Goal: Transaction & Acquisition: Purchase product/service

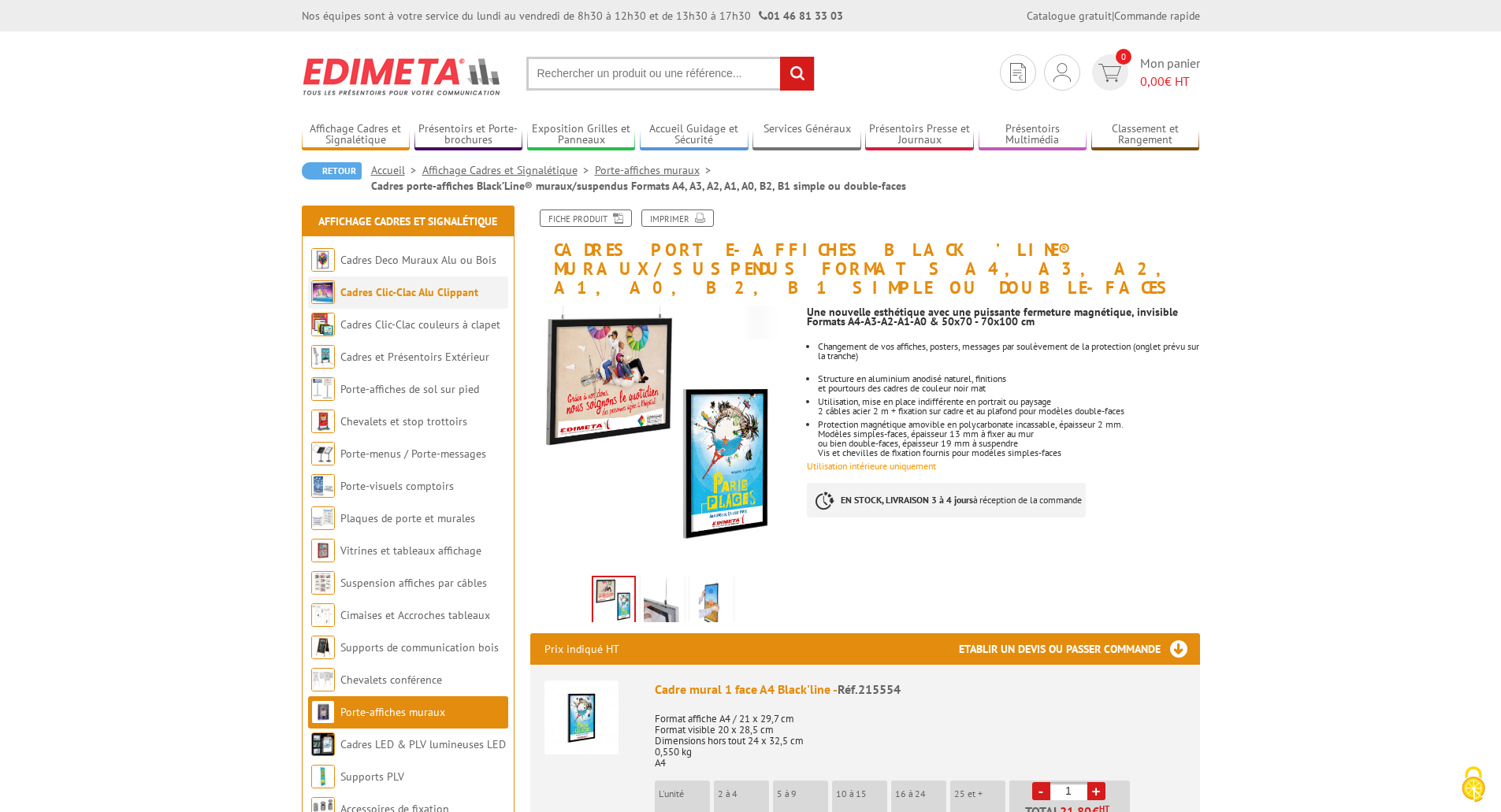
click at [393, 287] on link "Cadres Clic-Clac Alu Clippant" at bounding box center [409, 292] width 138 height 14
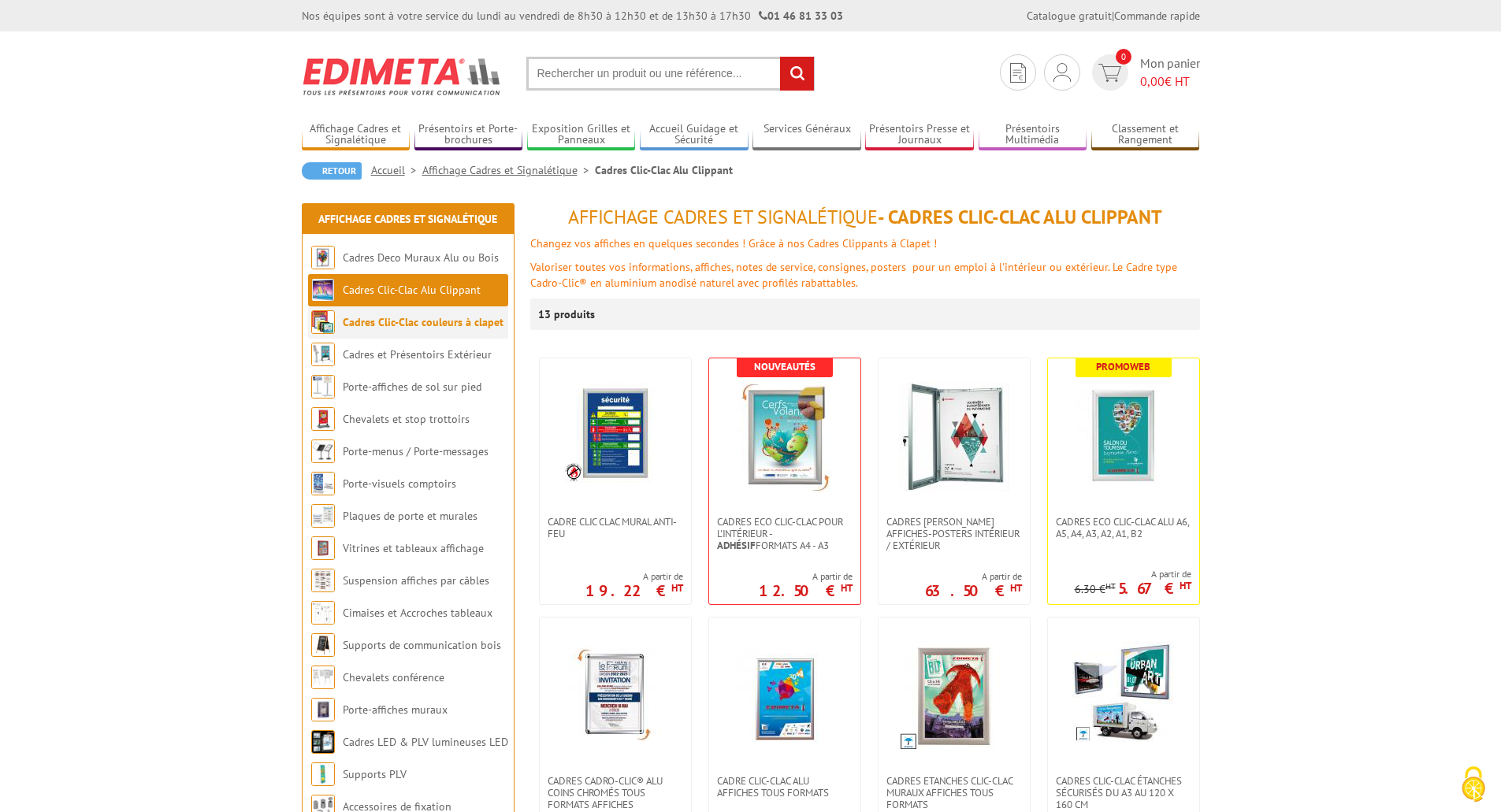
click at [434, 328] on link "Cadres Clic-Clac couleurs à clapet" at bounding box center [423, 322] width 160 height 14
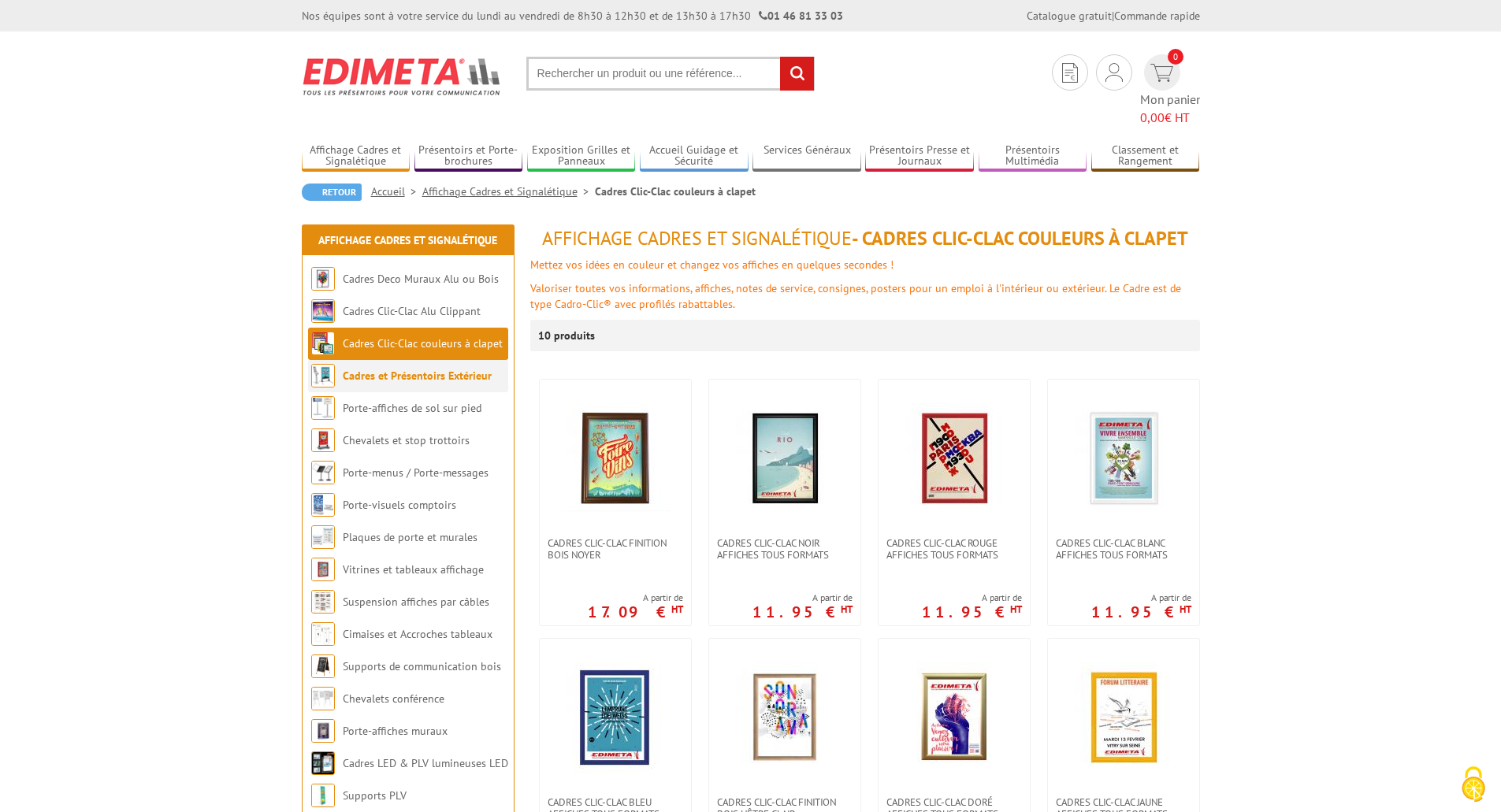
click at [443, 369] on link "Cadres et Présentoirs Extérieur" at bounding box center [418, 376] width 149 height 14
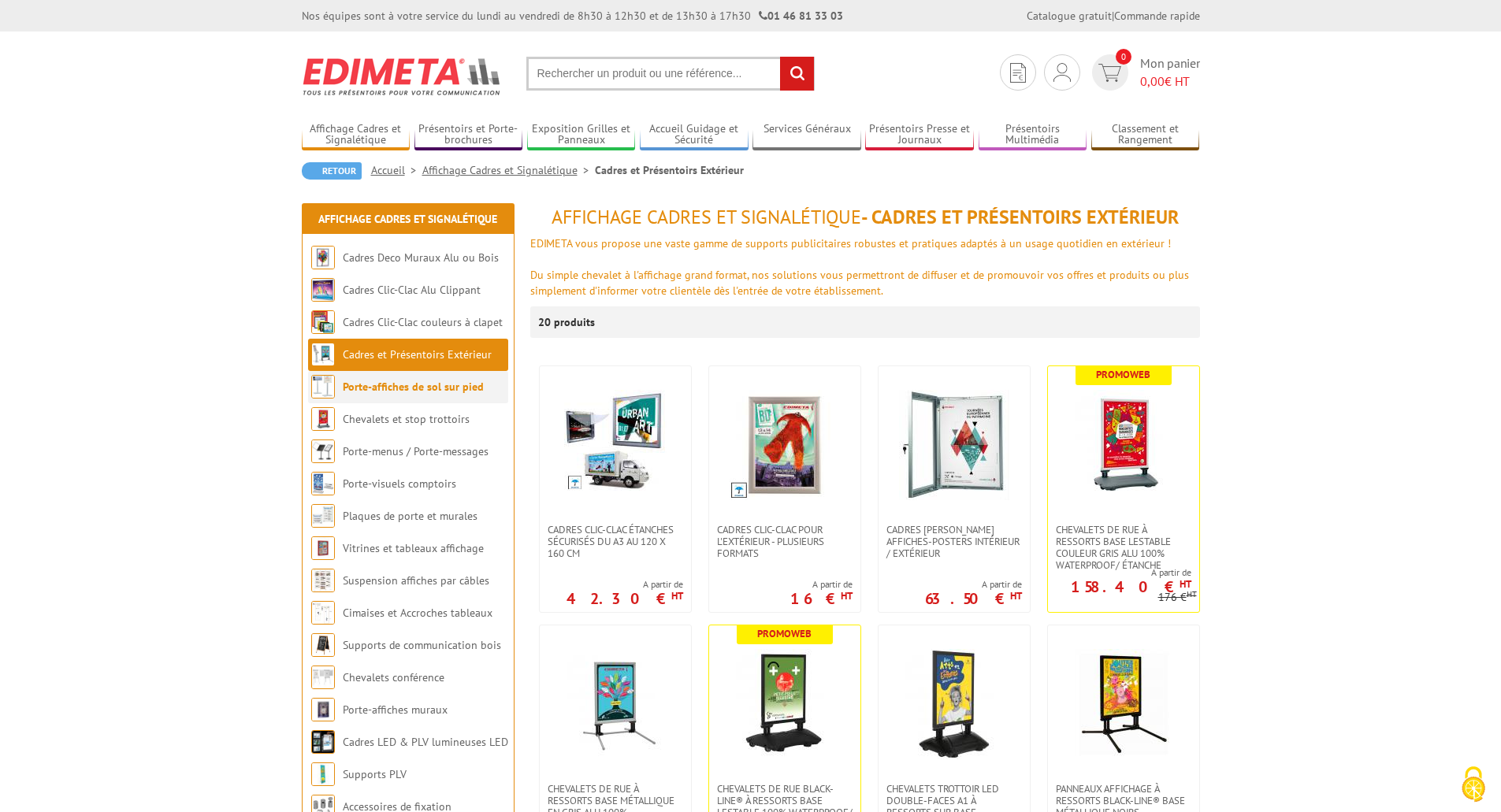
click at [448, 387] on link "Porte-affiches de sol sur pied" at bounding box center [413, 386] width 141 height 14
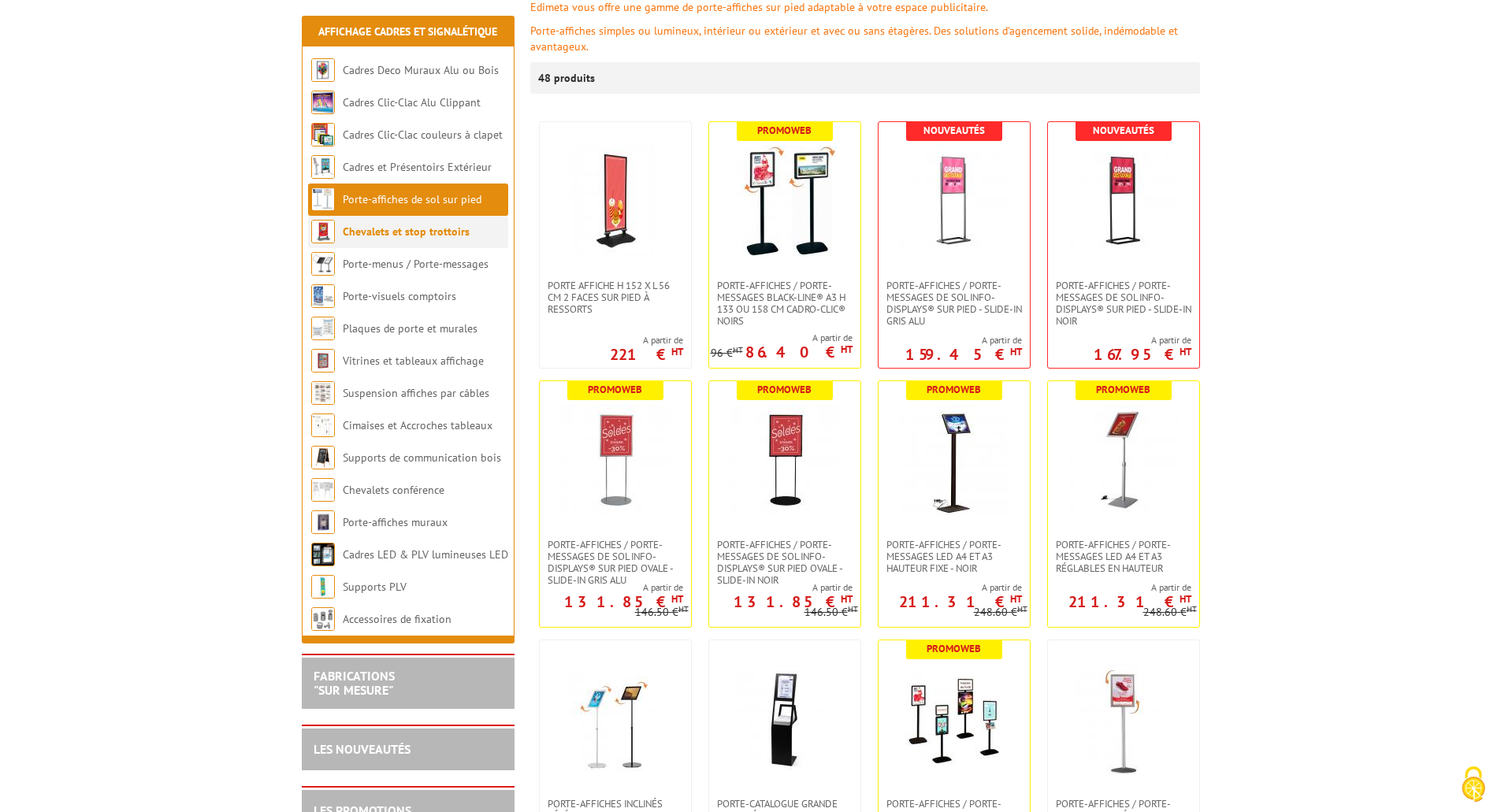
click at [402, 240] on li "Chevalets et stop trottoirs" at bounding box center [407, 232] width 200 height 33
click at [405, 303] on link "Porte-visuels comptoirs" at bounding box center [400, 296] width 114 height 14
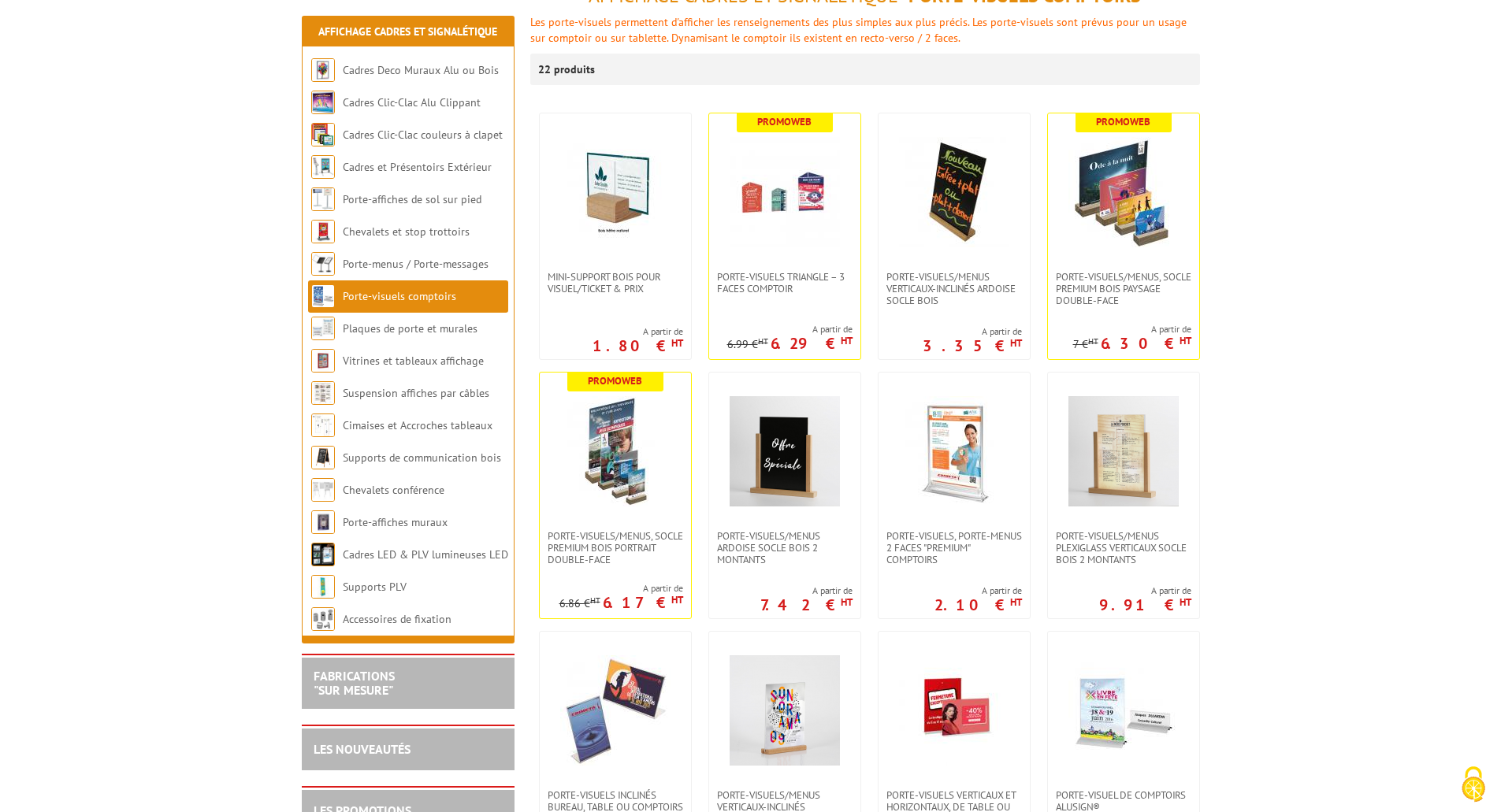
scroll to position [315, 0]
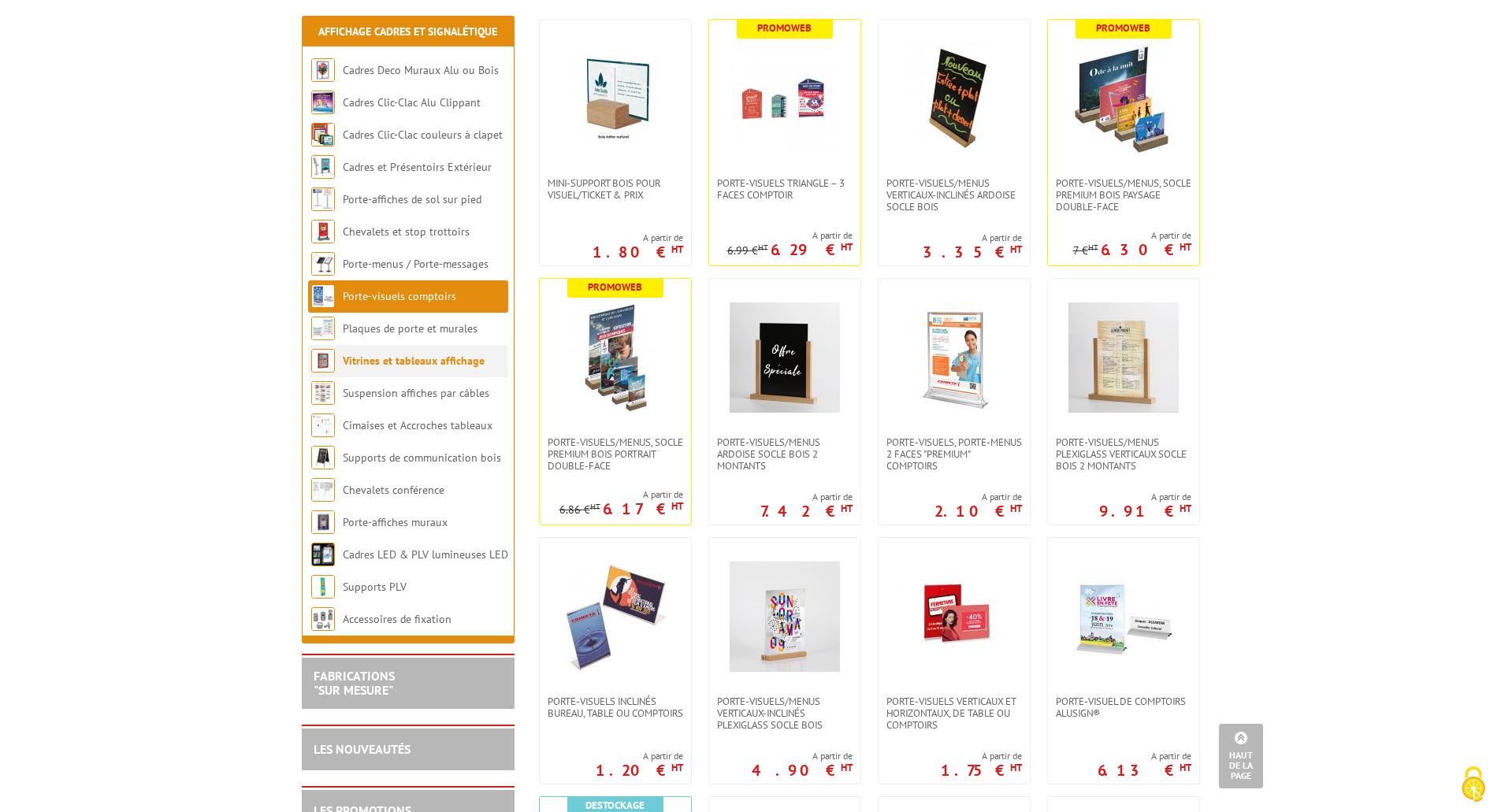
click at [425, 368] on li "Vitrines et tableaux affichage" at bounding box center [407, 361] width 200 height 33
click at [407, 361] on link "Vitrines et tableaux affichage" at bounding box center [414, 361] width 142 height 14
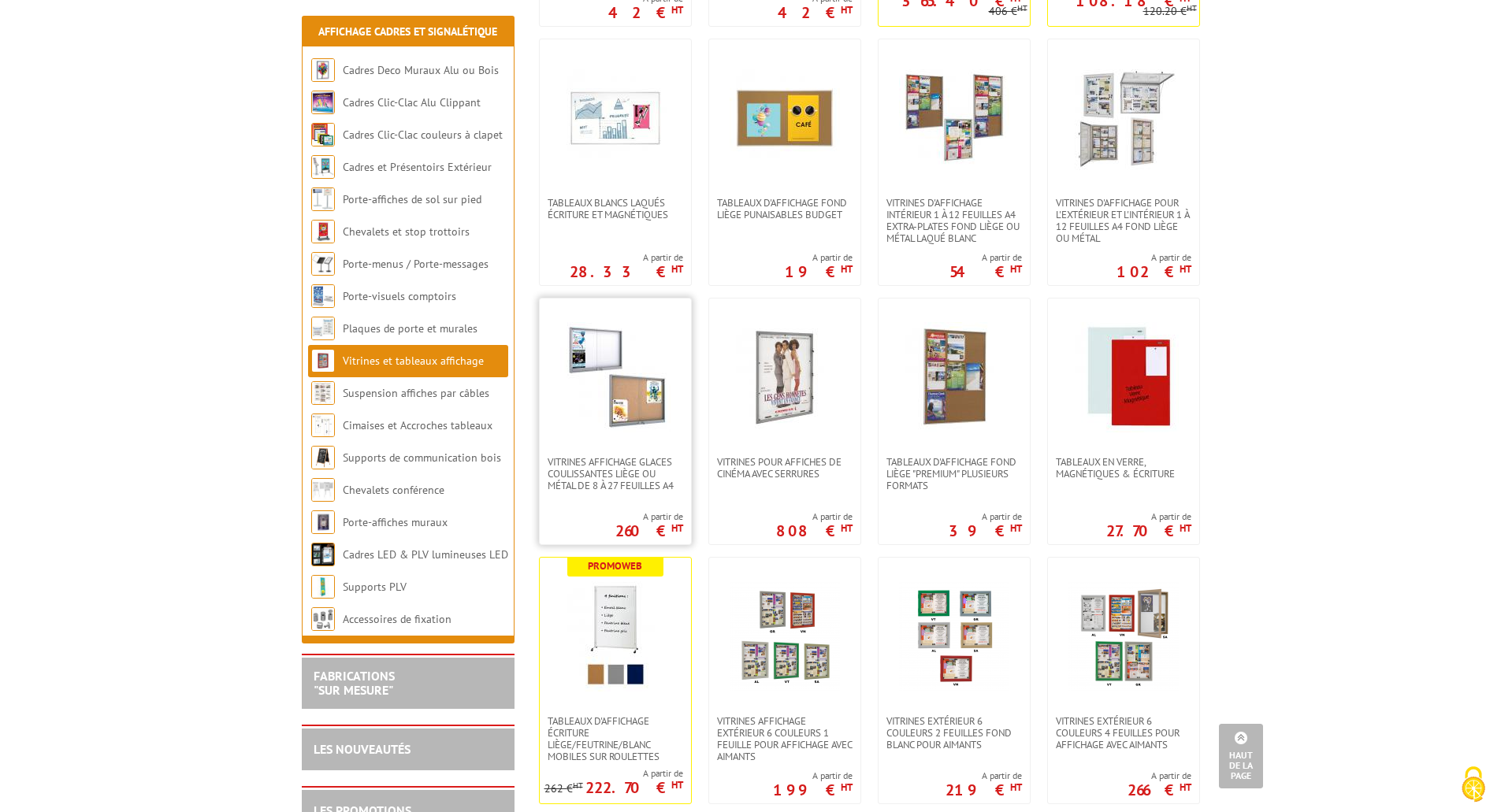
scroll to position [473, 0]
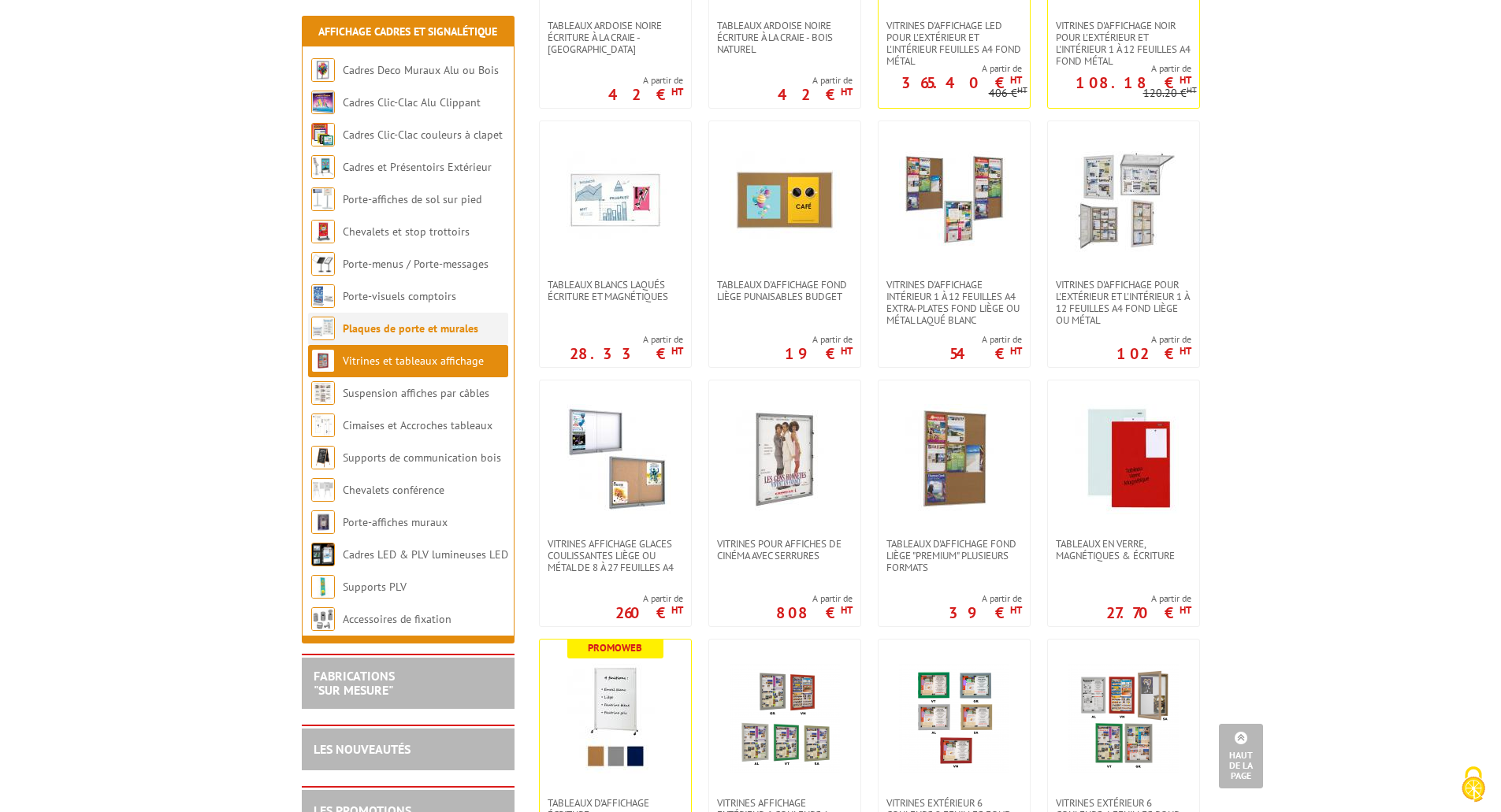
click at [426, 323] on link "Plaques de porte et murales" at bounding box center [410, 328] width 135 height 14
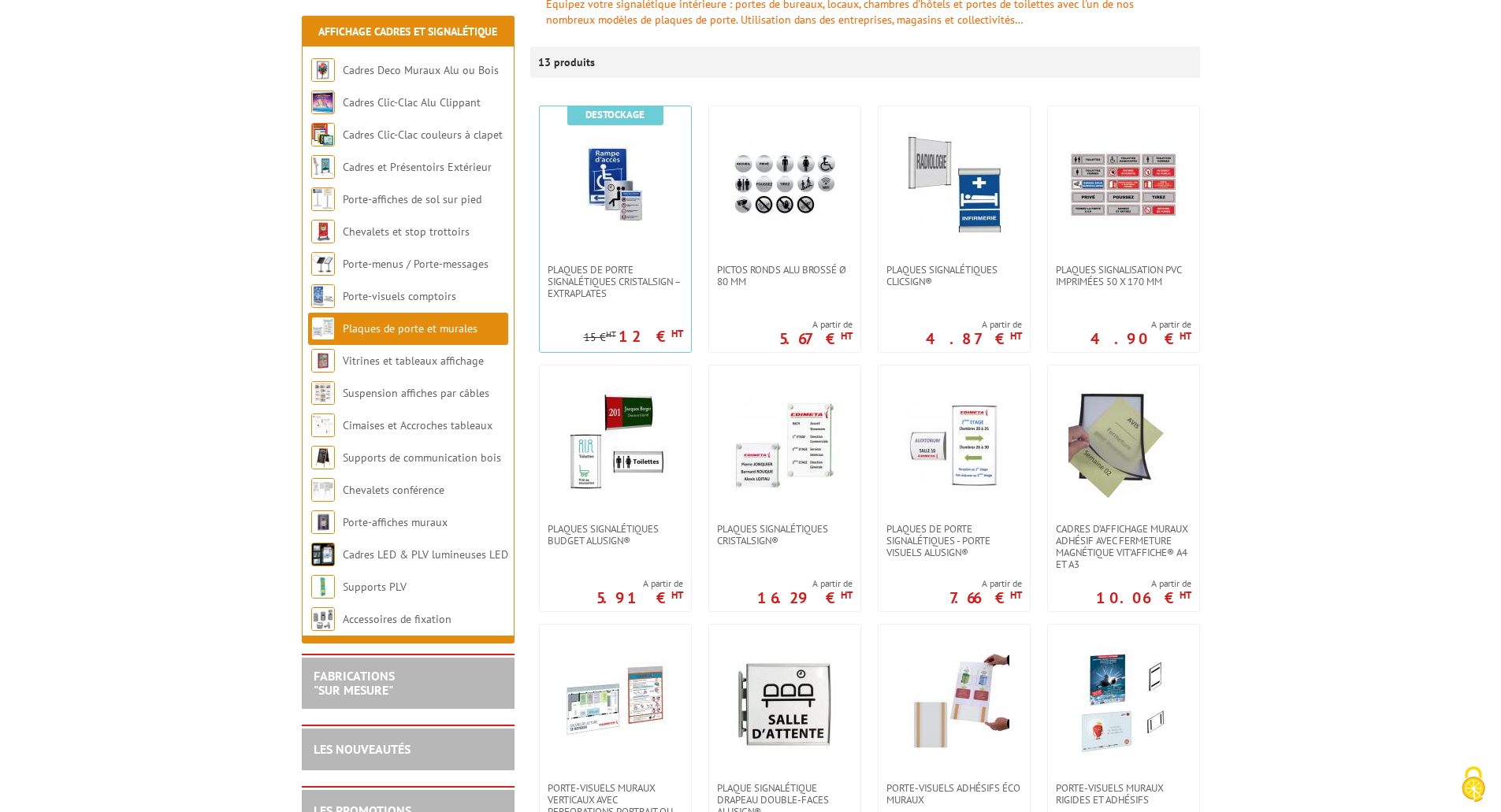
scroll to position [394, 0]
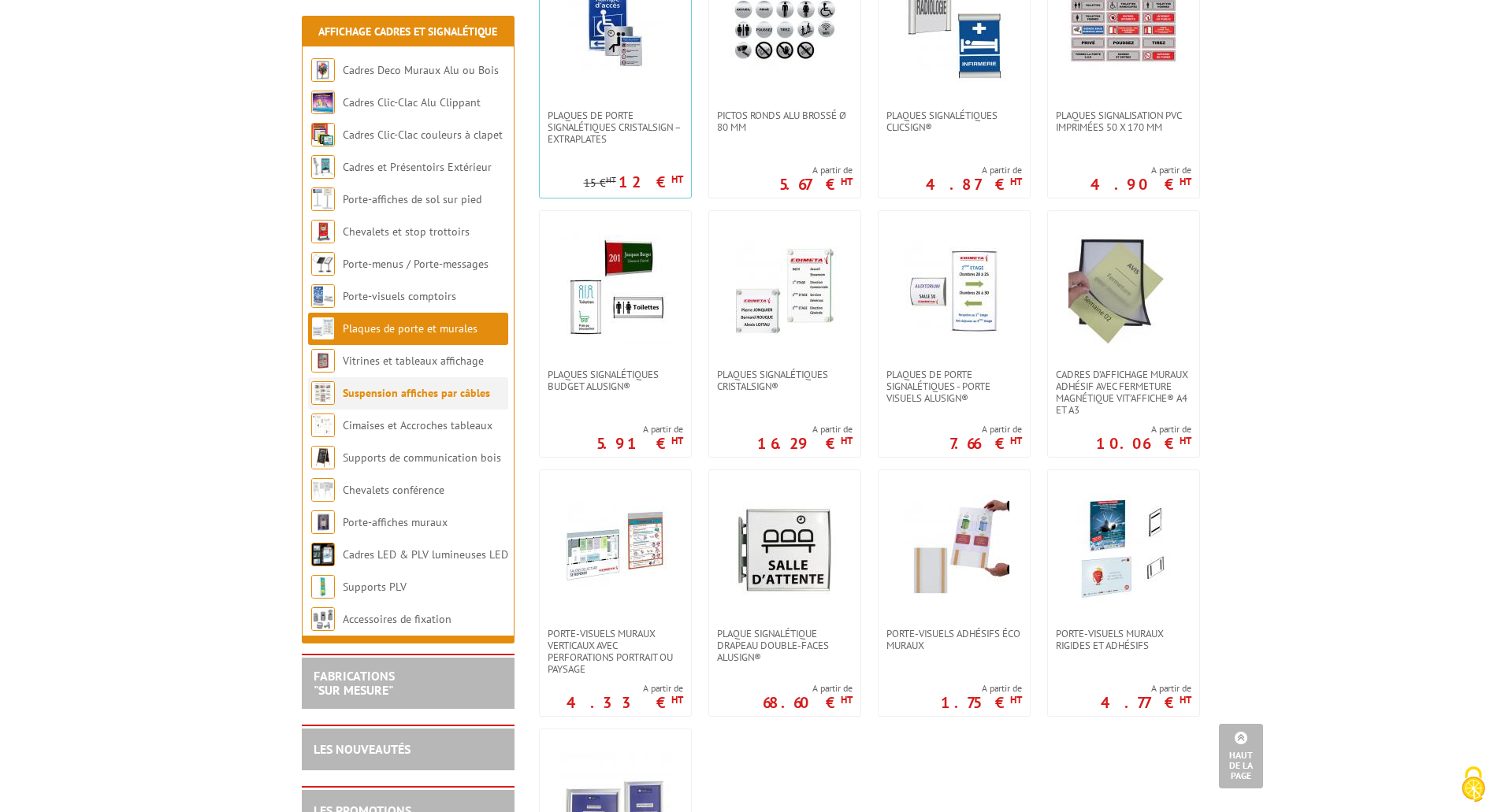
click at [374, 381] on li "Suspension affiches par câbles" at bounding box center [407, 393] width 200 height 33
click at [394, 399] on link "Suspension affiches par câbles" at bounding box center [417, 392] width 147 height 14
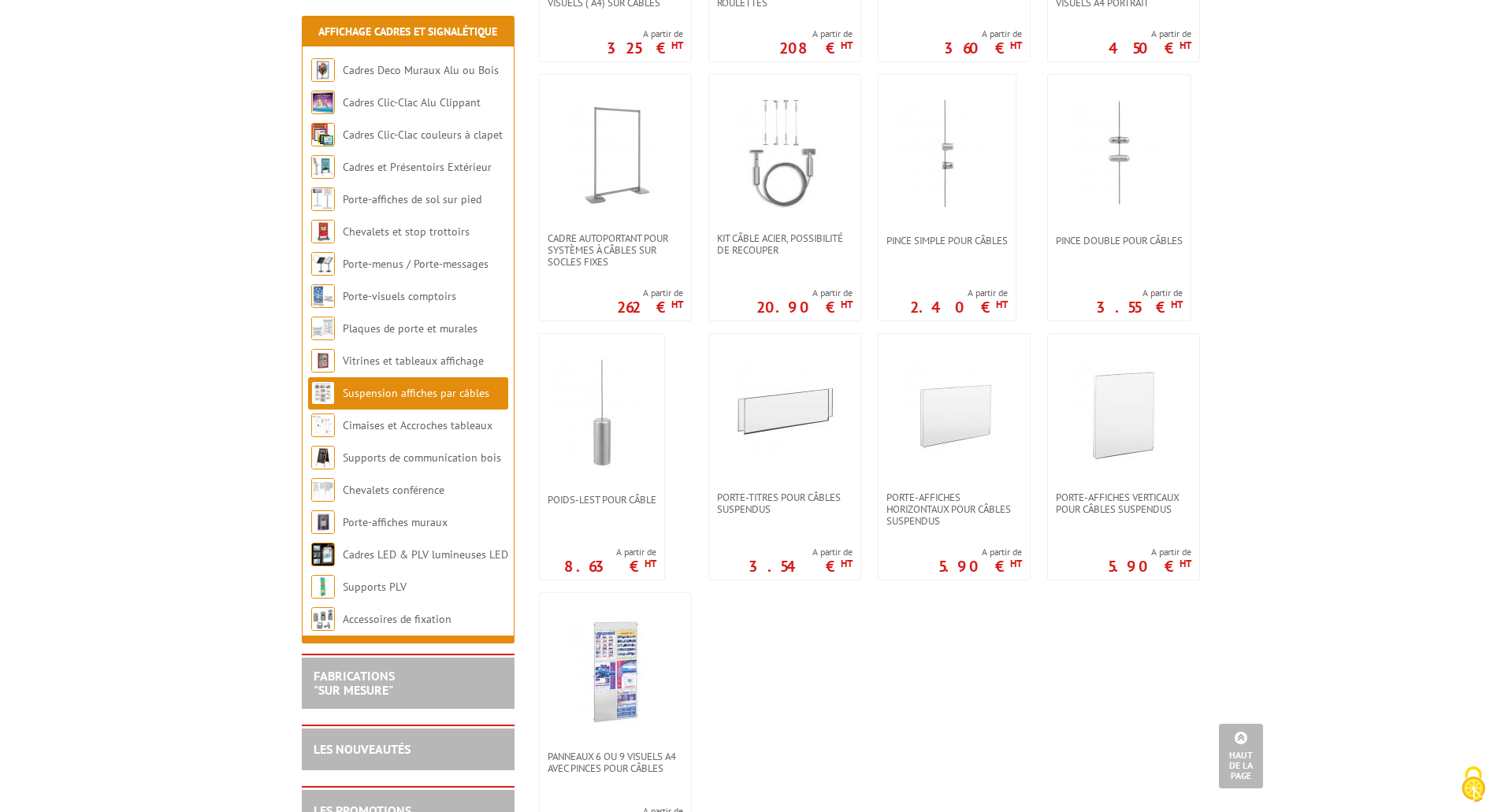
scroll to position [1260, 0]
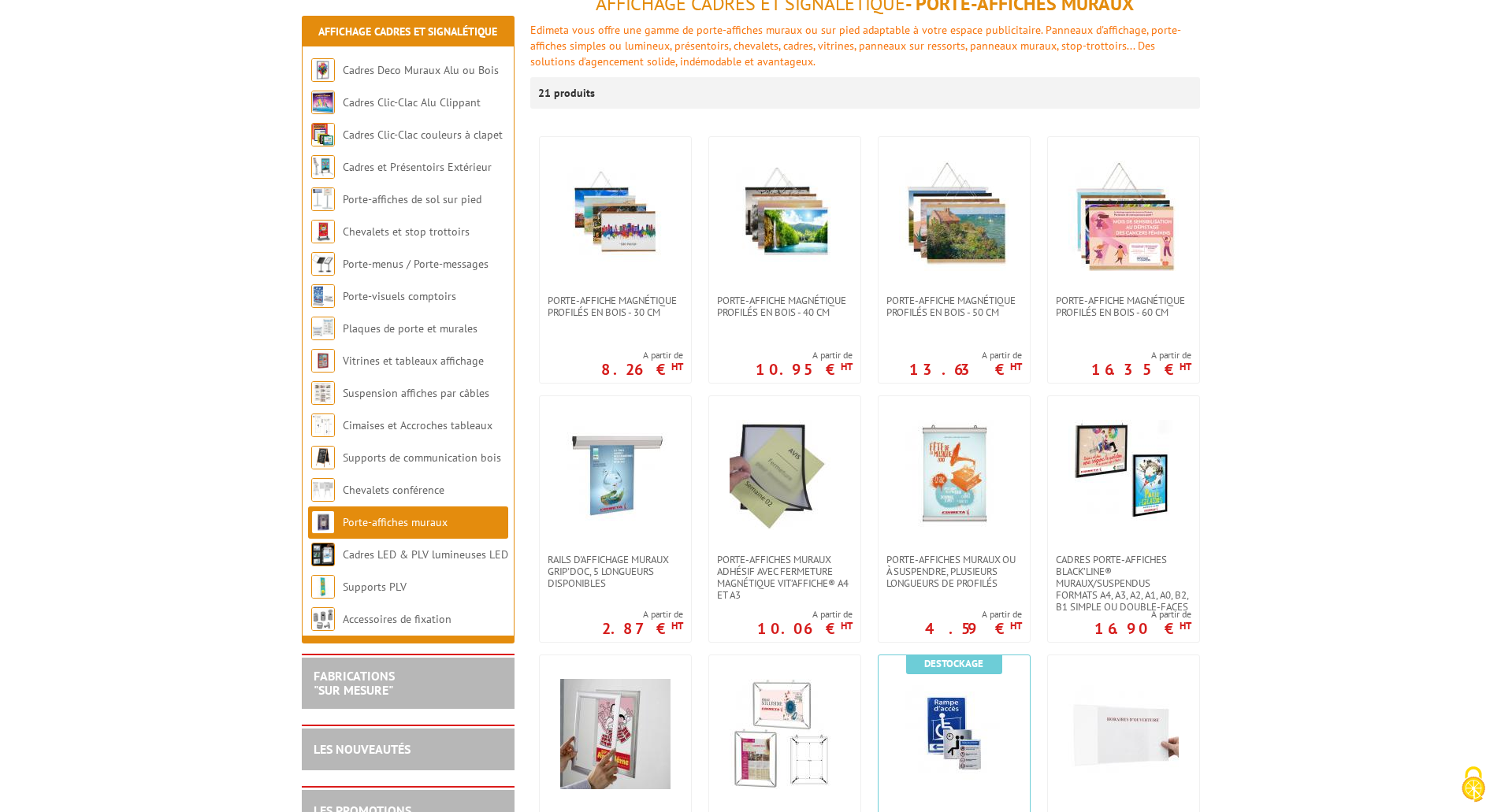
scroll to position [315, 0]
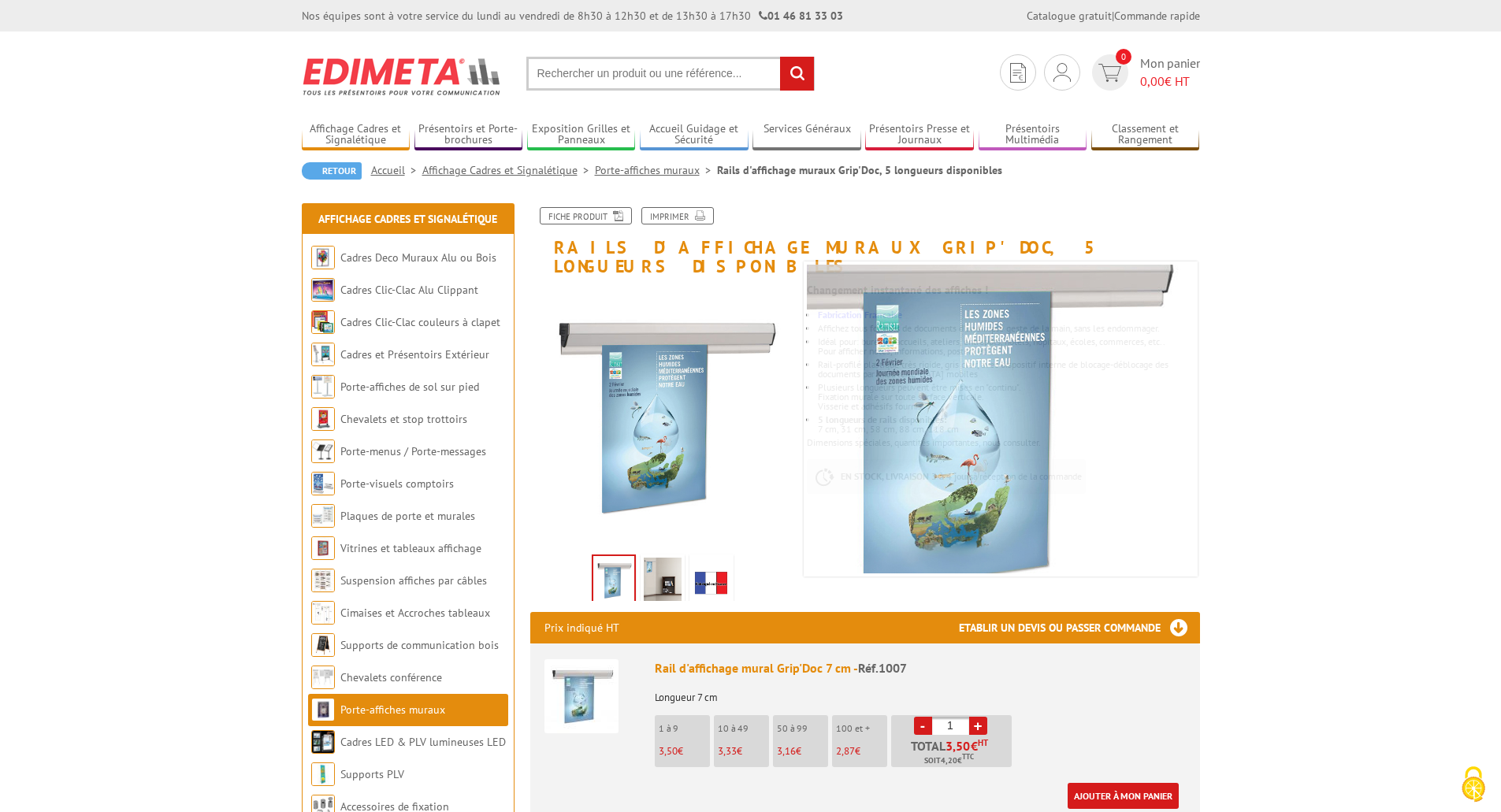
click at [641, 578] on link at bounding box center [662, 582] width 44 height 55
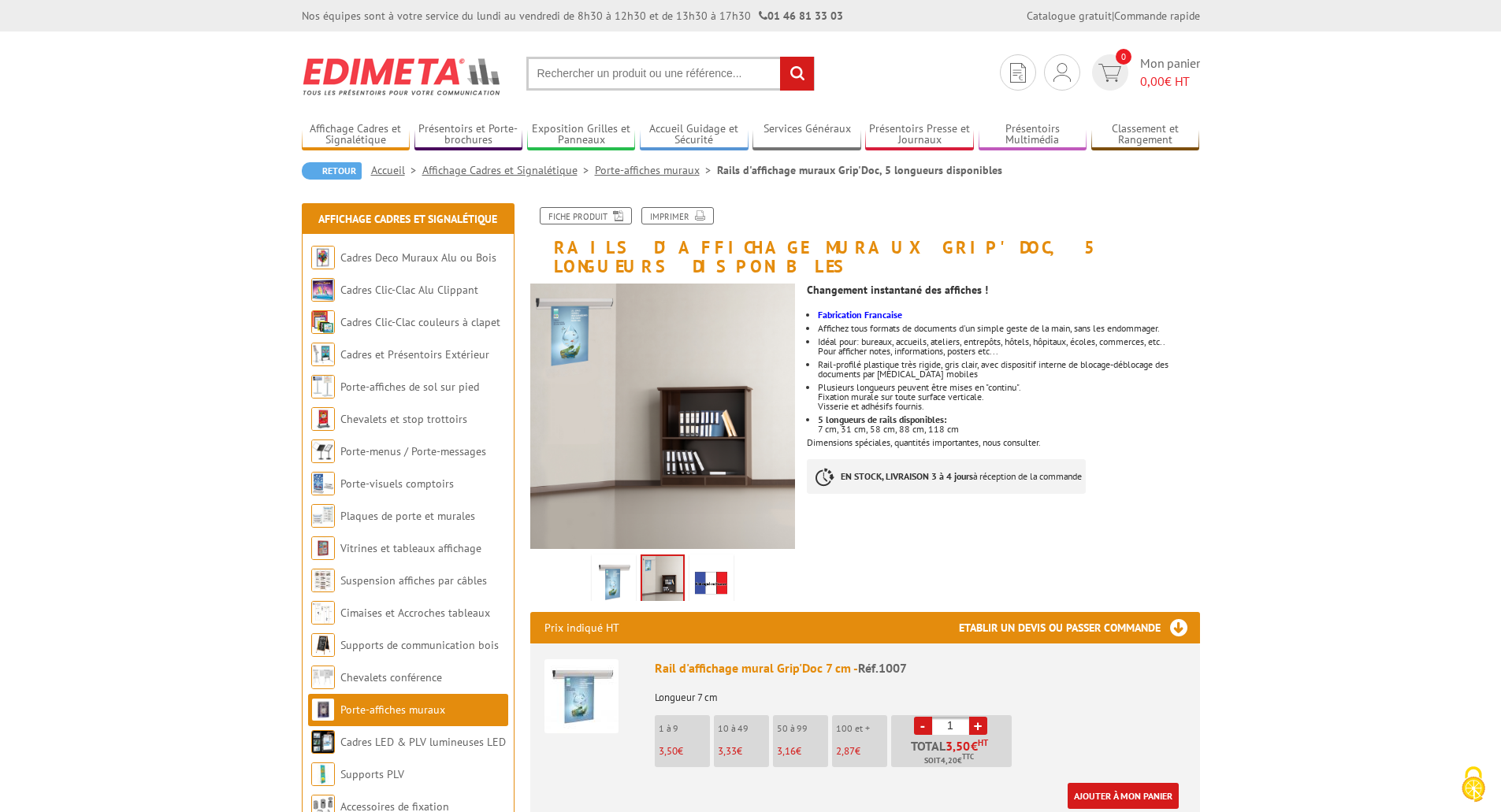
click at [712, 557] on img at bounding box center [711, 582] width 38 height 48
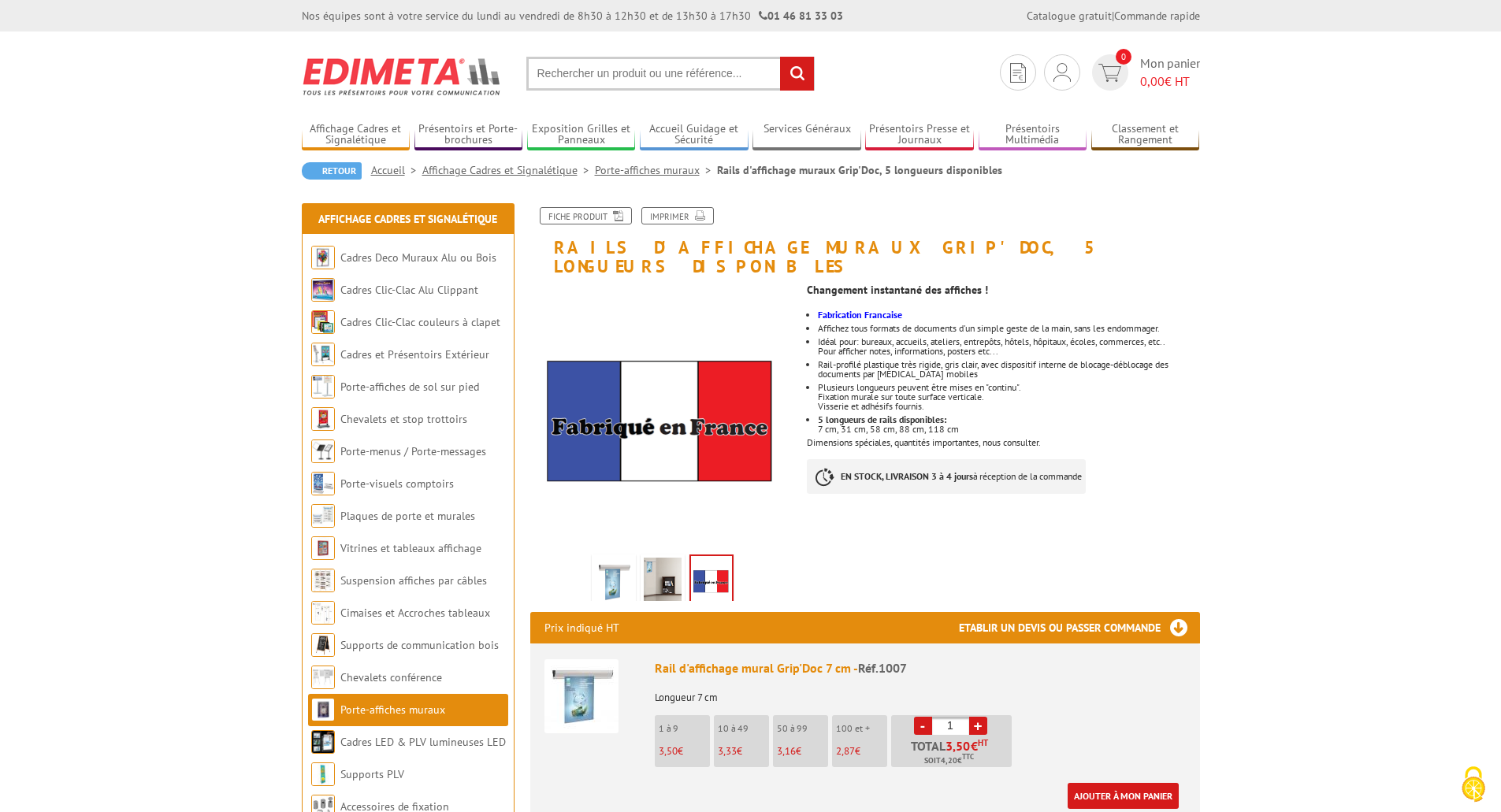
click at [599, 566] on img at bounding box center [613, 582] width 38 height 48
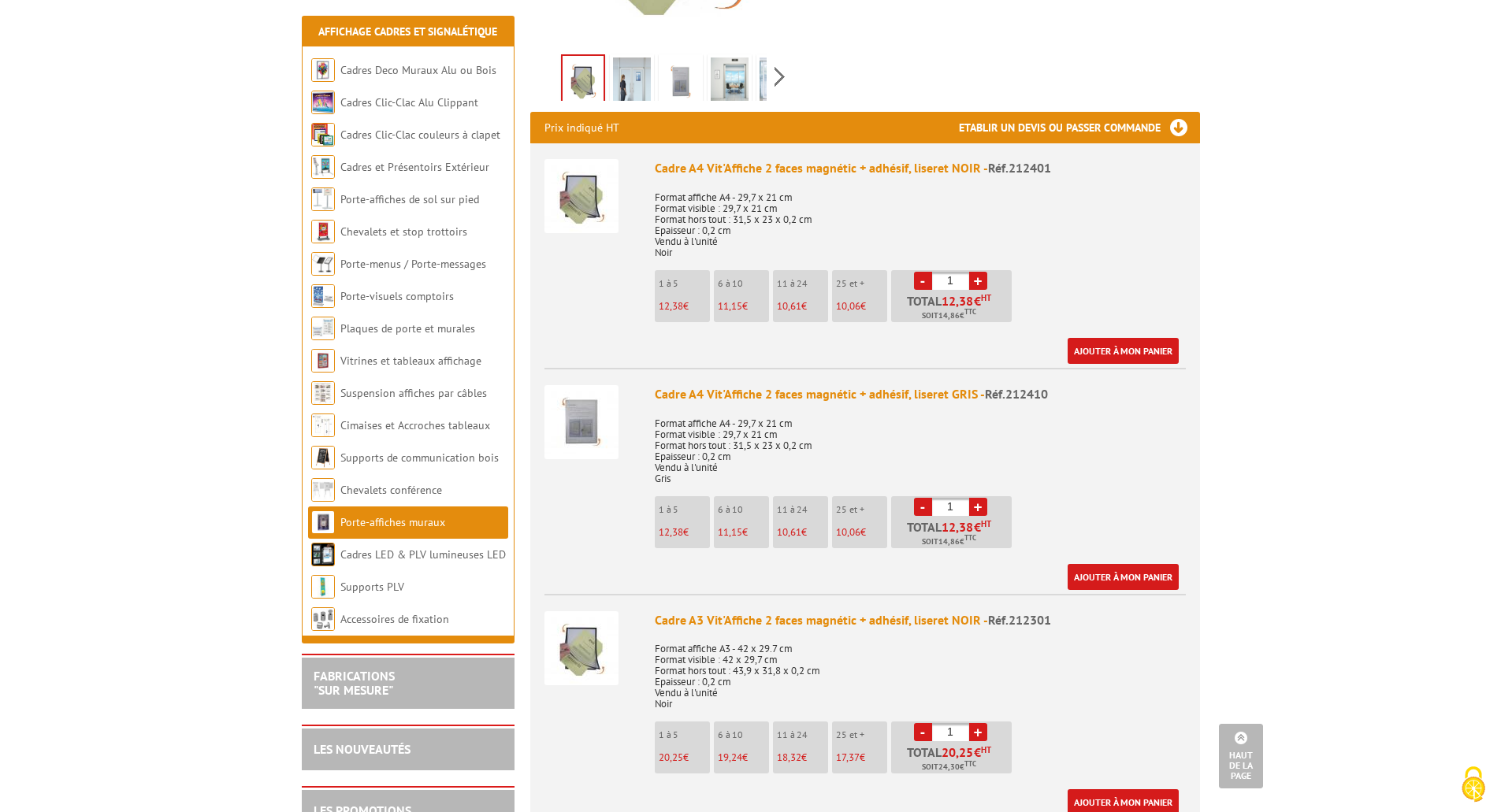
scroll to position [630, 0]
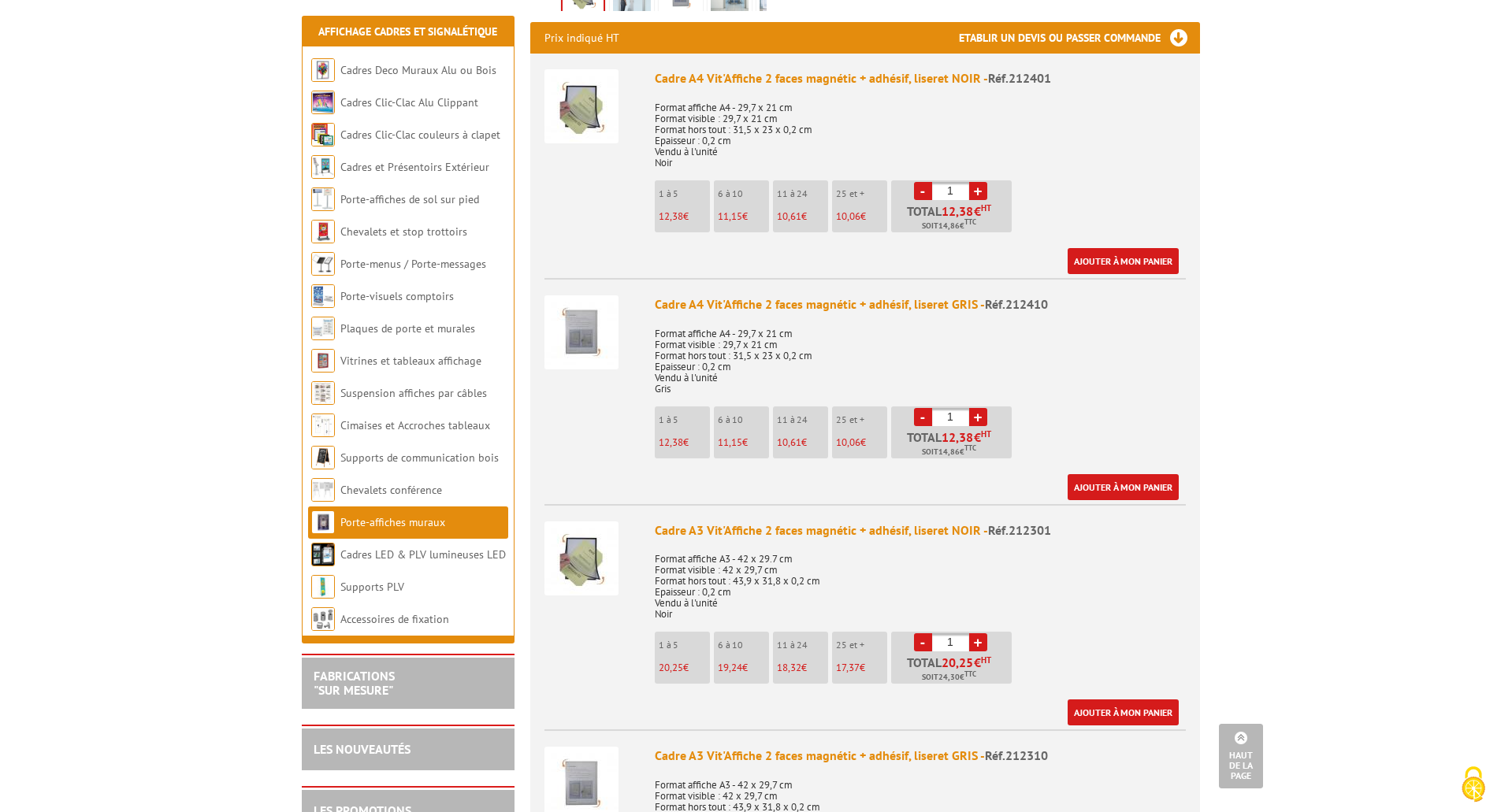
click at [573, 523] on img at bounding box center [581, 558] width 74 height 74
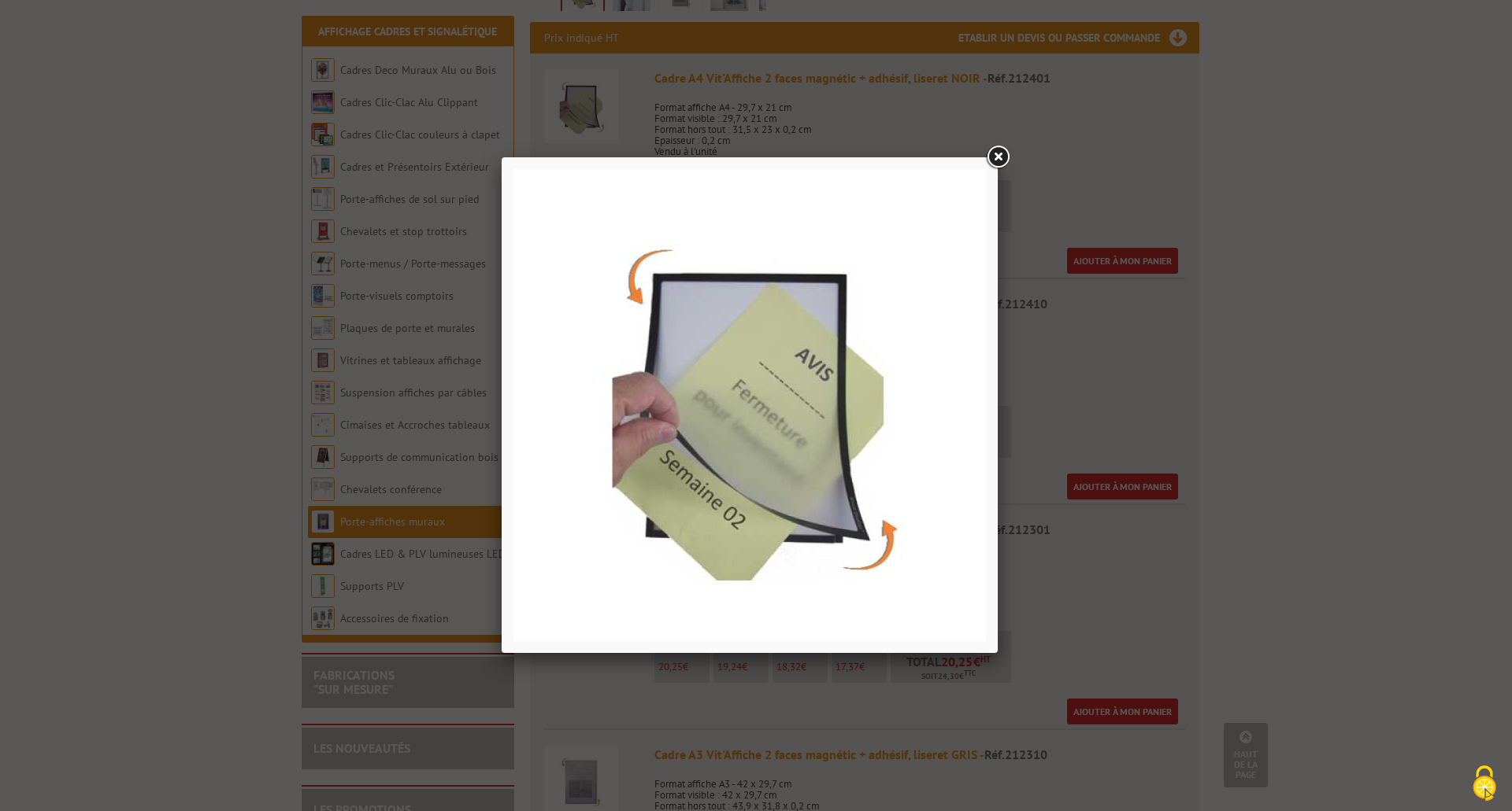
click at [990, 165] on link at bounding box center [998, 157] width 28 height 28
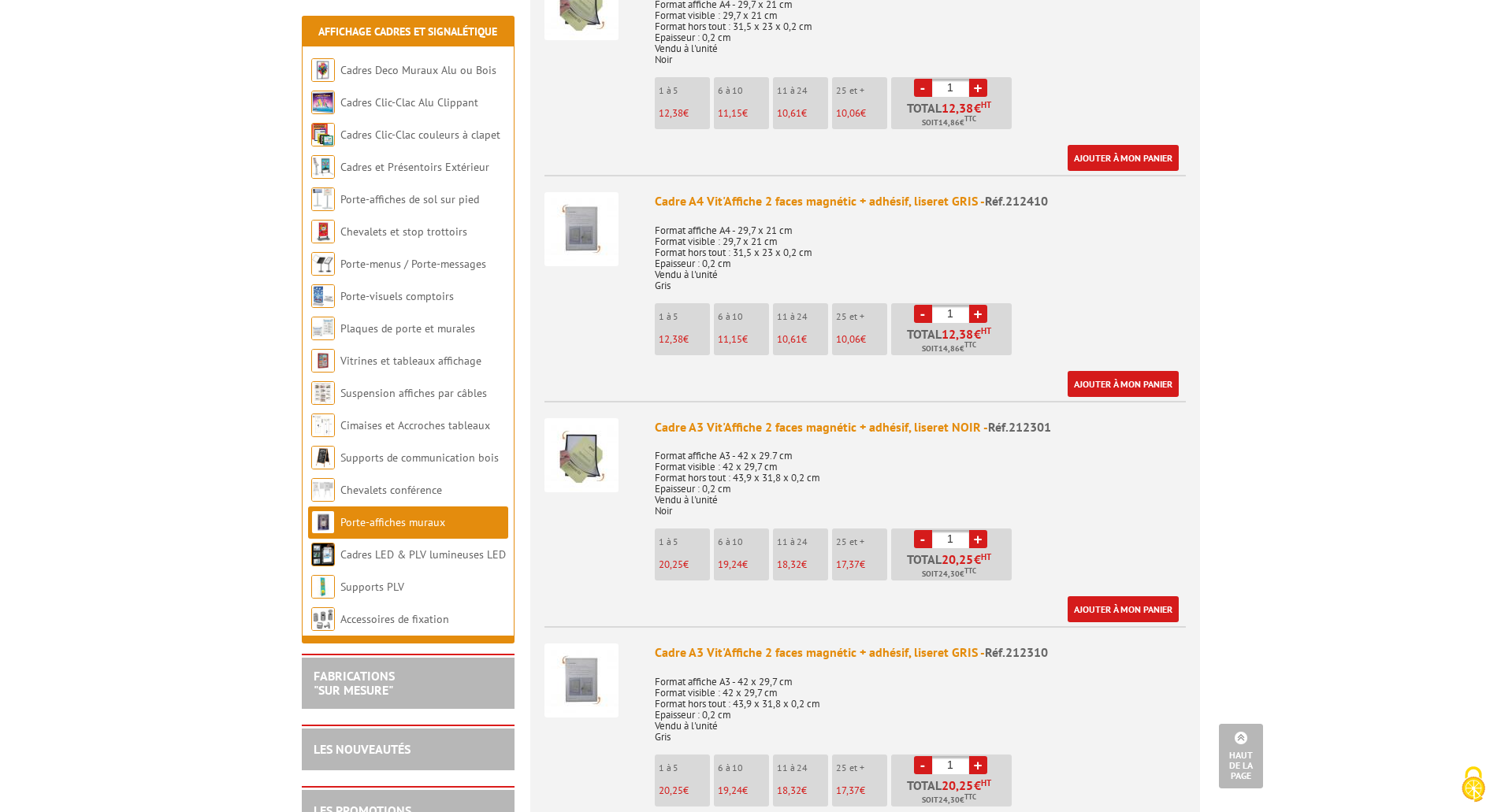
scroll to position [788, 0]
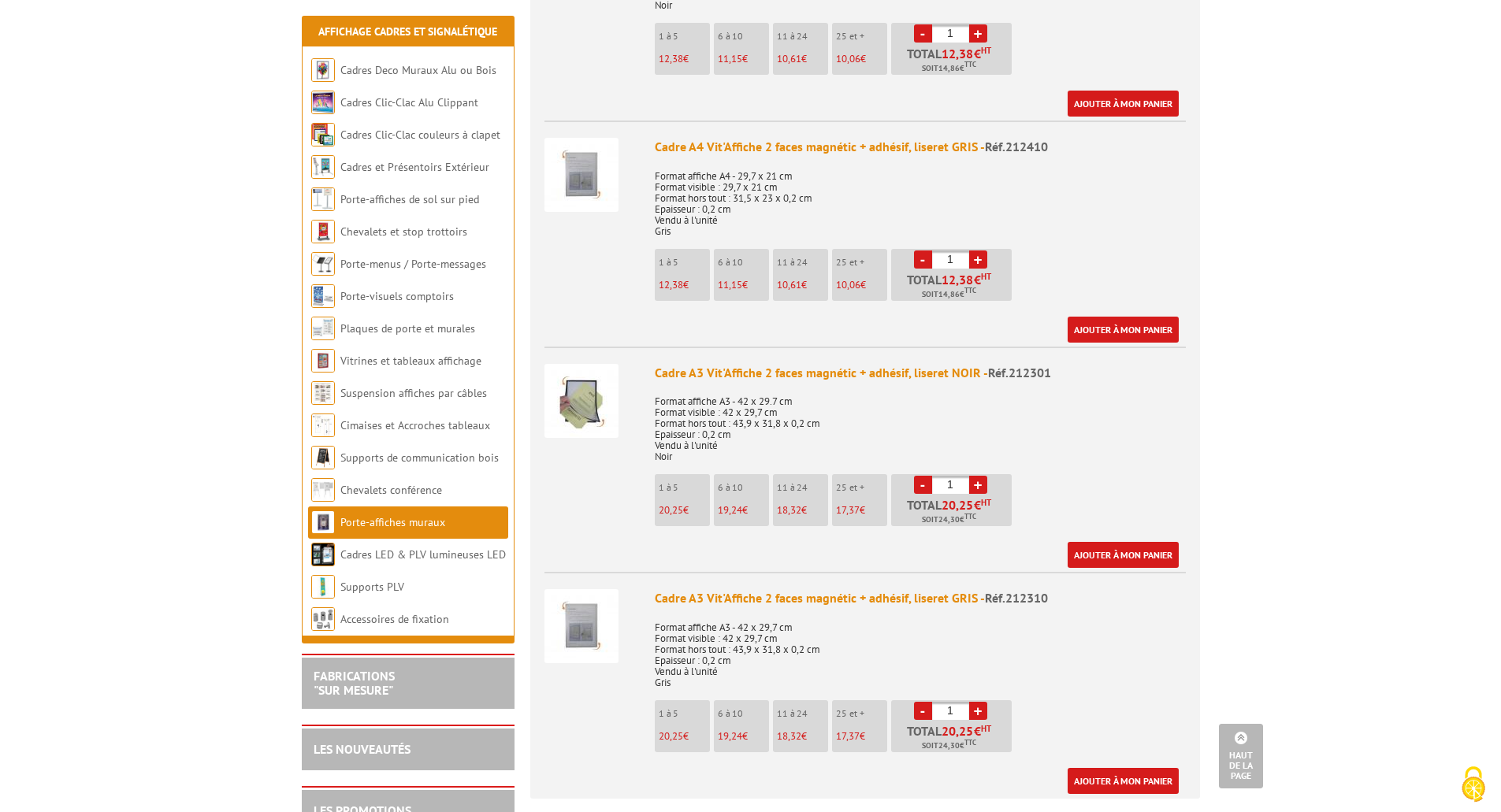
click at [966, 476] on input "1" at bounding box center [951, 485] width 37 height 18
click at [952, 476] on input "1" at bounding box center [951, 485] width 37 height 18
type input "5"
click at [1157, 543] on link "Ajouter à mon panier" at bounding box center [1122, 556] width 111 height 26
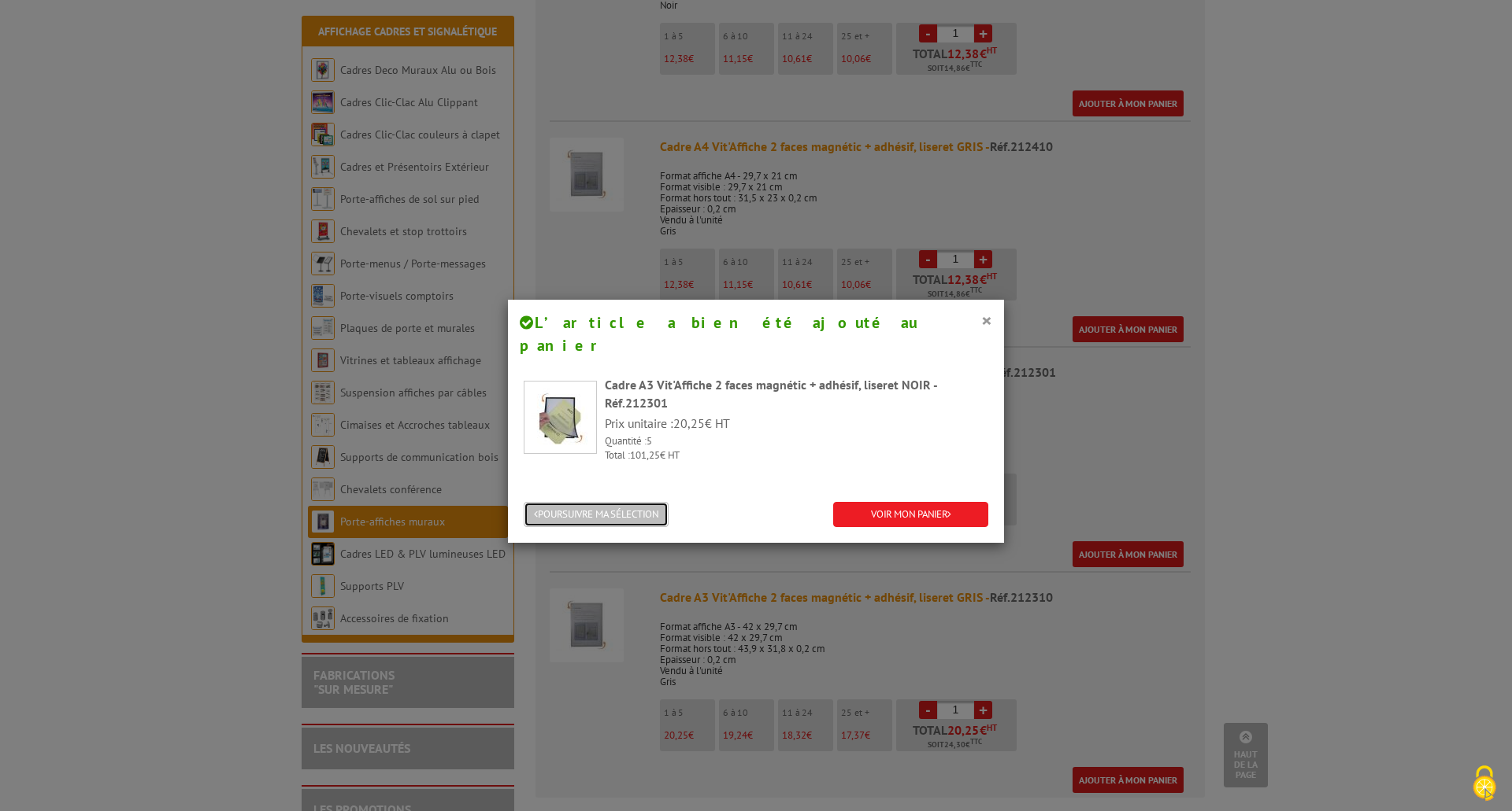
click at [604, 502] on button "POURSUIVRE MA SÉLECTION" at bounding box center [596, 515] width 145 height 26
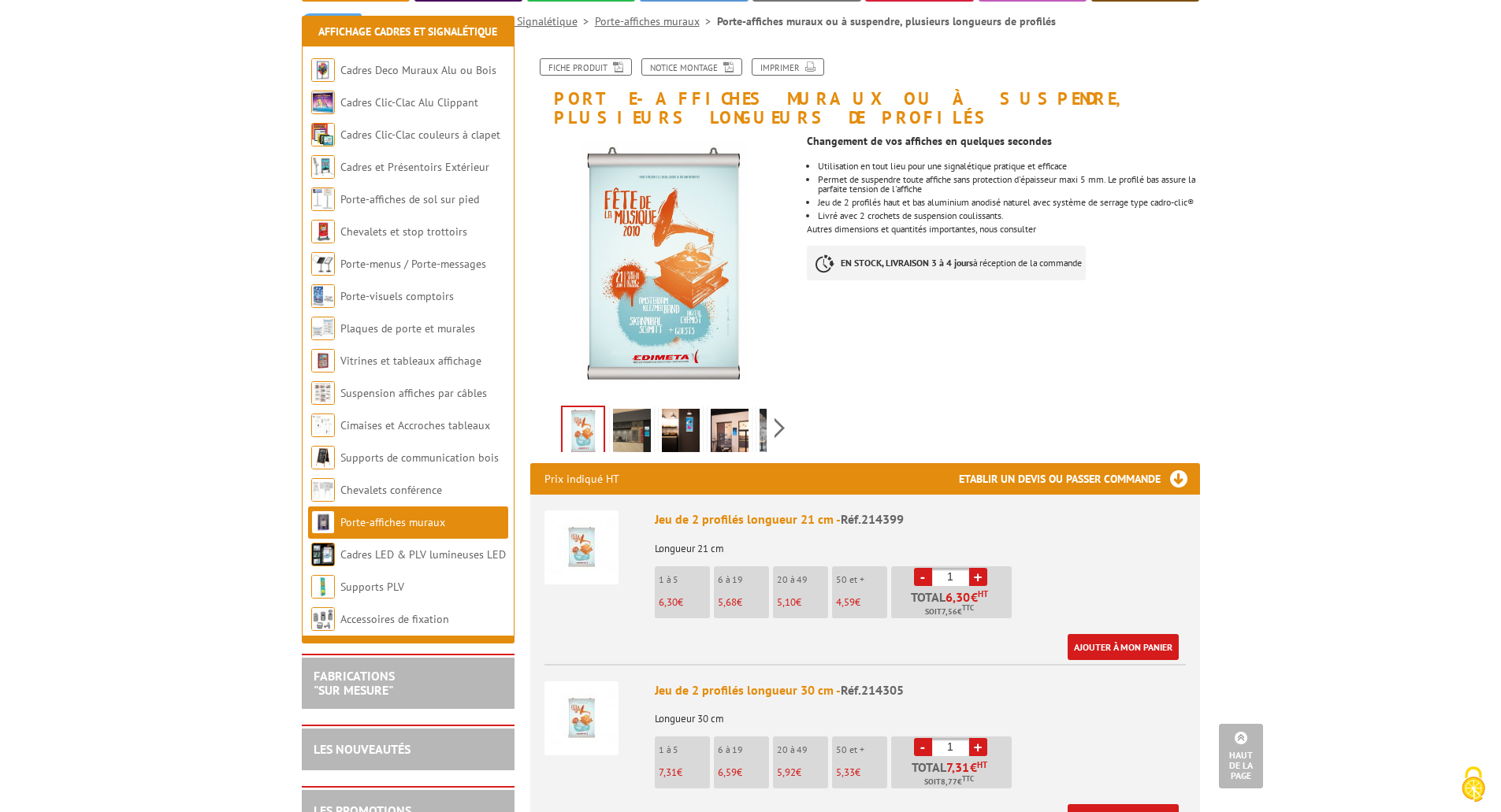
scroll to position [79, 0]
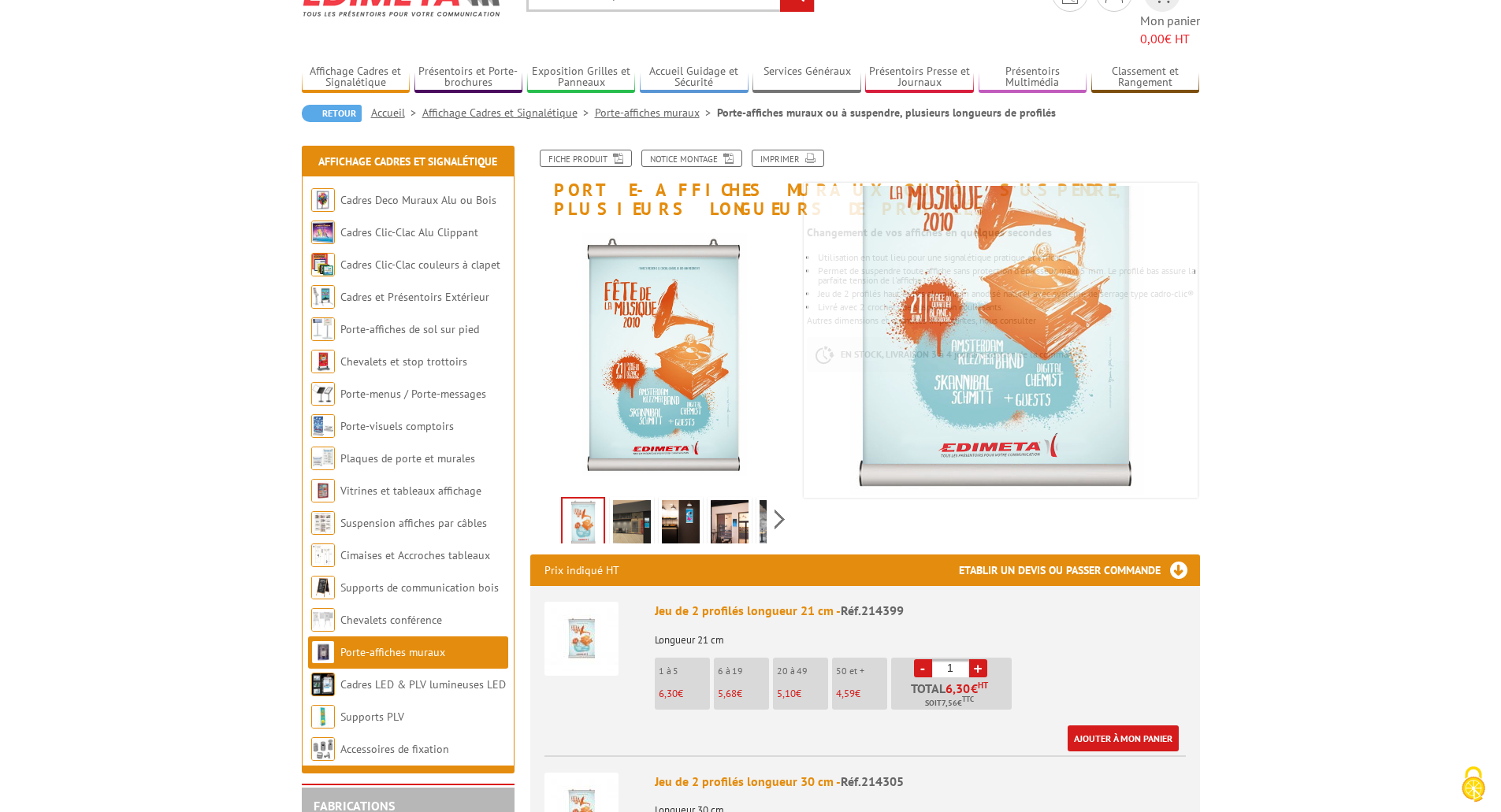
click at [637, 501] on img at bounding box center [632, 525] width 38 height 48
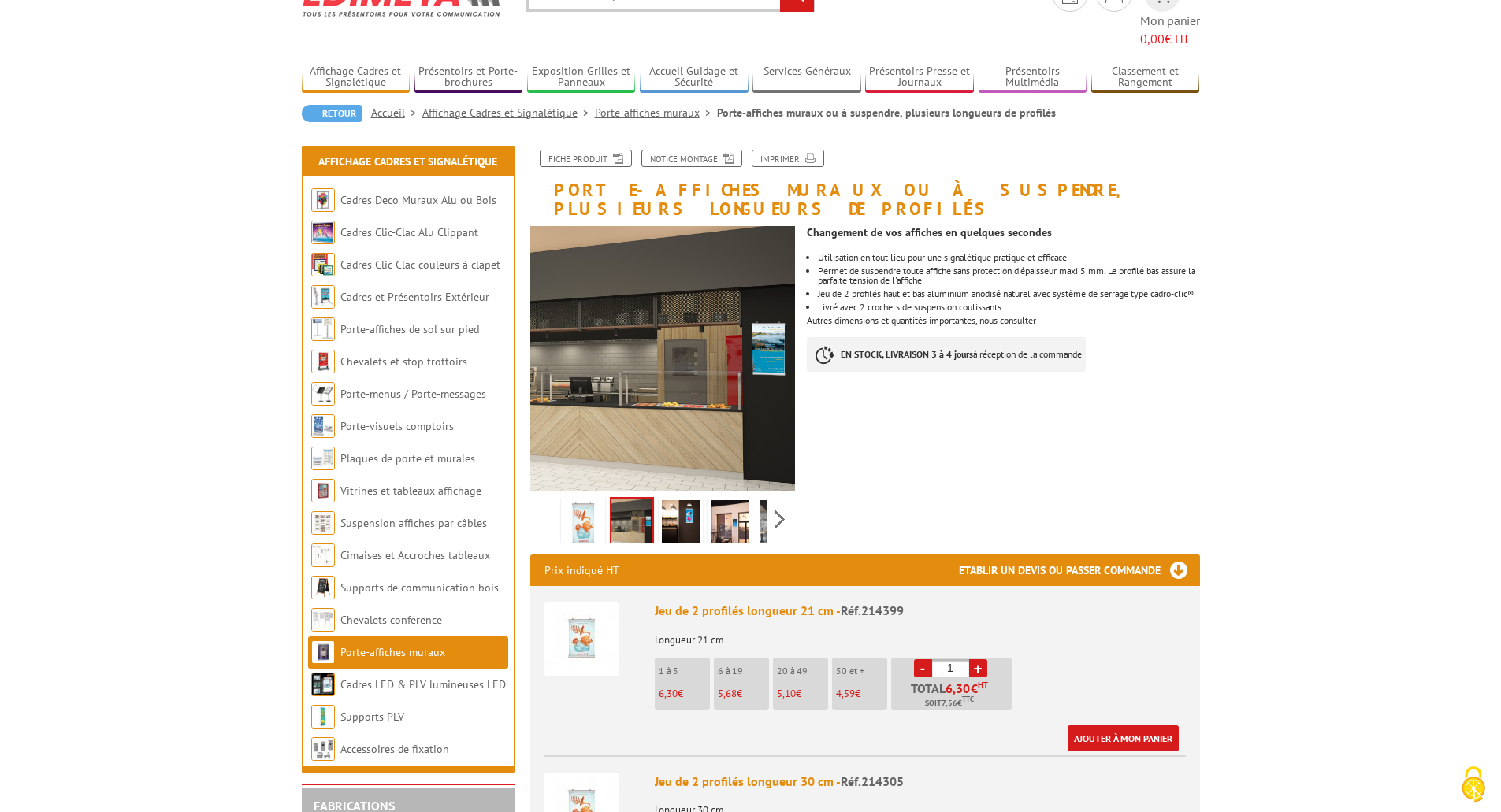
click at [680, 501] on img at bounding box center [681, 525] width 38 height 48
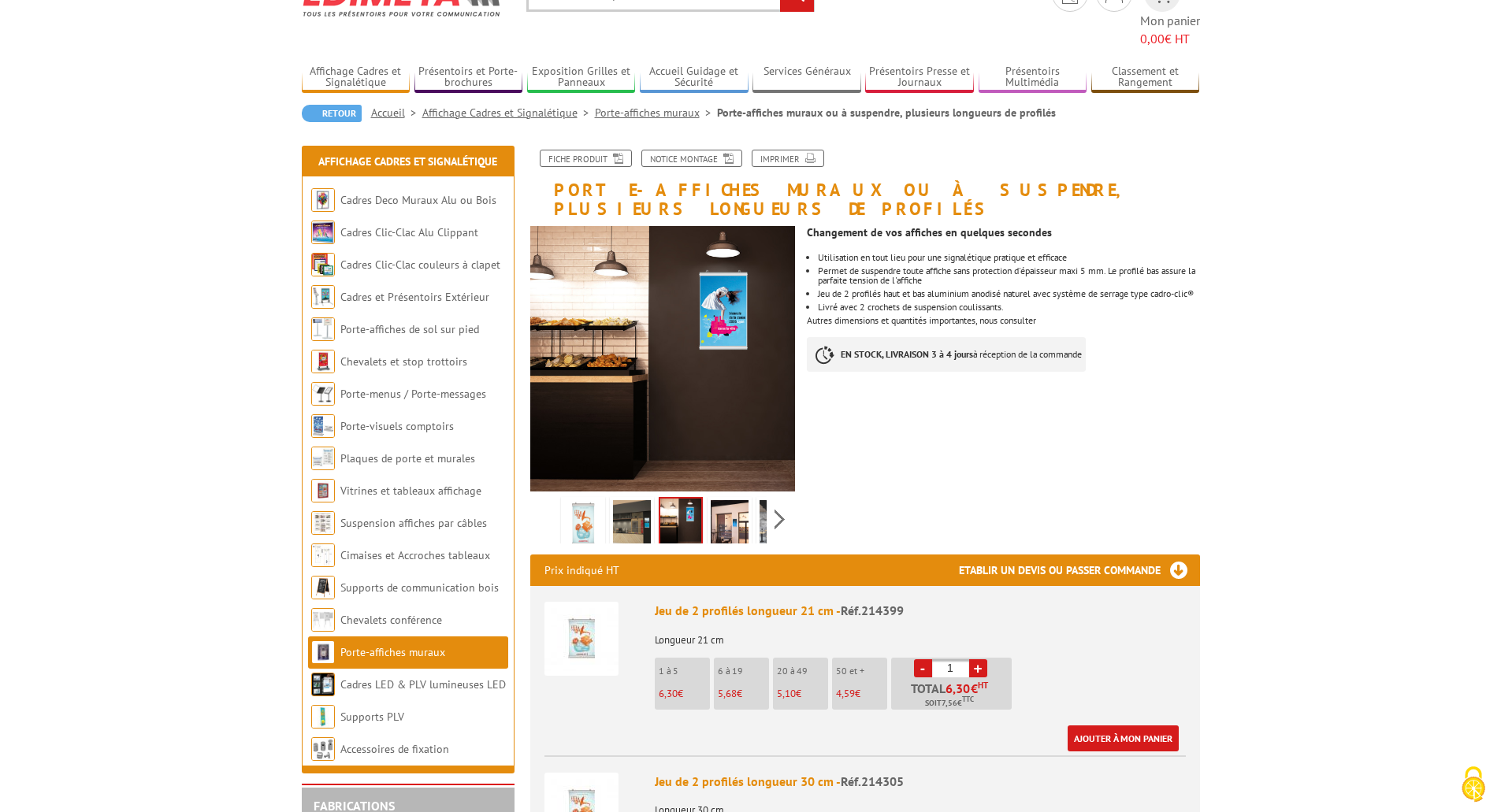
click at [730, 501] on img at bounding box center [729, 525] width 38 height 48
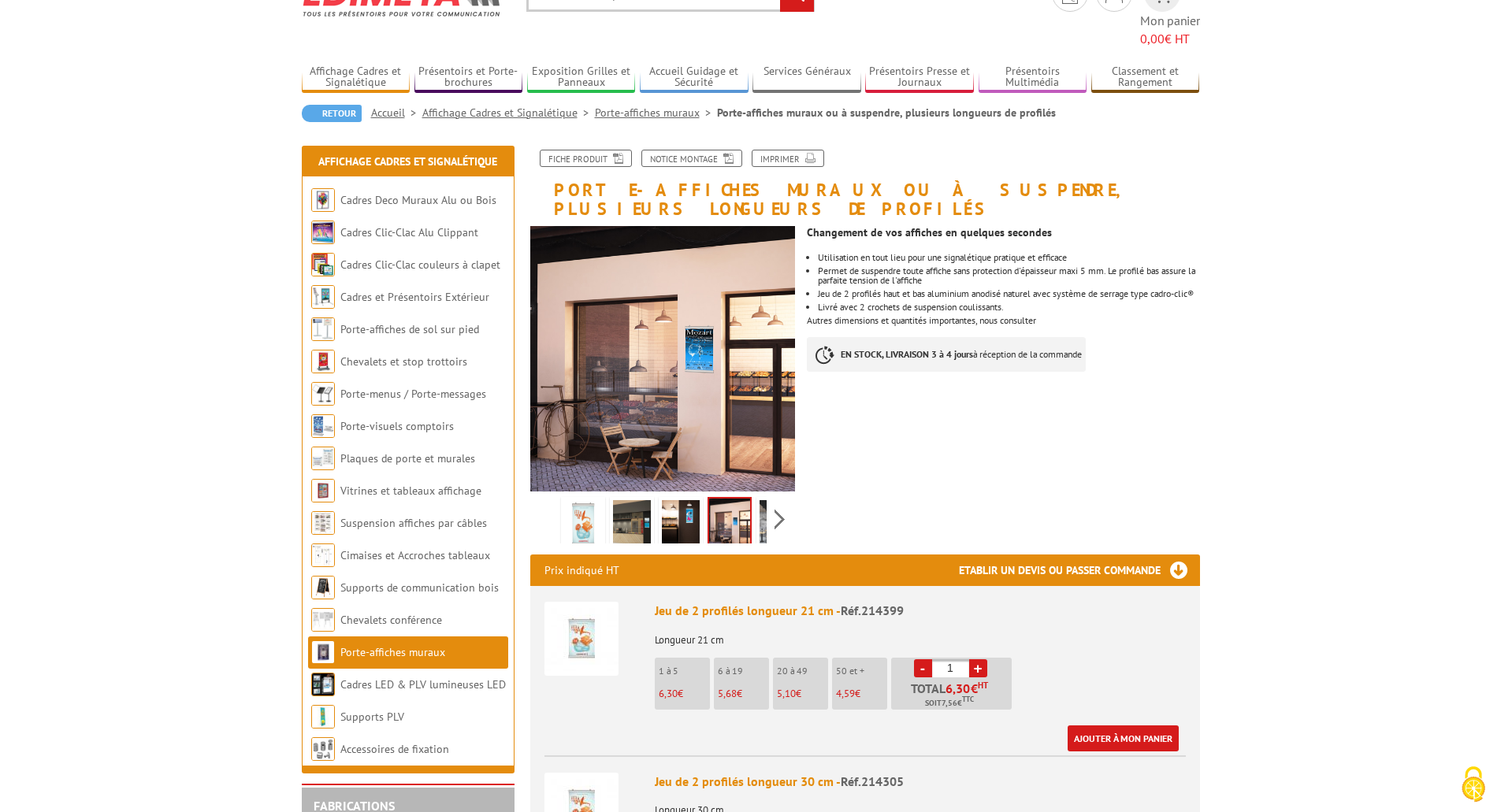
click at [762, 501] on img at bounding box center [778, 525] width 38 height 48
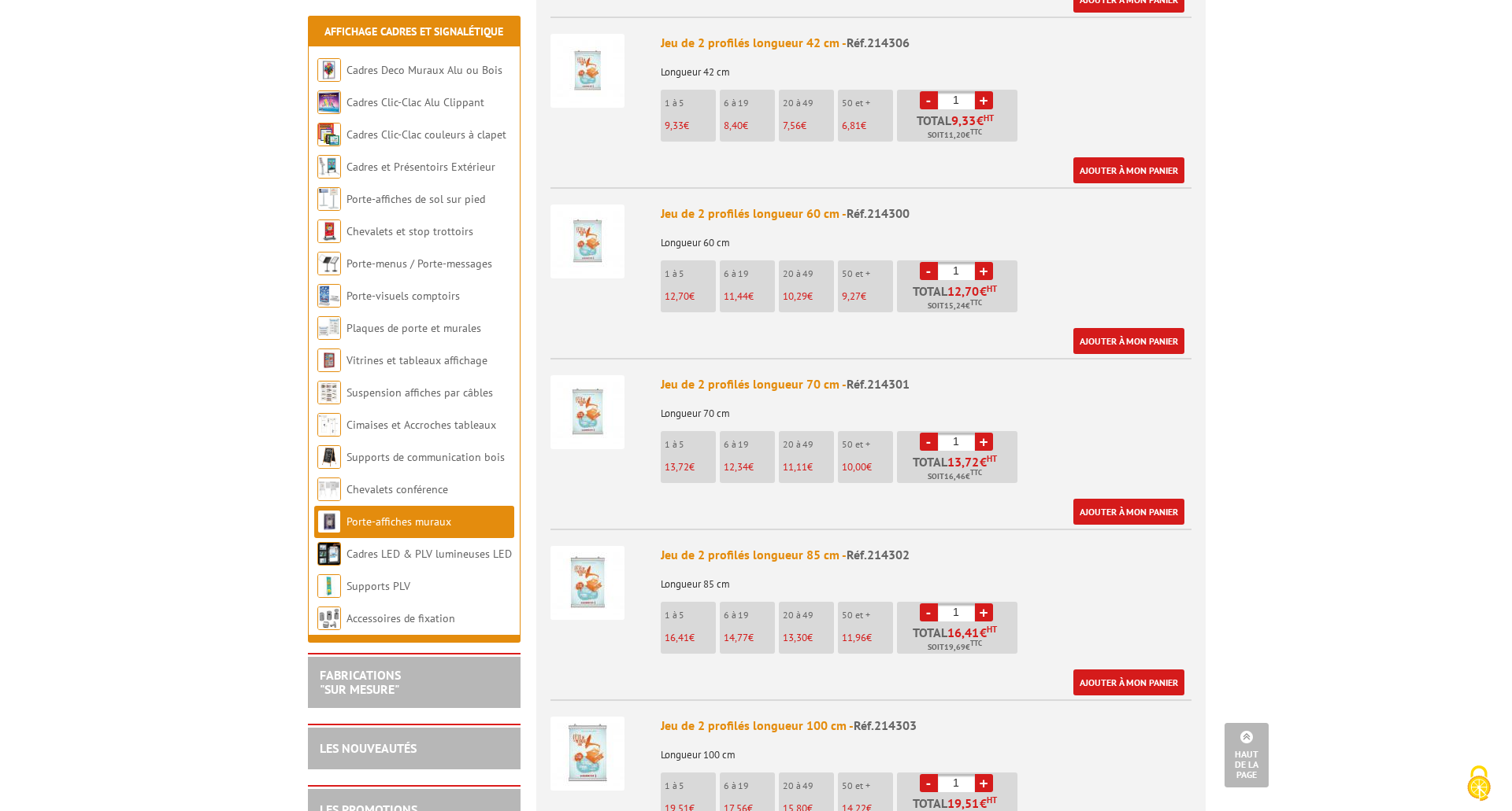
scroll to position [1023, 0]
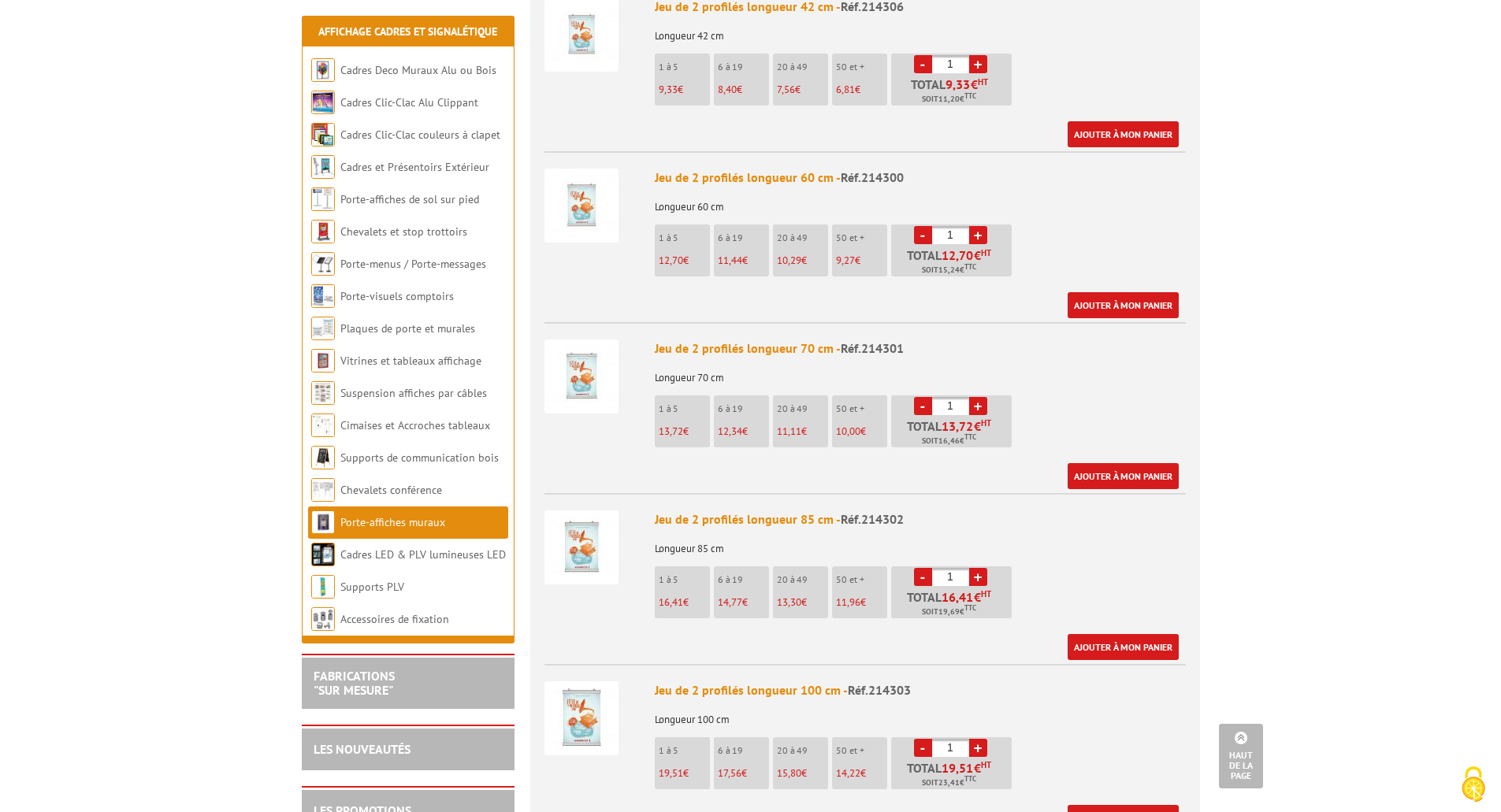
click at [945, 568] on input "1" at bounding box center [951, 576] width 37 height 18
type input "10"
click at [1150, 634] on link "Ajouter à mon panier" at bounding box center [1122, 647] width 111 height 26
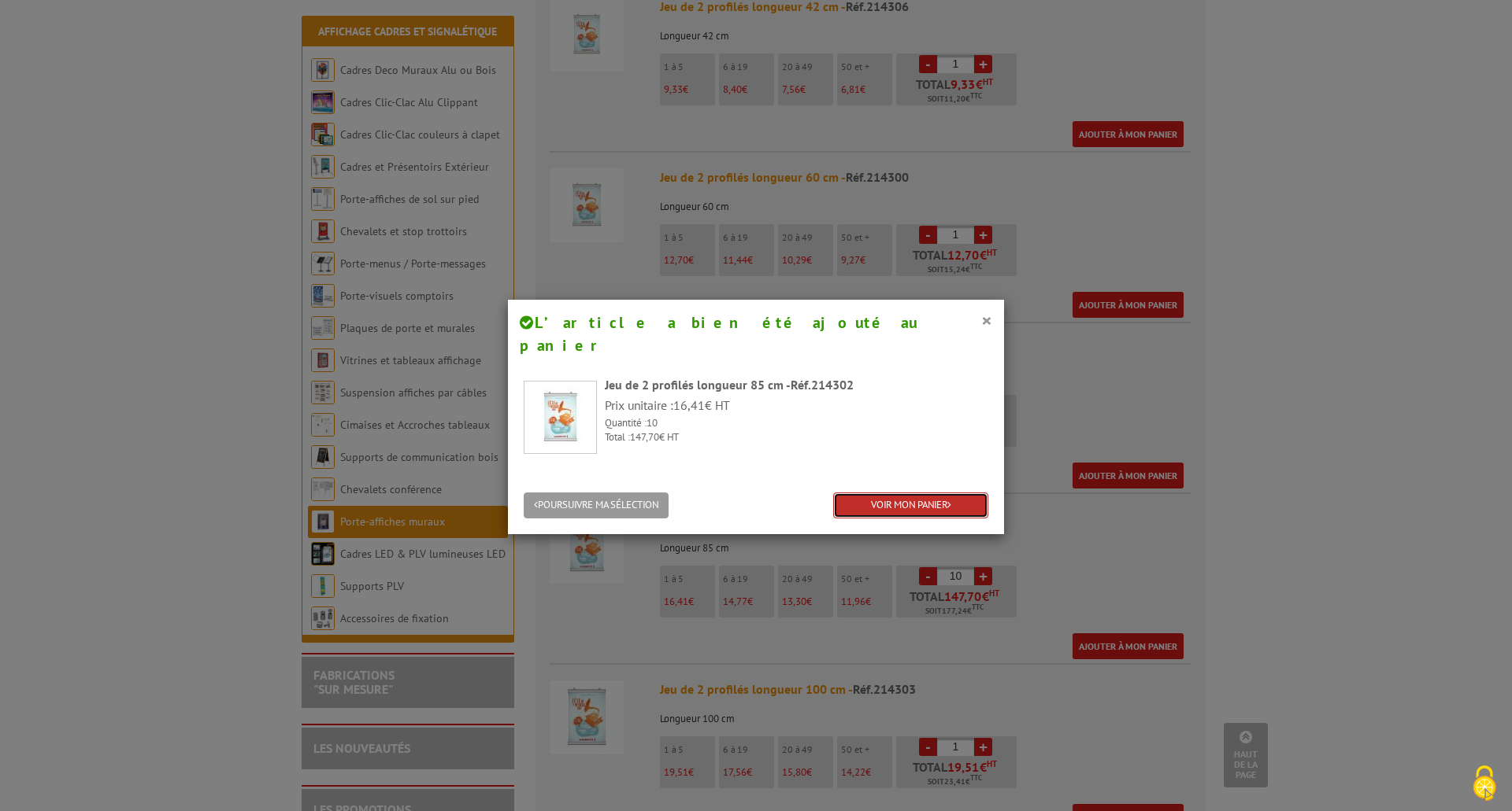
click at [905, 493] on link "VOIR MON PANIER" at bounding box center [910, 506] width 156 height 26
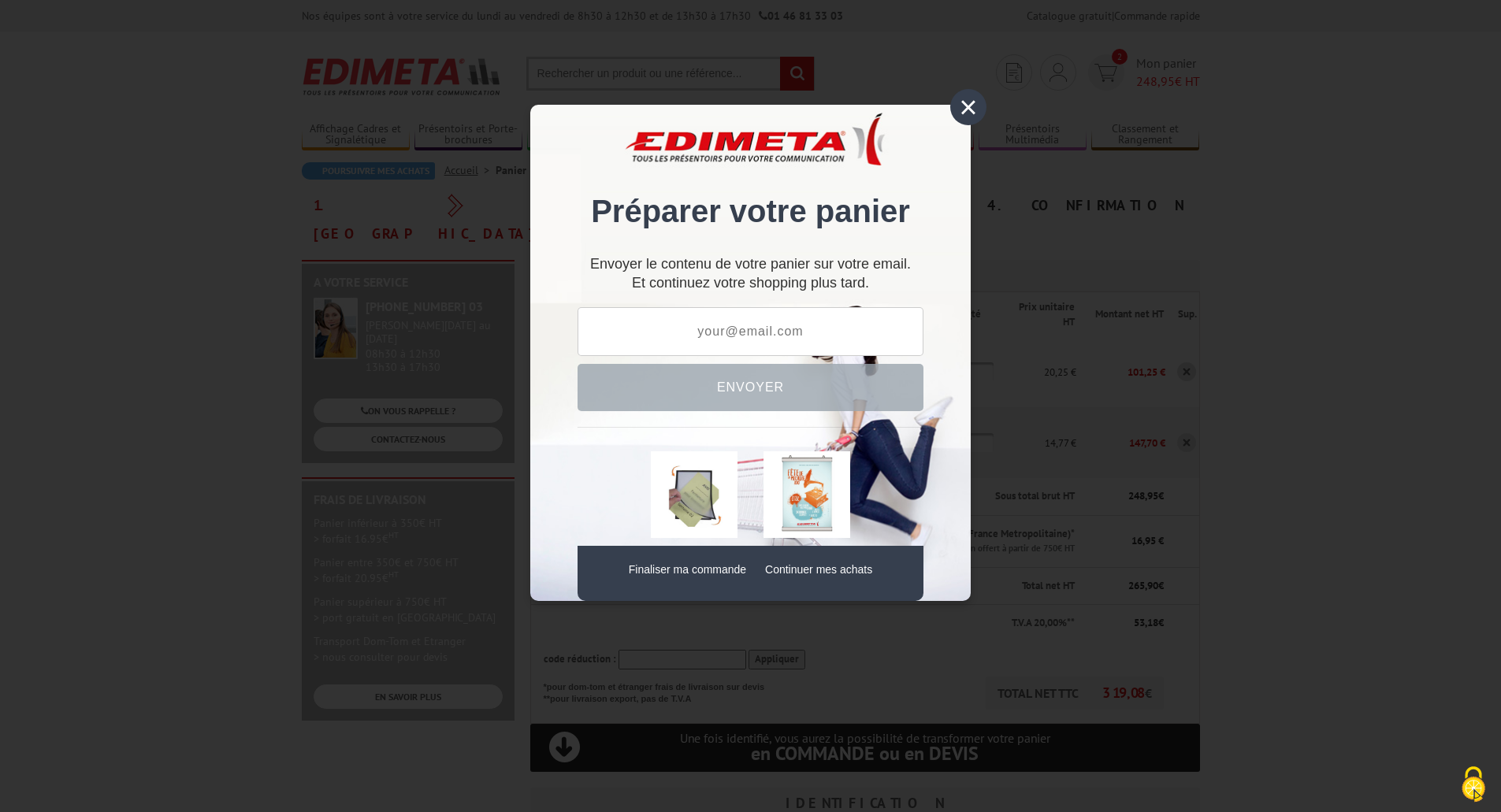
click at [957, 112] on div "×" at bounding box center [968, 107] width 36 height 36
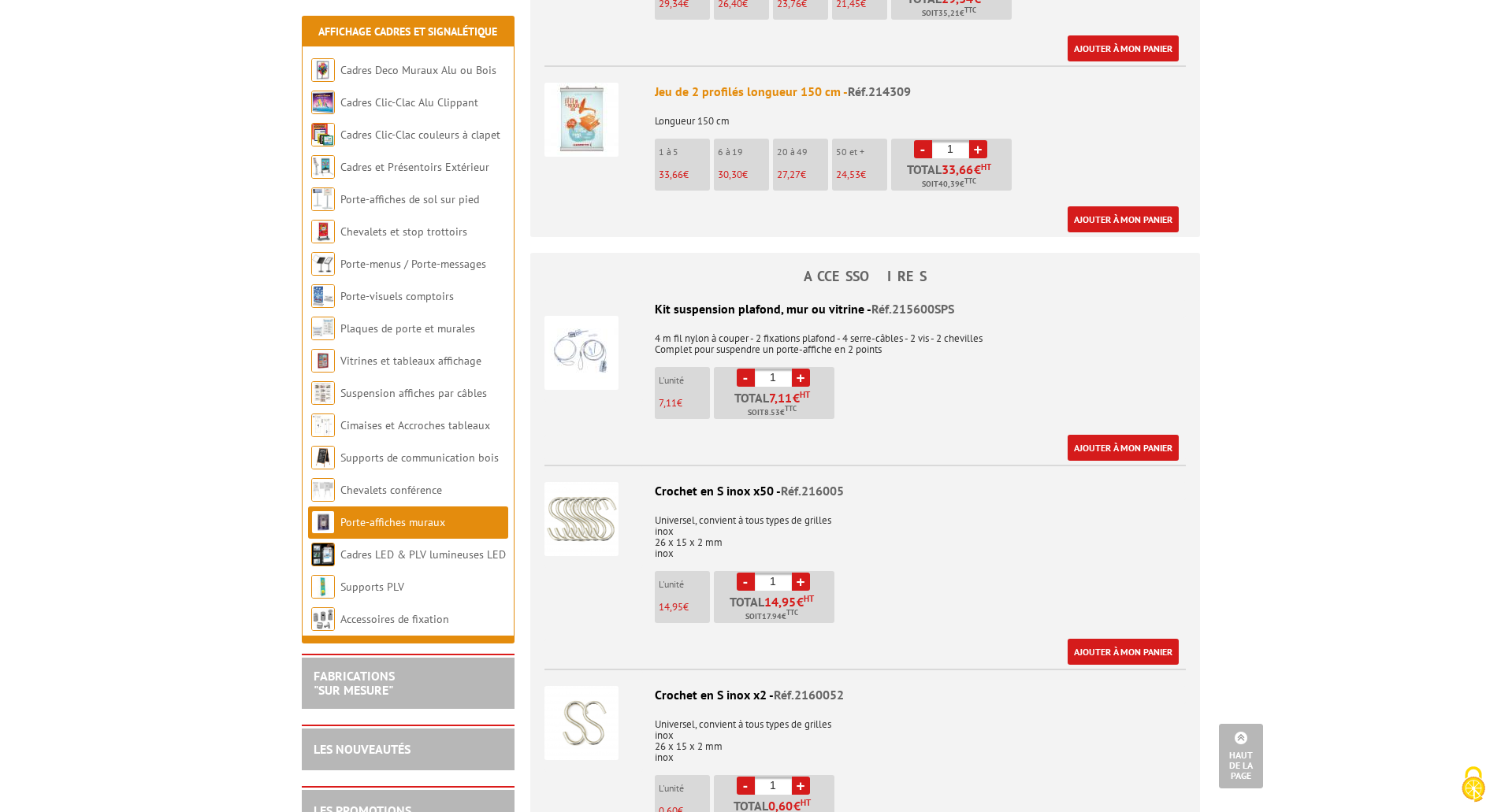
scroll to position [2207, 0]
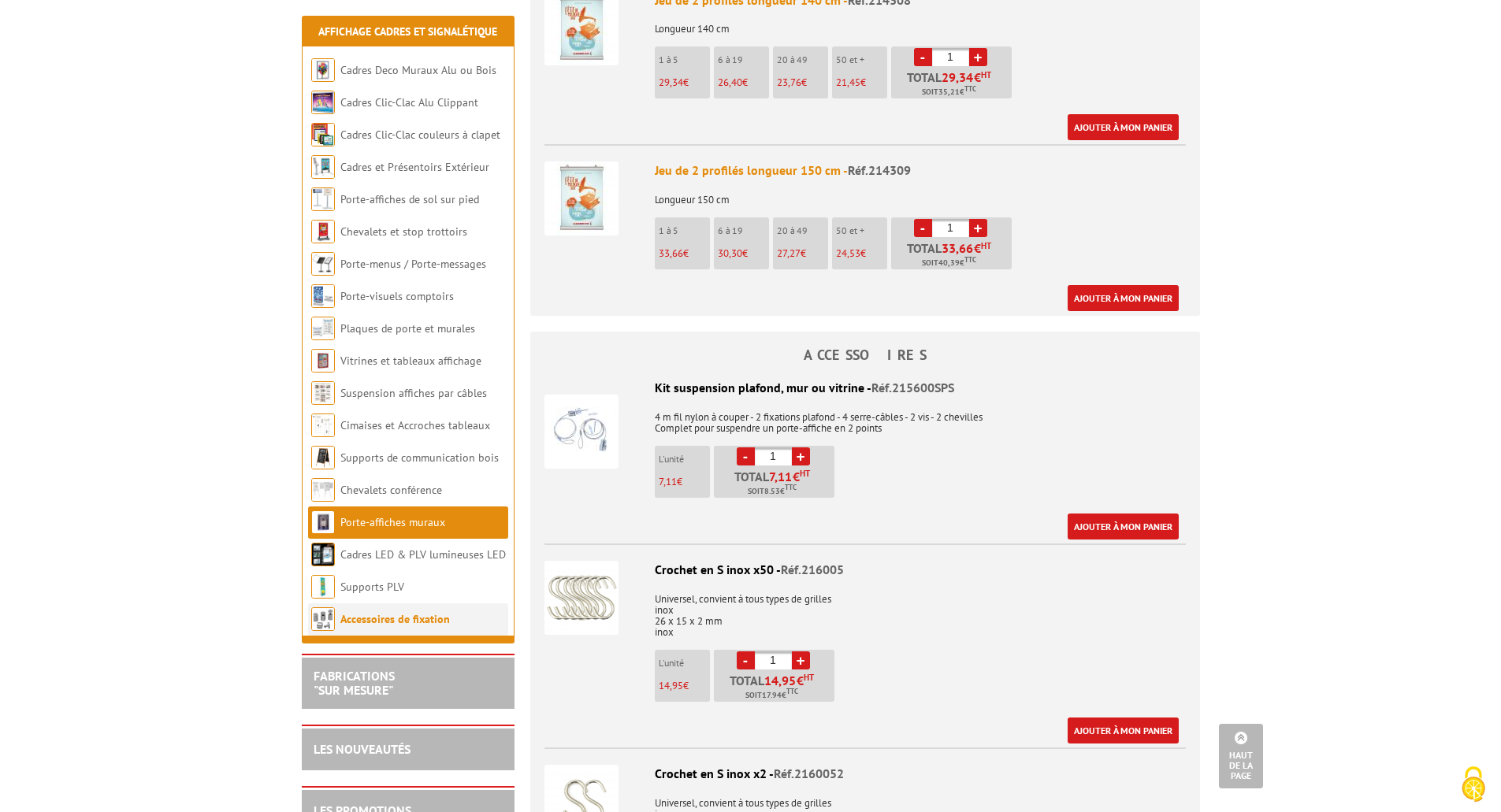
click at [395, 623] on link "Accessoires de fixation" at bounding box center [394, 619] width 109 height 14
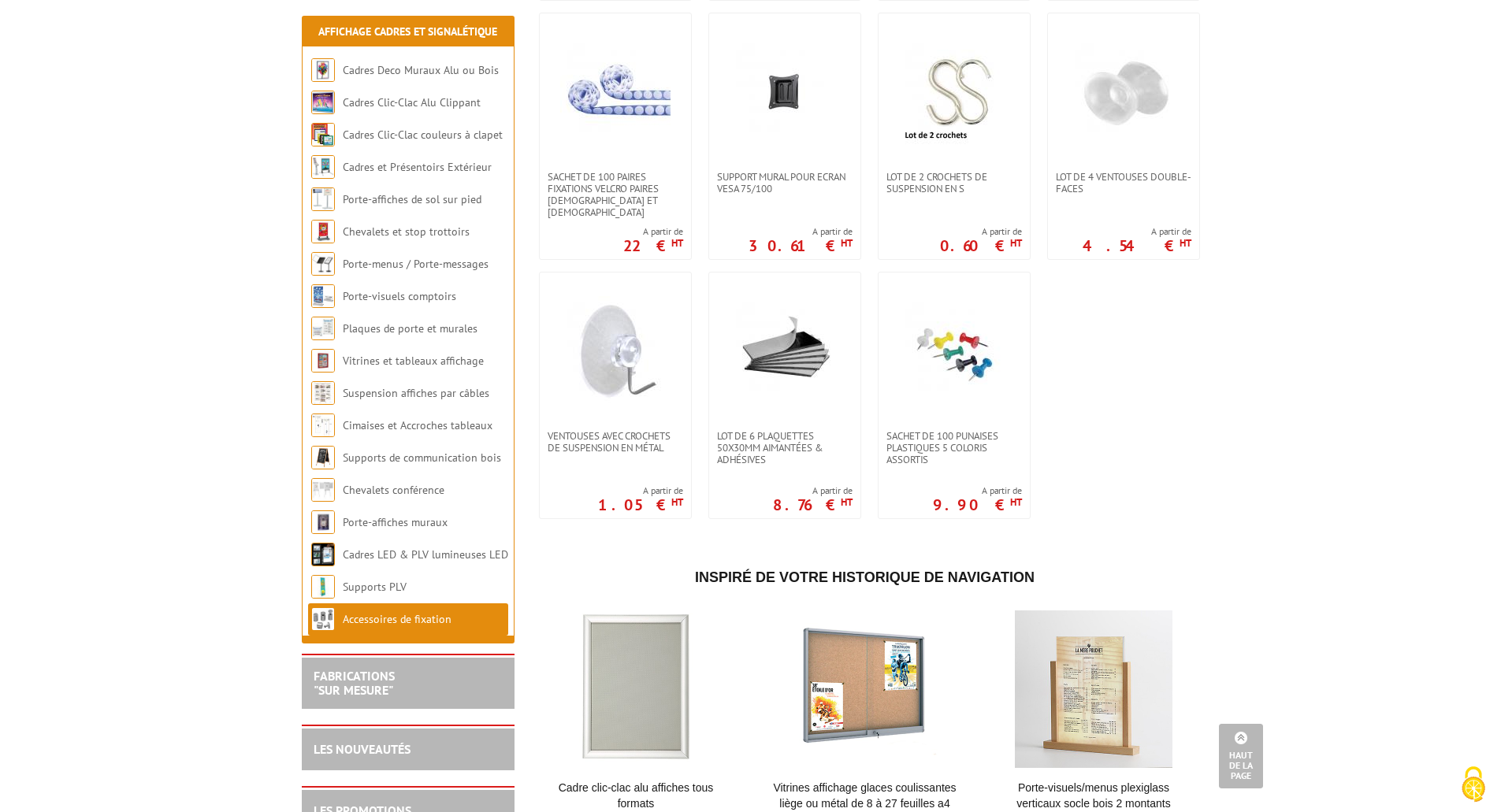
scroll to position [1103, 0]
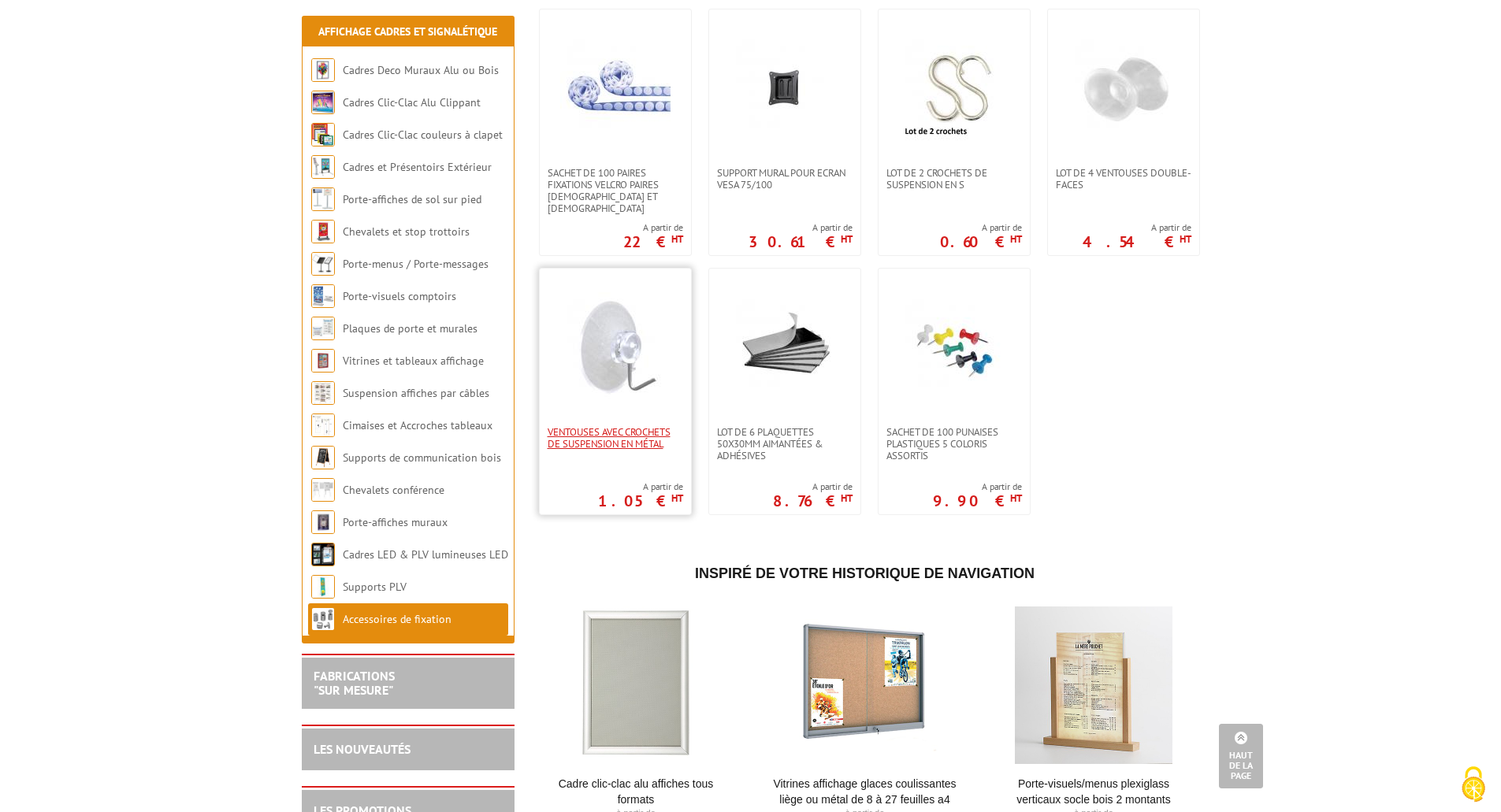
click at [588, 433] on span "Ventouses avec crochets de suspension en métal" at bounding box center [614, 437] width 135 height 23
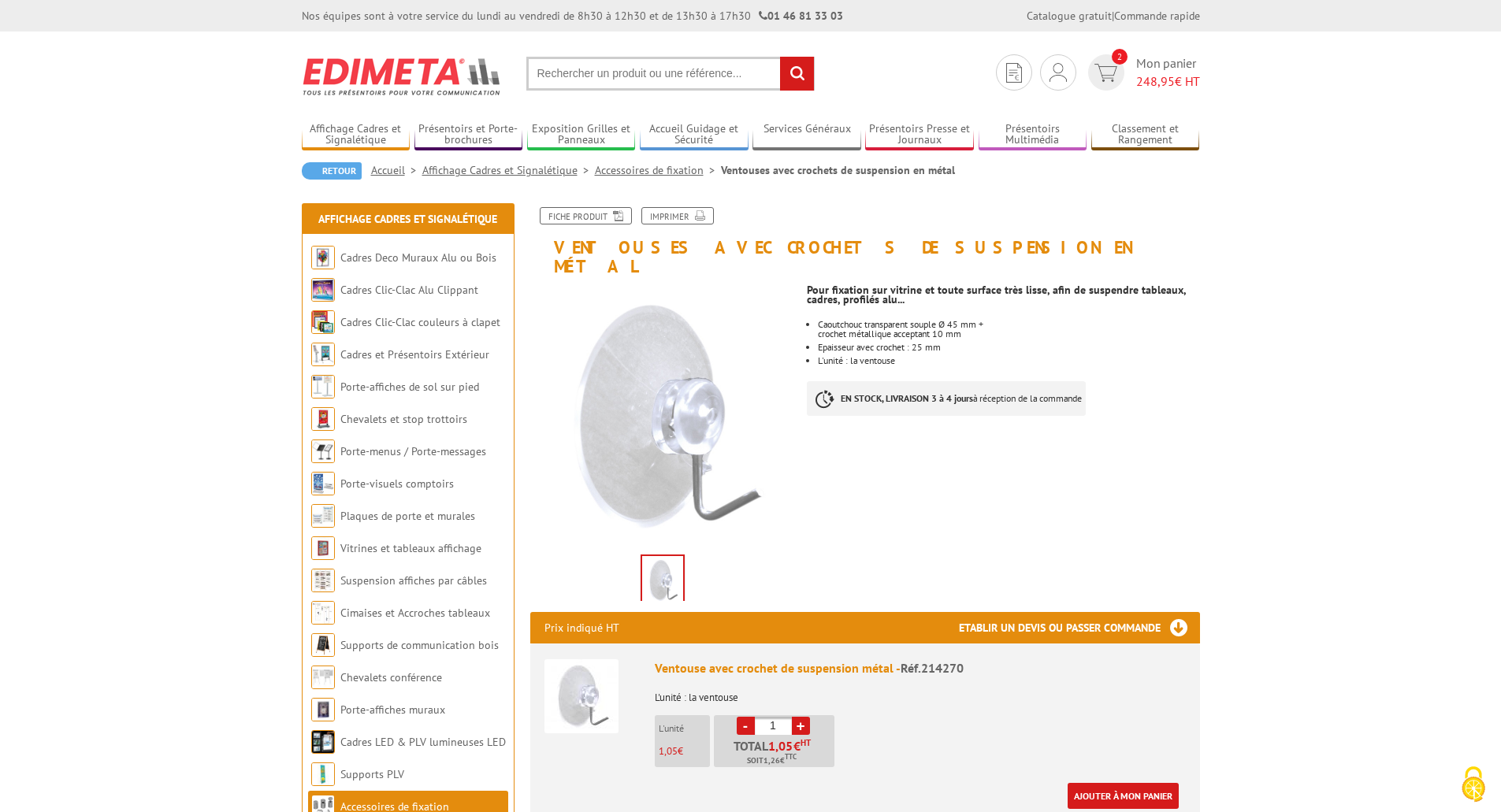
click at [778, 717] on input "1" at bounding box center [774, 725] width 37 height 18
type input "20"
click at [916, 320] on li "Caoutchouc transparent souple Ø 45 mm + crochet métallique acceptant 10 mm" at bounding box center [1008, 329] width 381 height 19
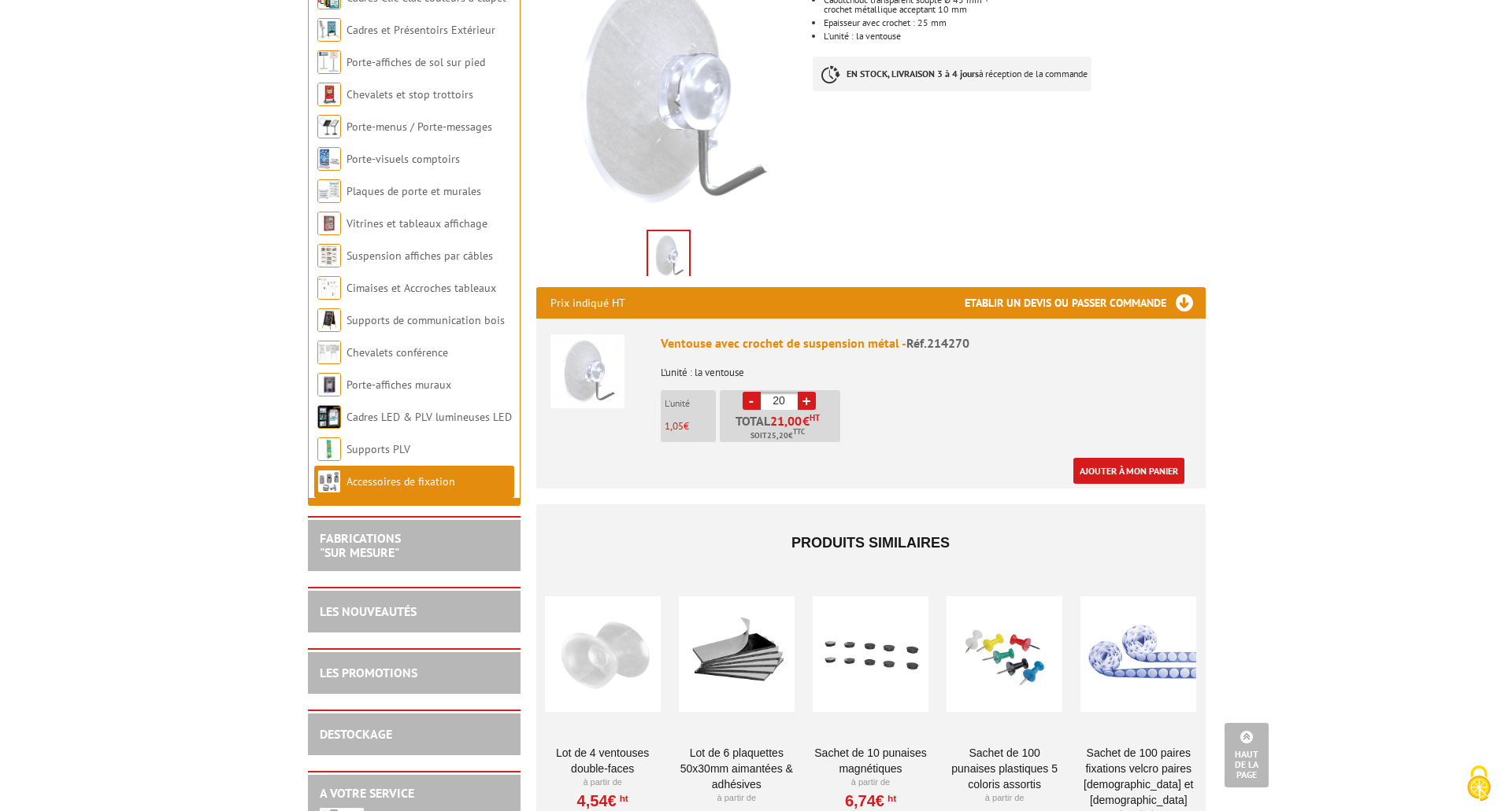
scroll to position [315, 0]
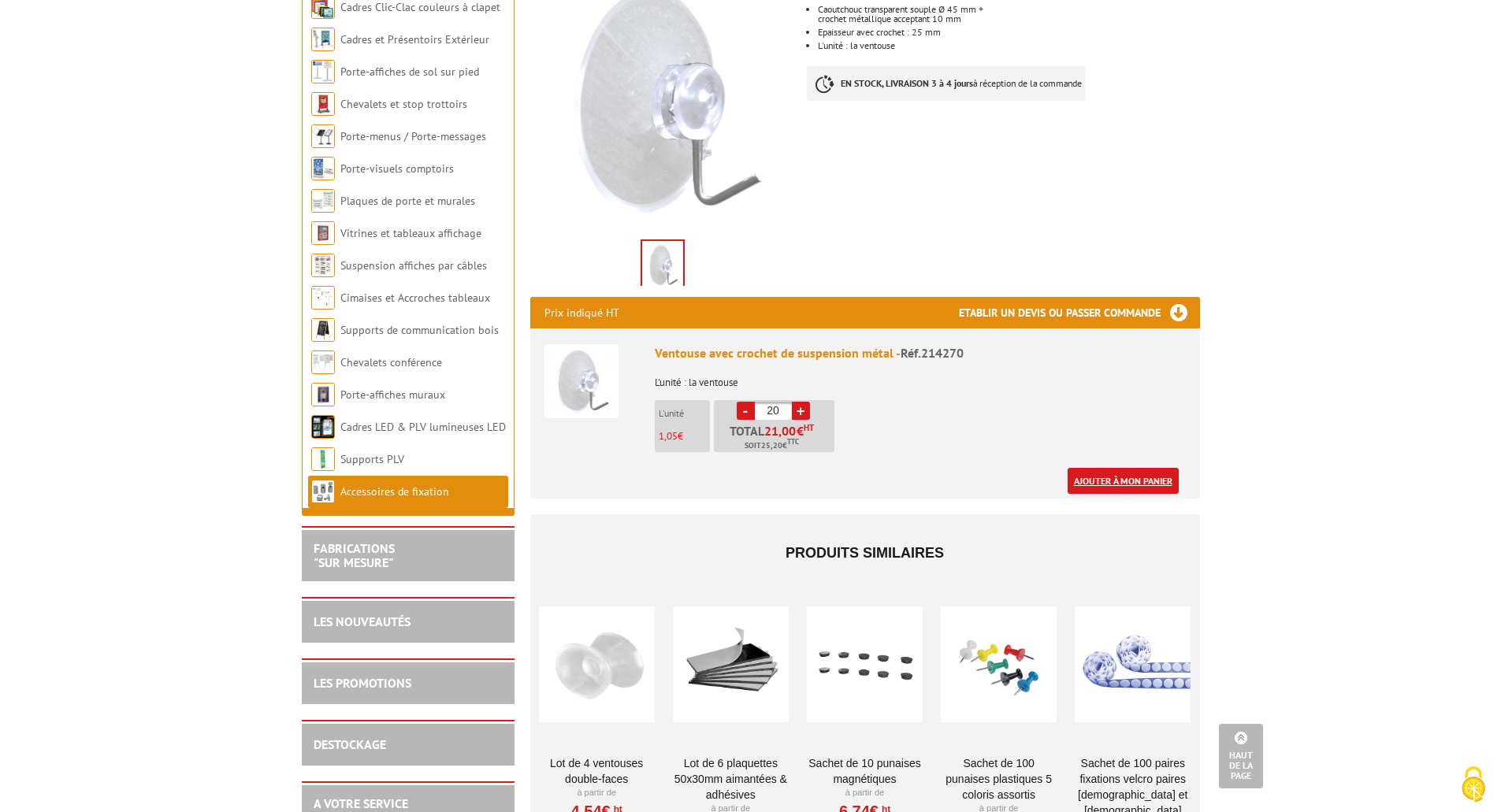
click at [1141, 468] on link "Ajouter à mon panier" at bounding box center [1122, 481] width 111 height 26
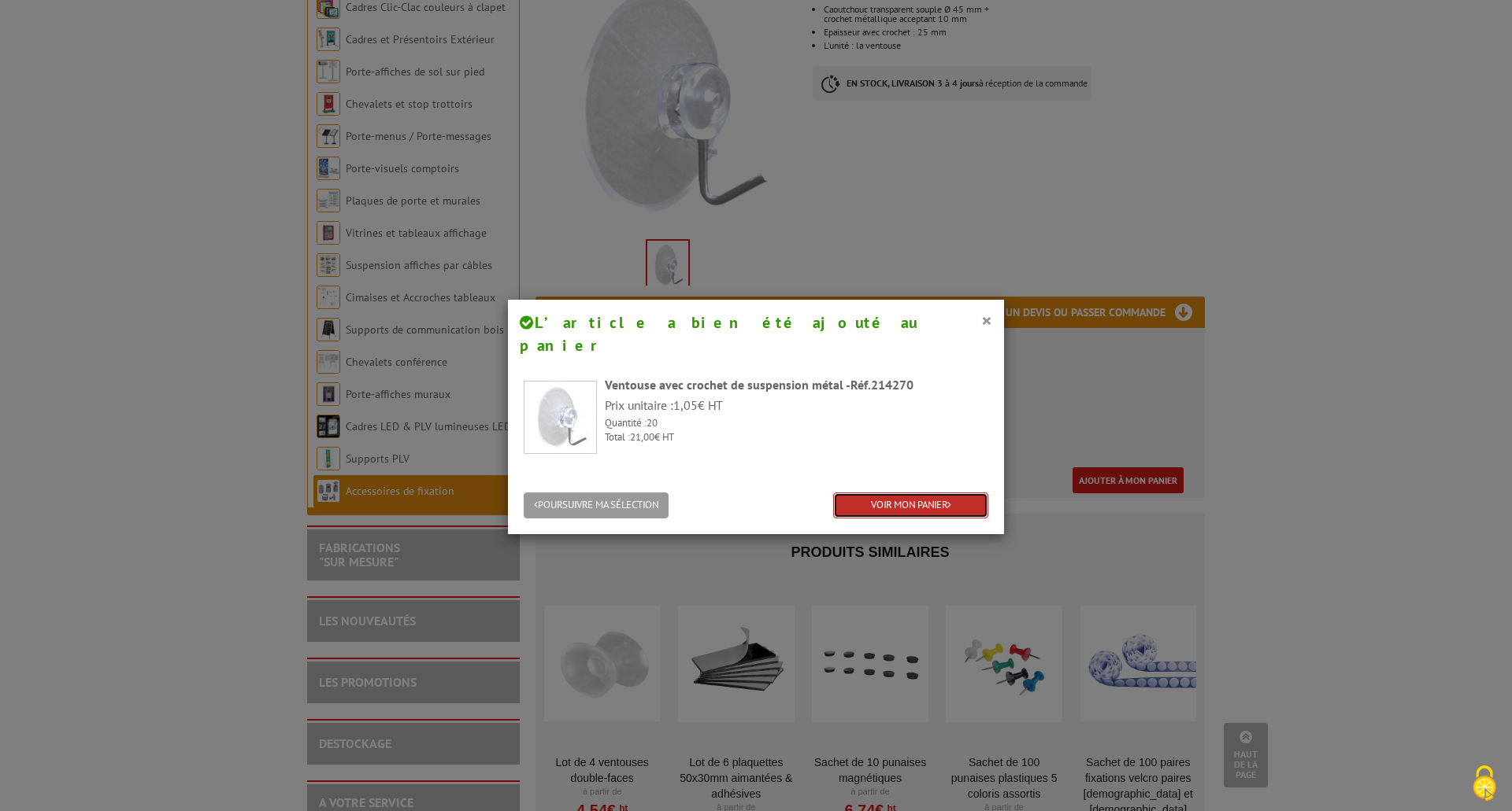
click at [913, 493] on link "VOIR MON PANIER" at bounding box center [910, 506] width 156 height 26
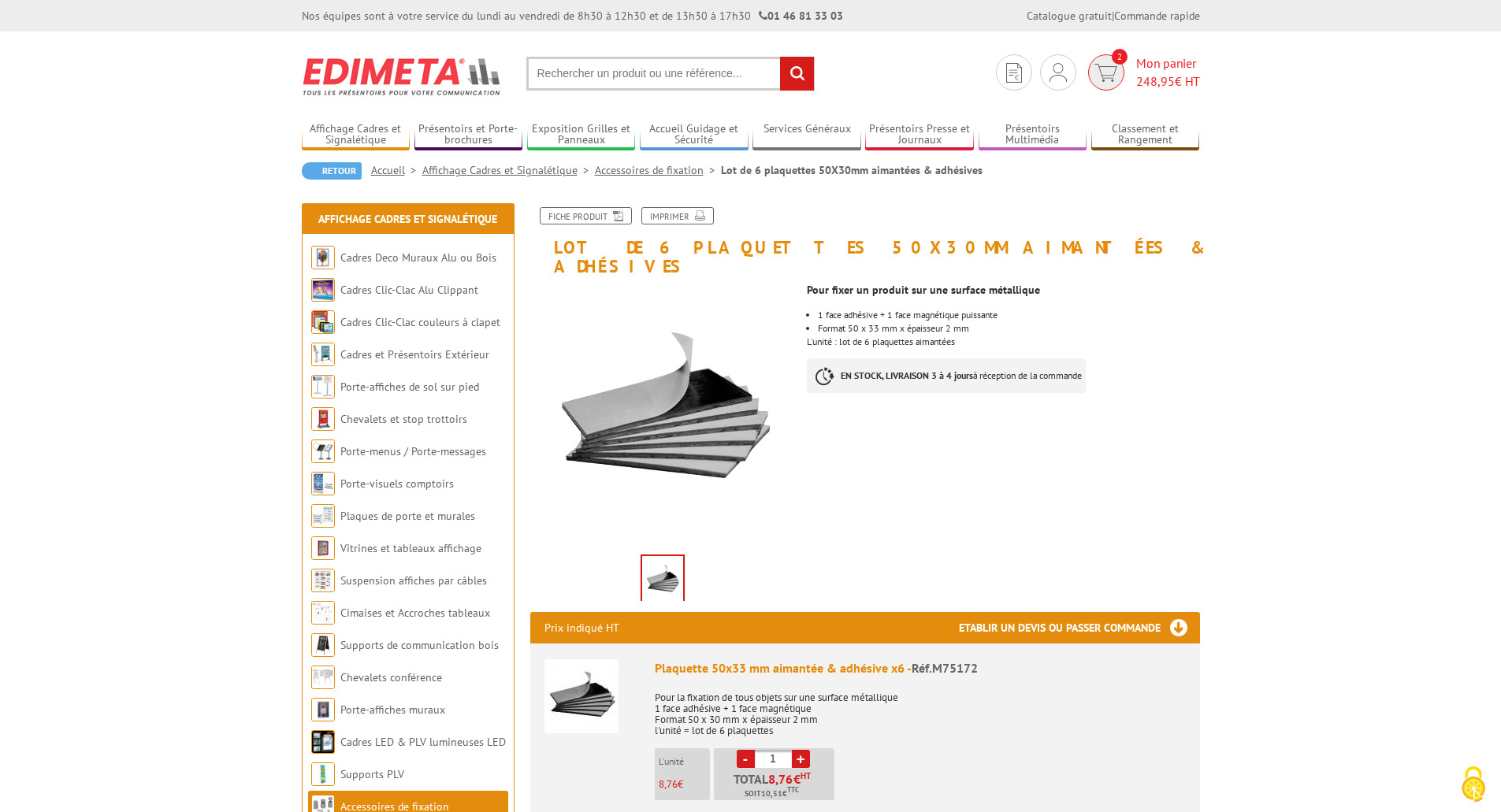
click at [1158, 68] on span "Mon panier 248,95 € HT" at bounding box center [1168, 72] width 63 height 36
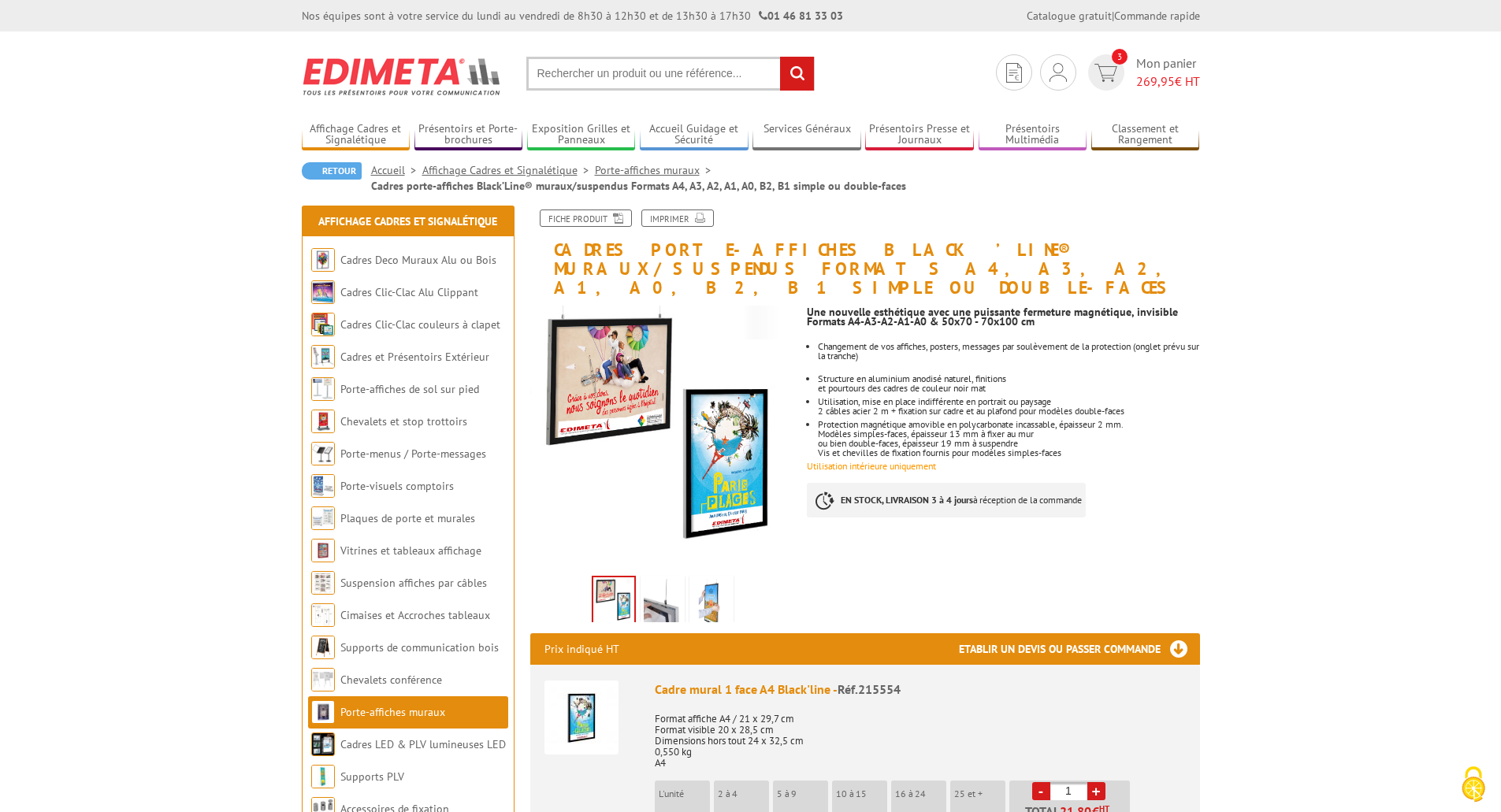
click at [668, 582] on img at bounding box center [663, 603] width 38 height 48
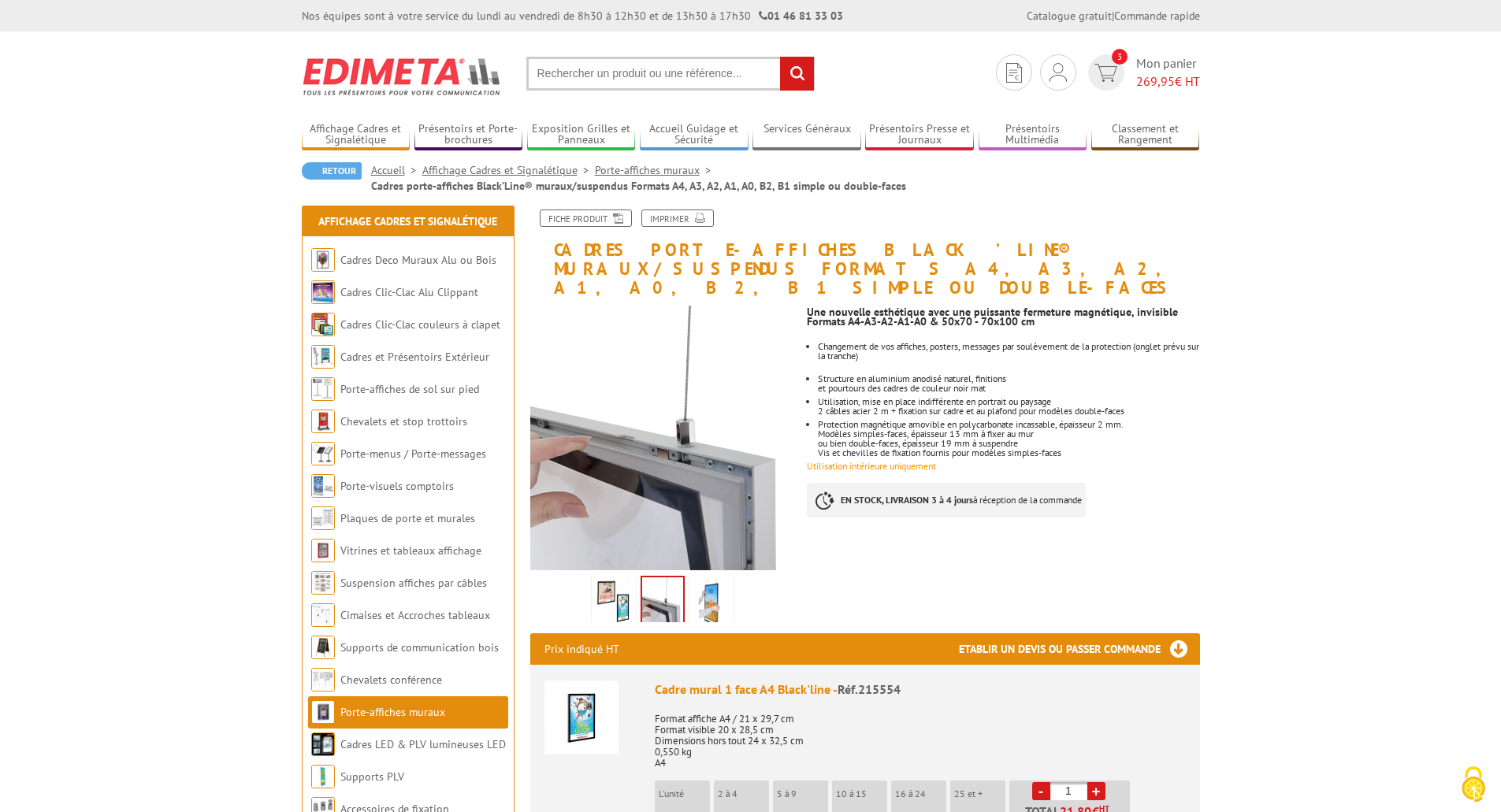
click at [711, 582] on img at bounding box center [711, 603] width 38 height 48
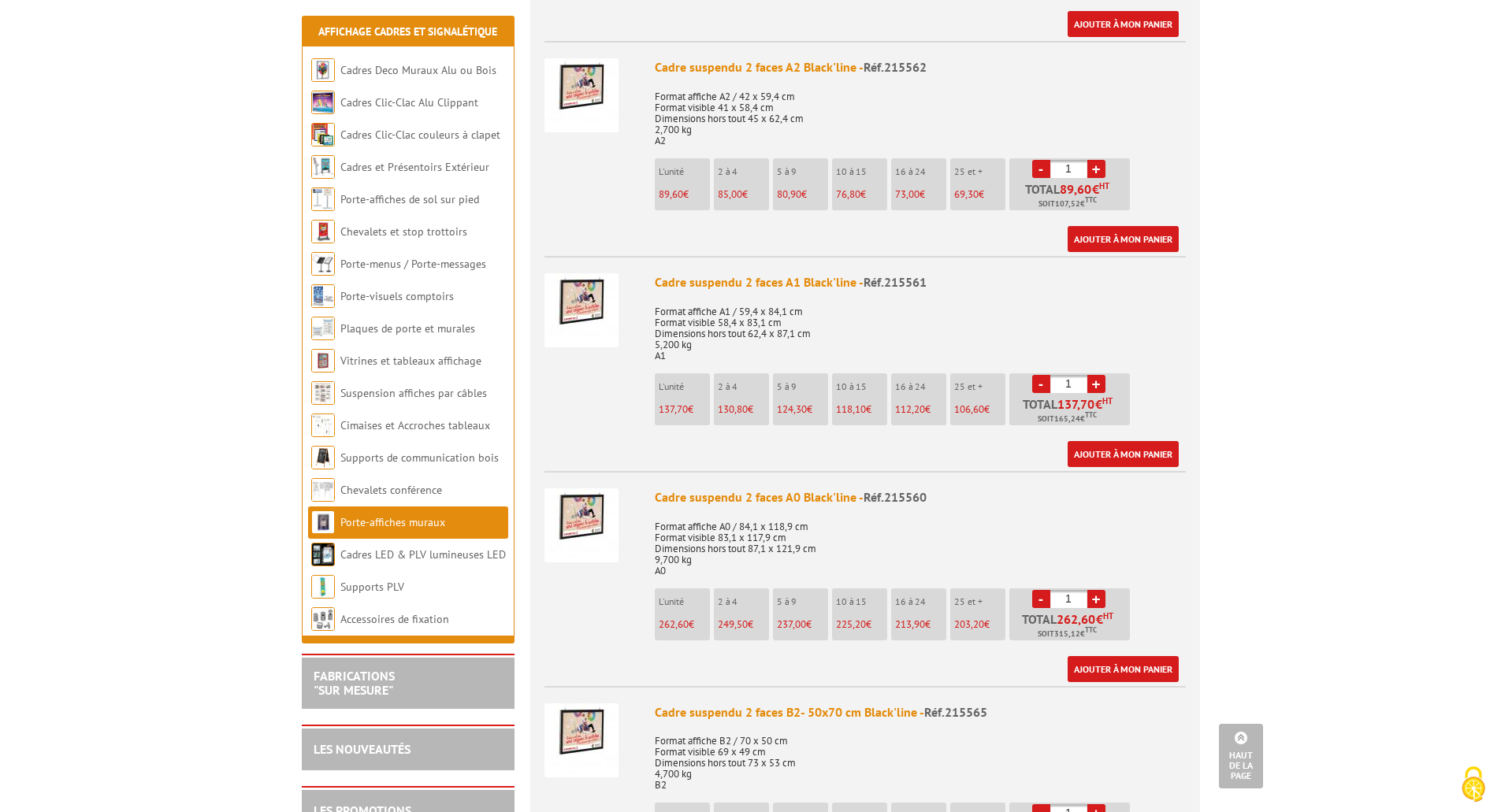
scroll to position [2364, 0]
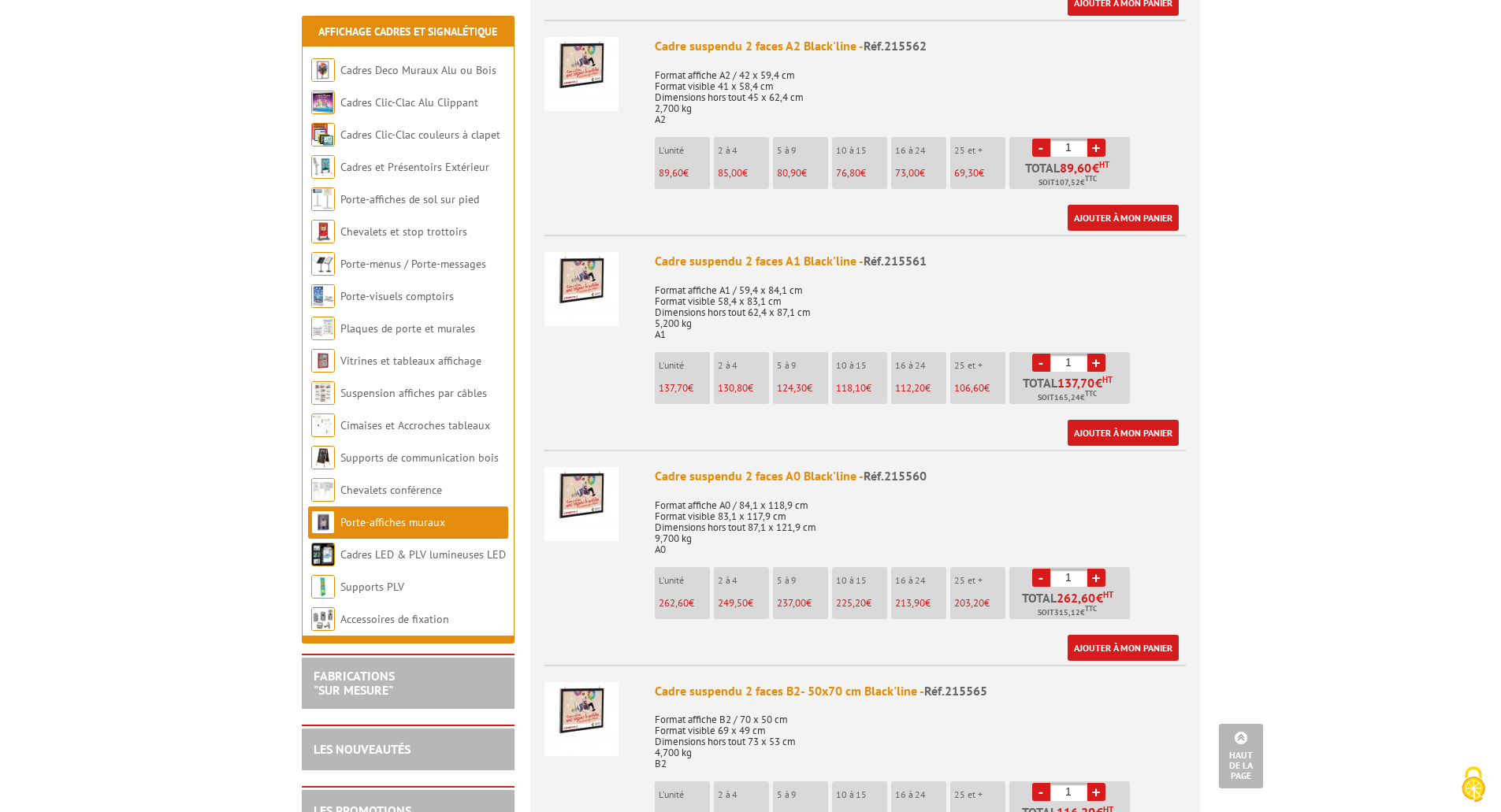
click at [583, 484] on img at bounding box center [581, 503] width 74 height 74
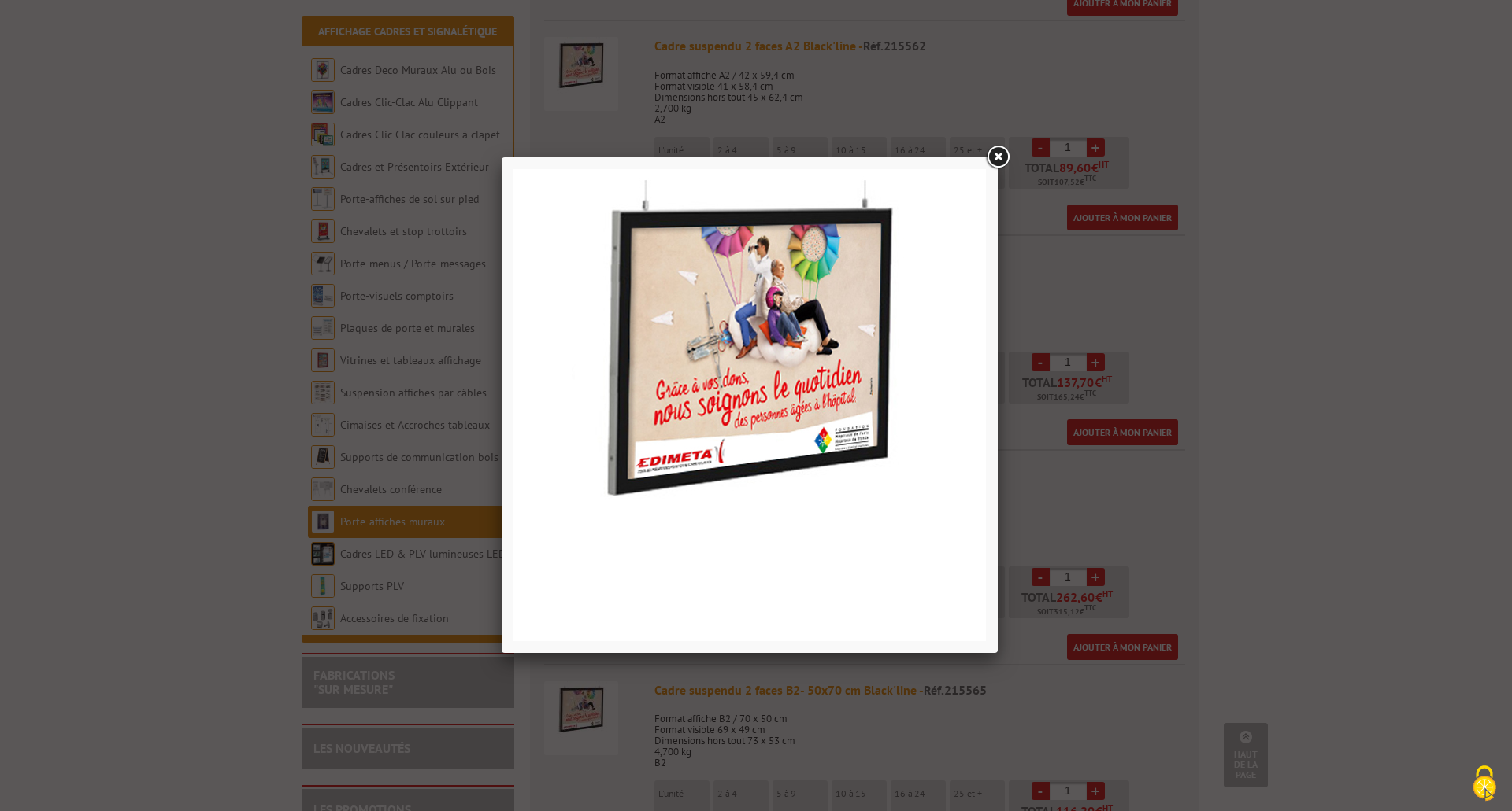
click at [997, 159] on link at bounding box center [998, 157] width 28 height 28
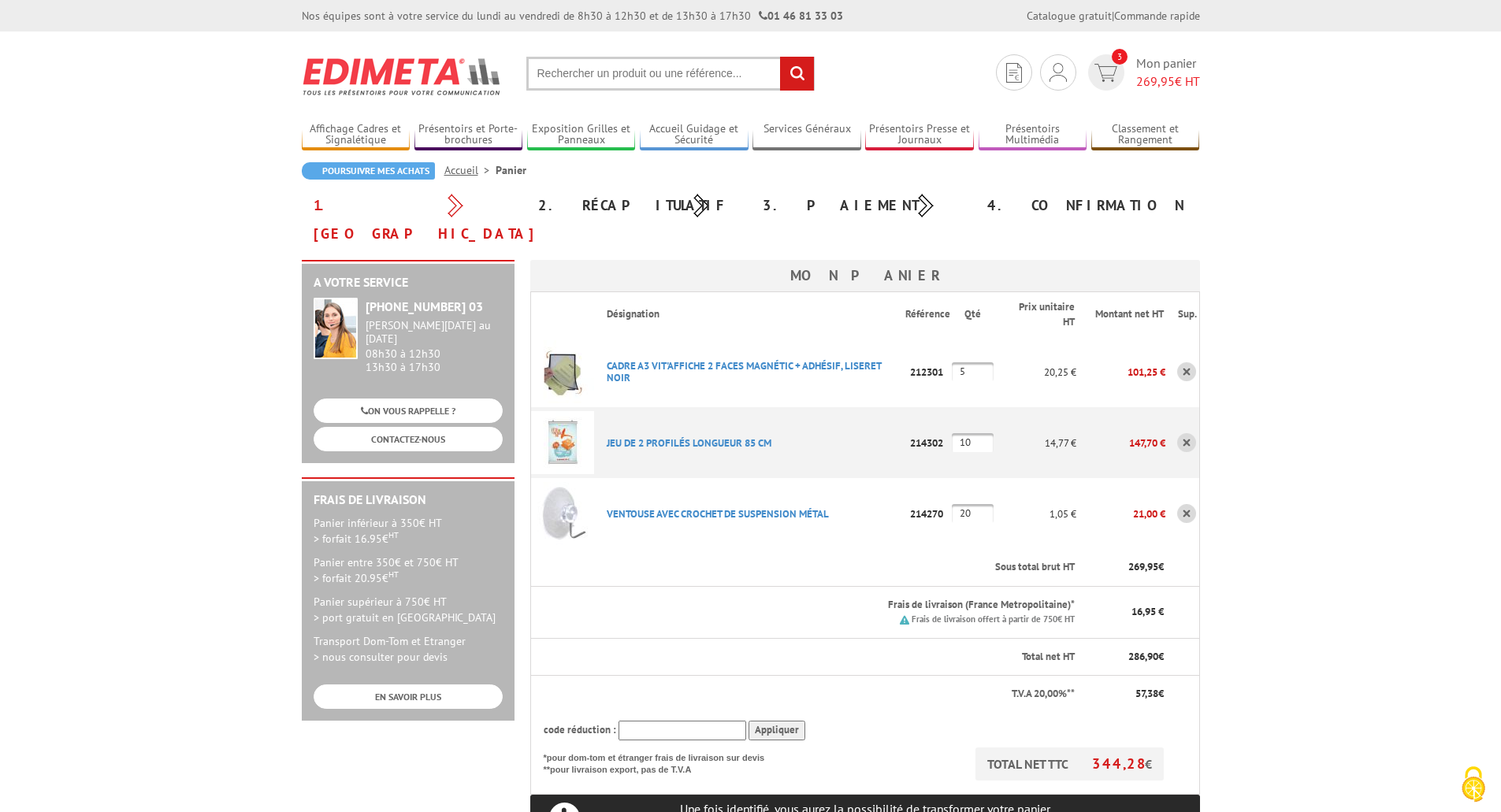
click at [975, 434] on input "10" at bounding box center [972, 443] width 42 height 19
type input "8"
click at [1316, 381] on body "Nos équipes sont à votre service du lundi au vendredi de 8h30 à 12h30 et de 13h…" at bounding box center [750, 754] width 1501 height 1509
click at [986, 363] on input "5" at bounding box center [972, 372] width 42 height 19
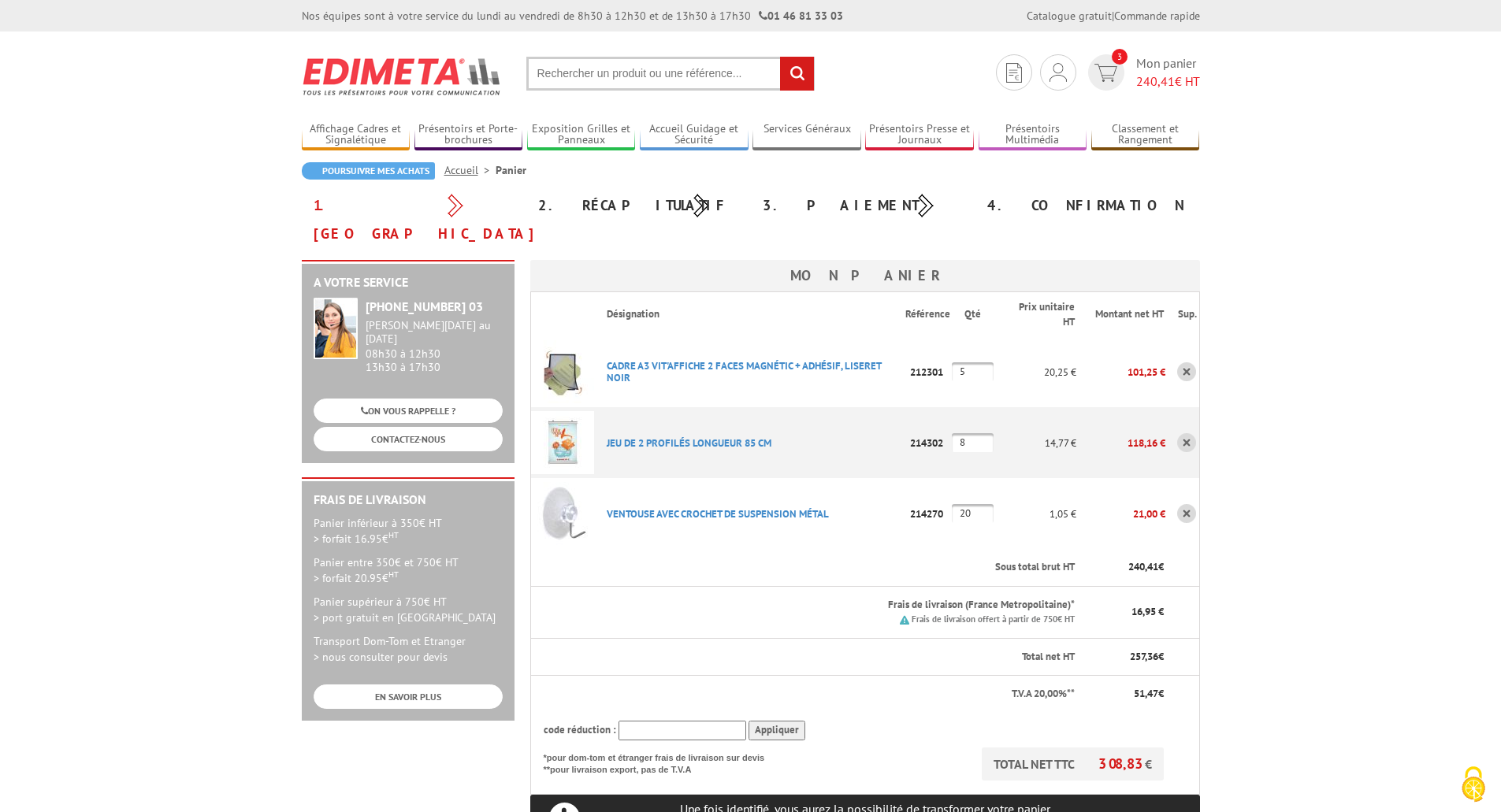
click at [986, 363] on input "5" at bounding box center [972, 372] width 42 height 19
type input "6"
click at [1367, 362] on body "Nos équipes sont à votre service du lundi au vendredi de 8h30 à 12h30 et de 13h…" at bounding box center [750, 754] width 1501 height 1509
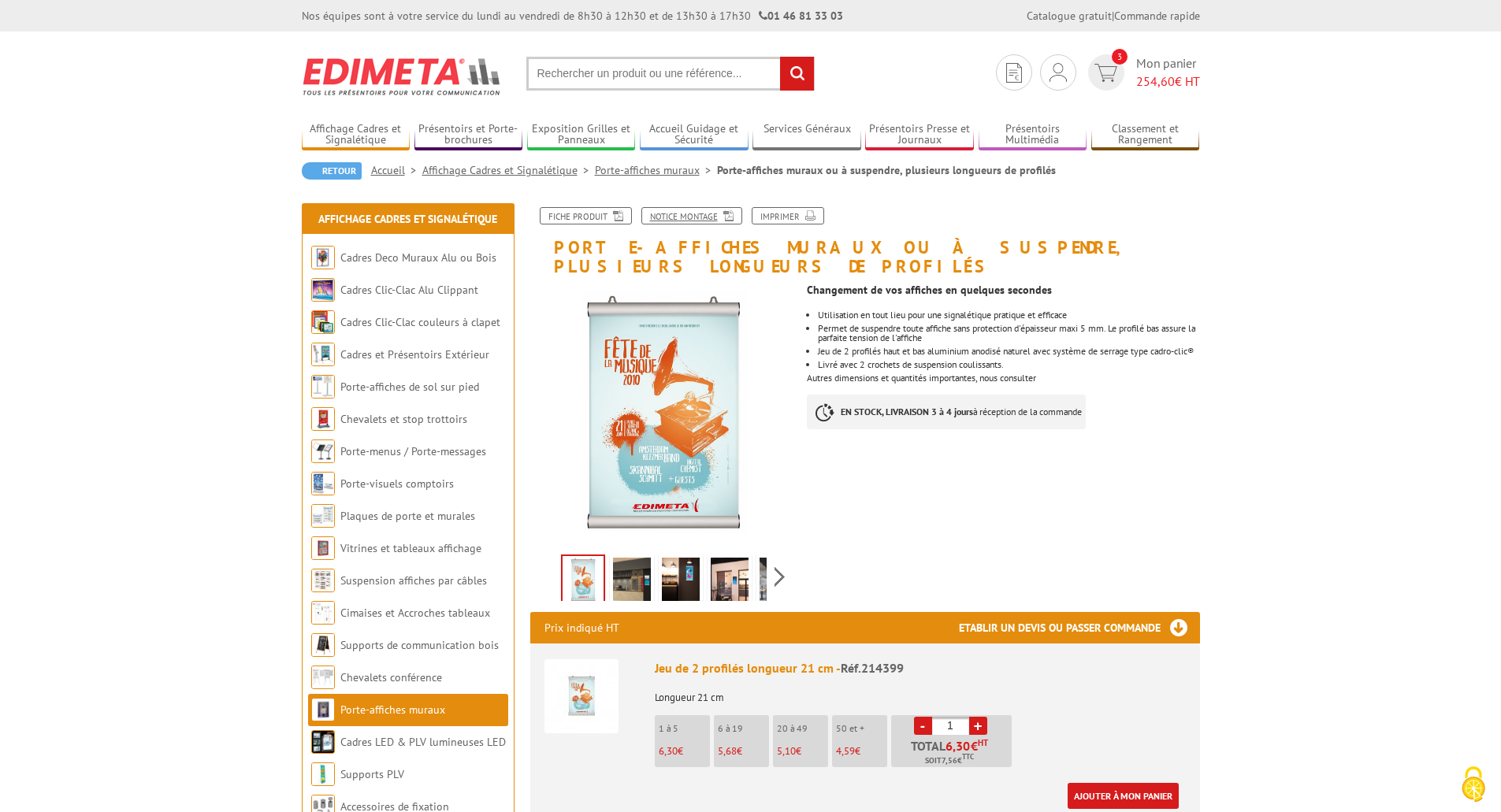
click at [709, 218] on link "Notice Montage" at bounding box center [692, 215] width 101 height 18
click at [1137, 74] on span "254,60" at bounding box center [1155, 81] width 38 height 16
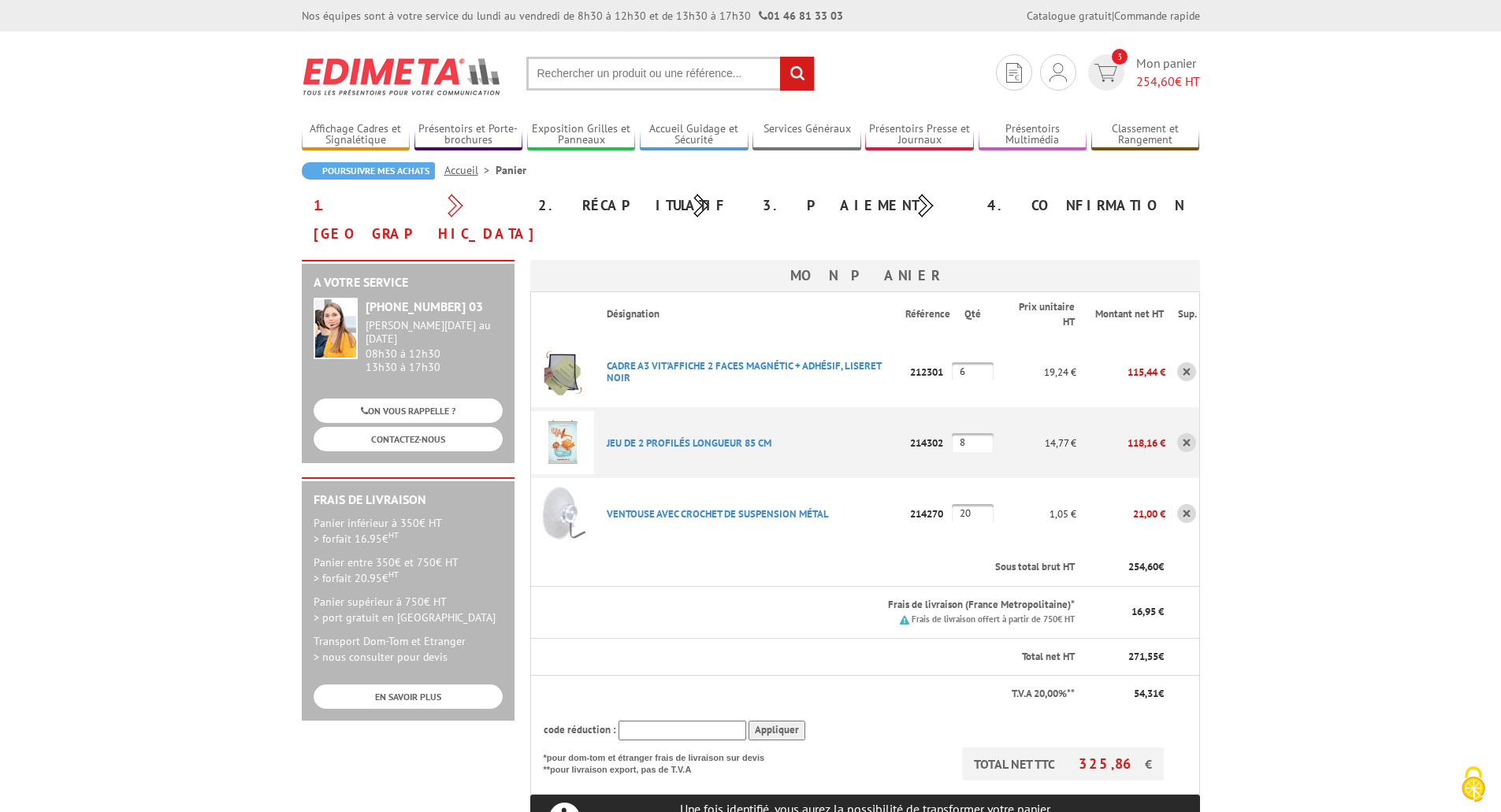
click at [990, 504] on input "20" at bounding box center [972, 514] width 42 height 19
click at [1248, 475] on body "Nos équipes sont à votre service du [DATE] au [DATE] de 8h30 à 12h30 et de 13h3…" at bounding box center [750, 754] width 1501 height 1509
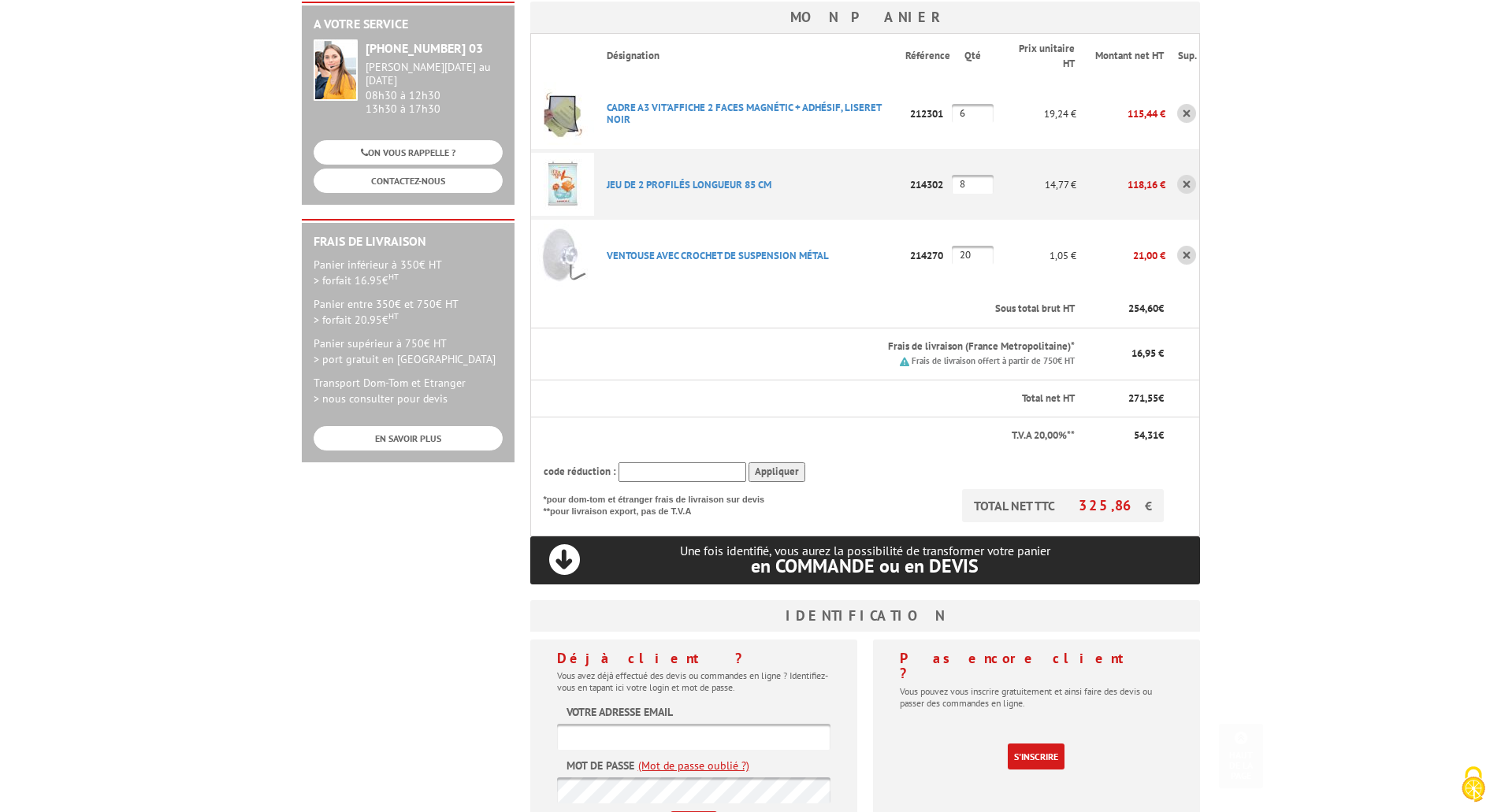
scroll to position [394, 0]
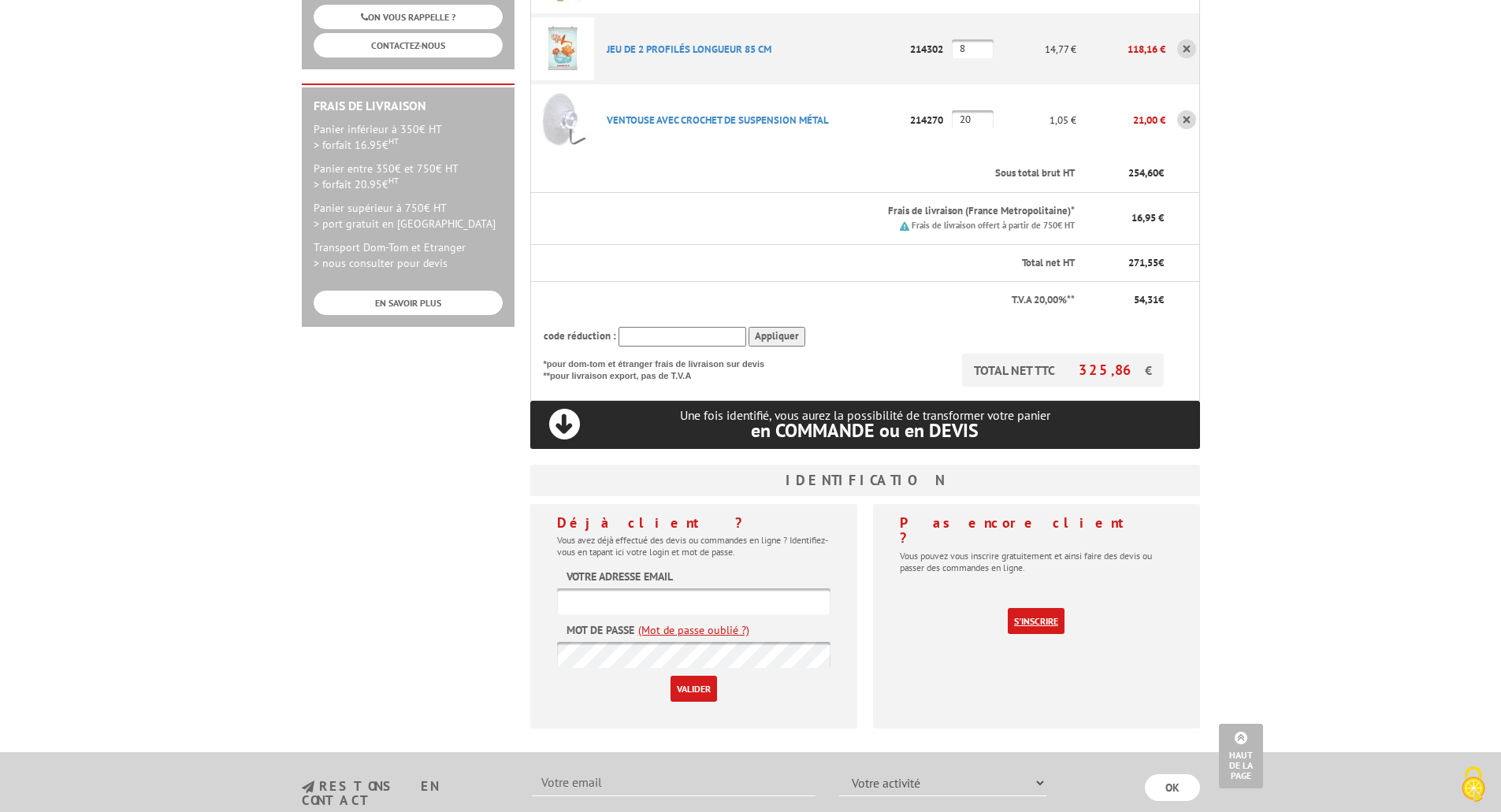
click at [1047, 609] on link "S'inscrire" at bounding box center [1036, 622] width 57 height 26
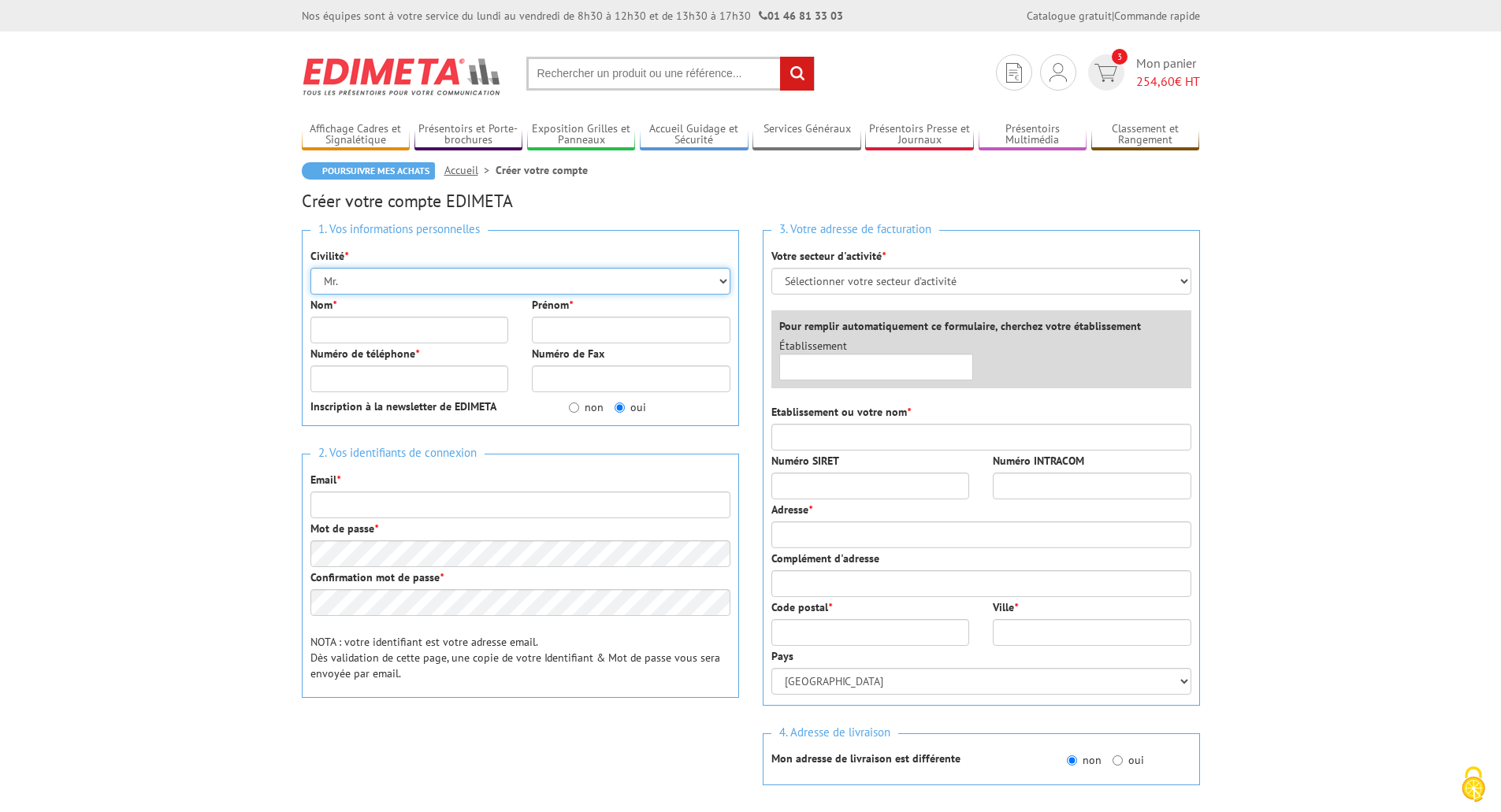
click at [391, 286] on select "Mr. Mme. Mlle." at bounding box center [520, 281] width 420 height 27
click at [310, 268] on select "Mr. Mme. Mlle." at bounding box center [520, 281] width 420 height 27
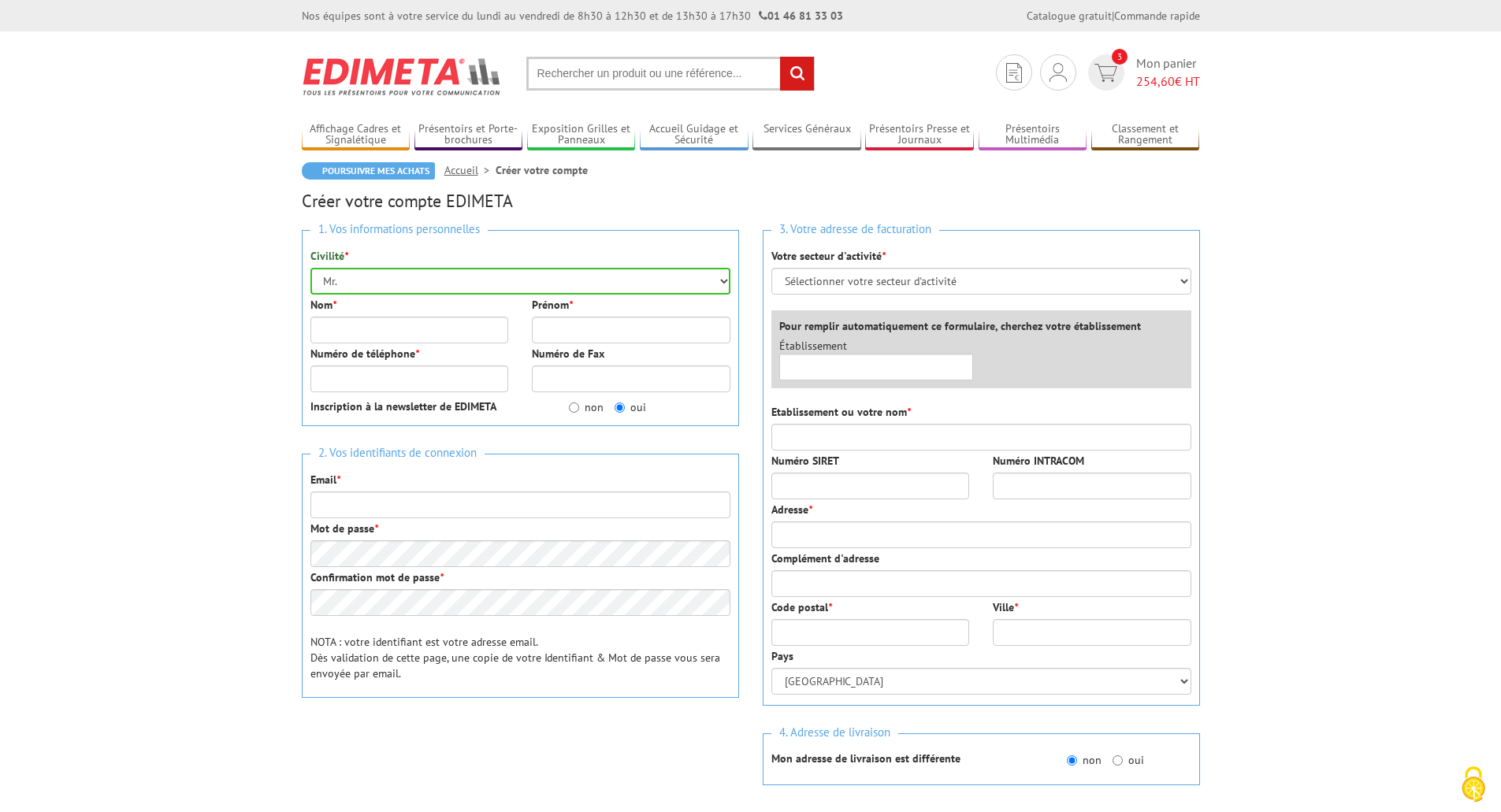
click at [308, 326] on div "Nom *" at bounding box center [409, 321] width 222 height 47
click at [324, 329] on input "Nom *" at bounding box center [409, 330] width 199 height 27
type input "LAFONT"
type input "[PERSON_NAME]"
type input "0388381220"
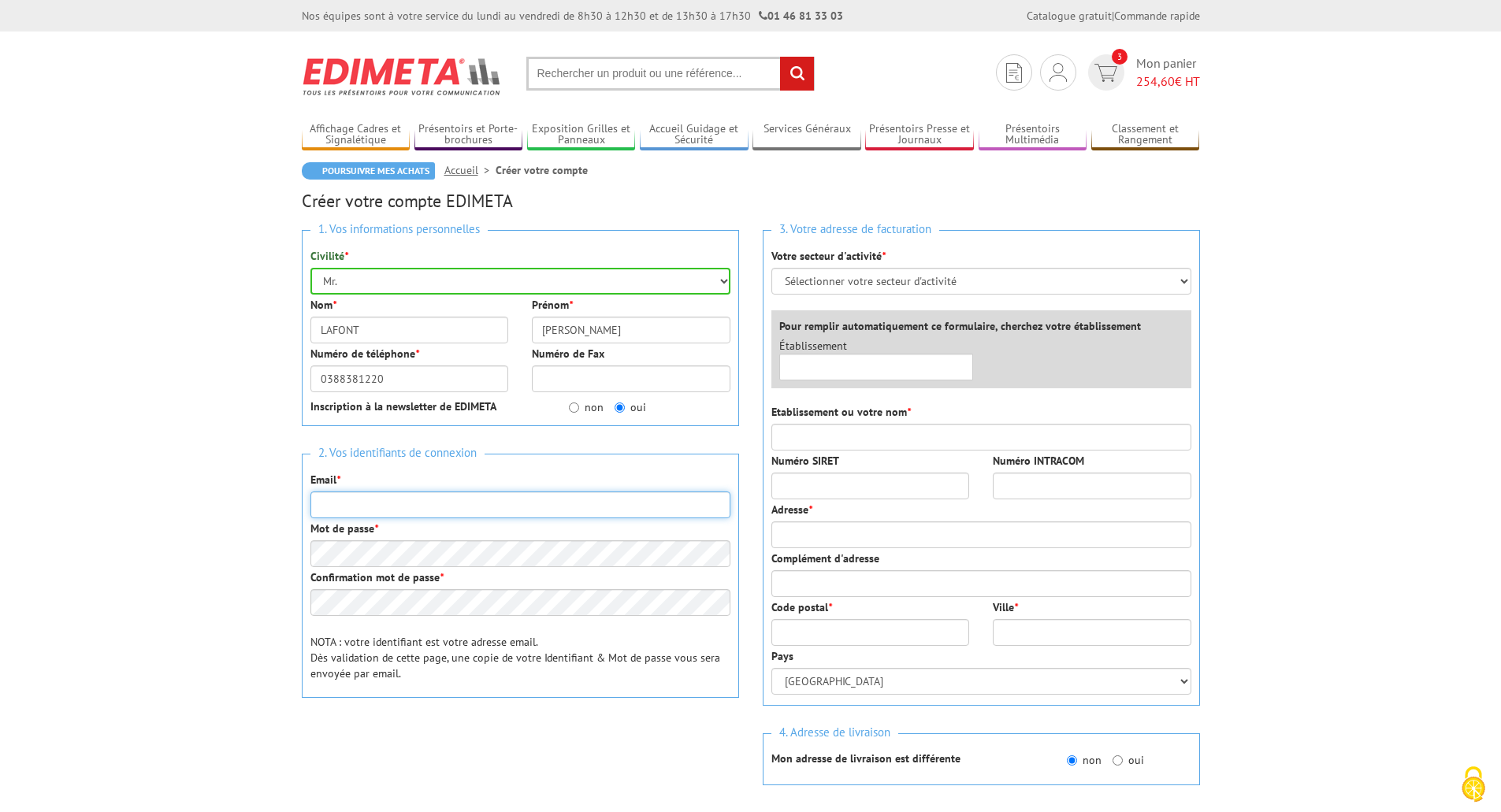
type input "[EMAIL_ADDRESS][DOMAIN_NAME]"
type input "COMMUNE DE MUTZIG"
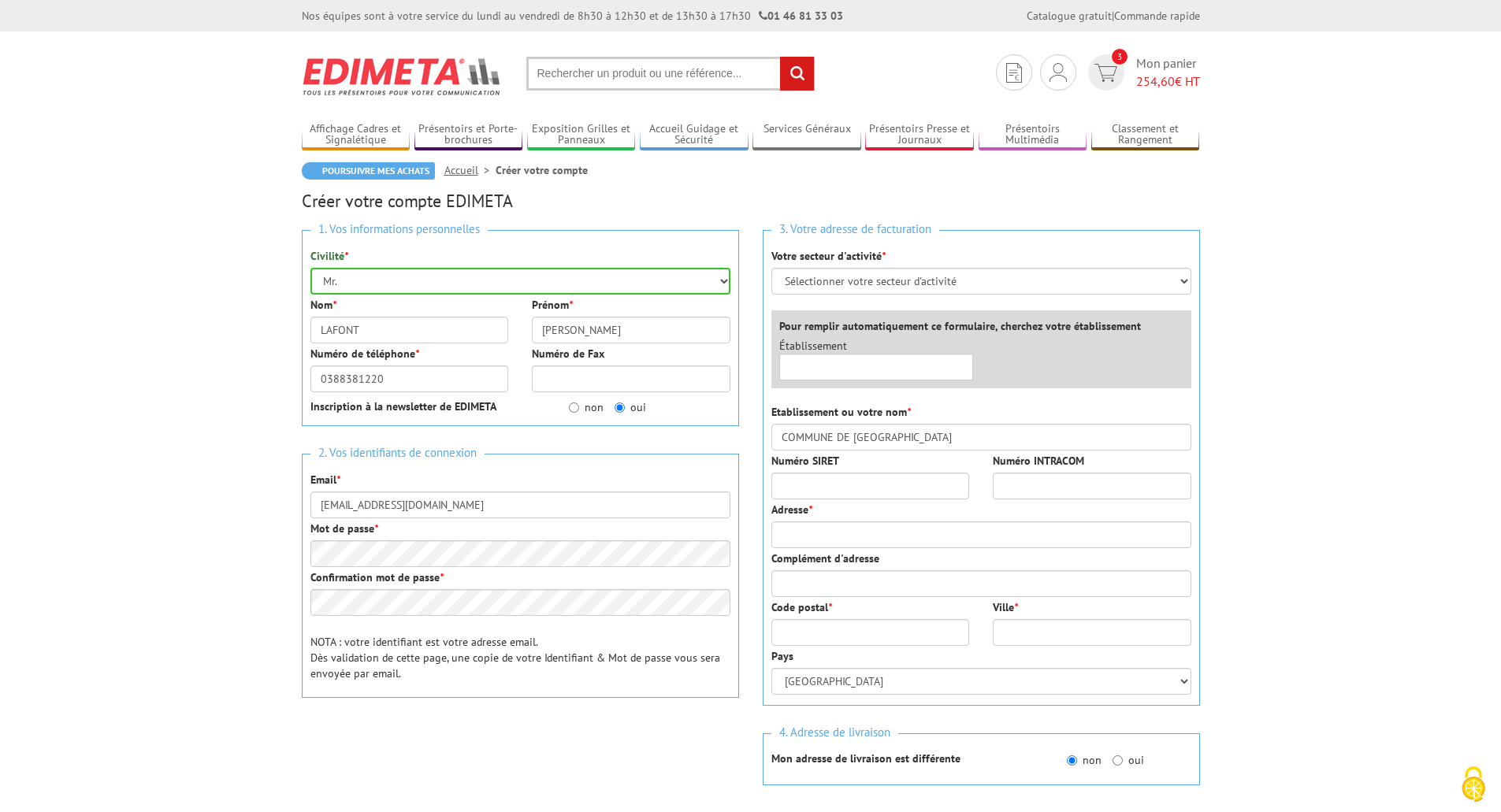
type input "[GEOGRAPHIC_DATA][PERSON_NAME] - [STREET_ADDRESS]"
type input "Le Dôme"
type input "67190"
type input "MUTZIG"
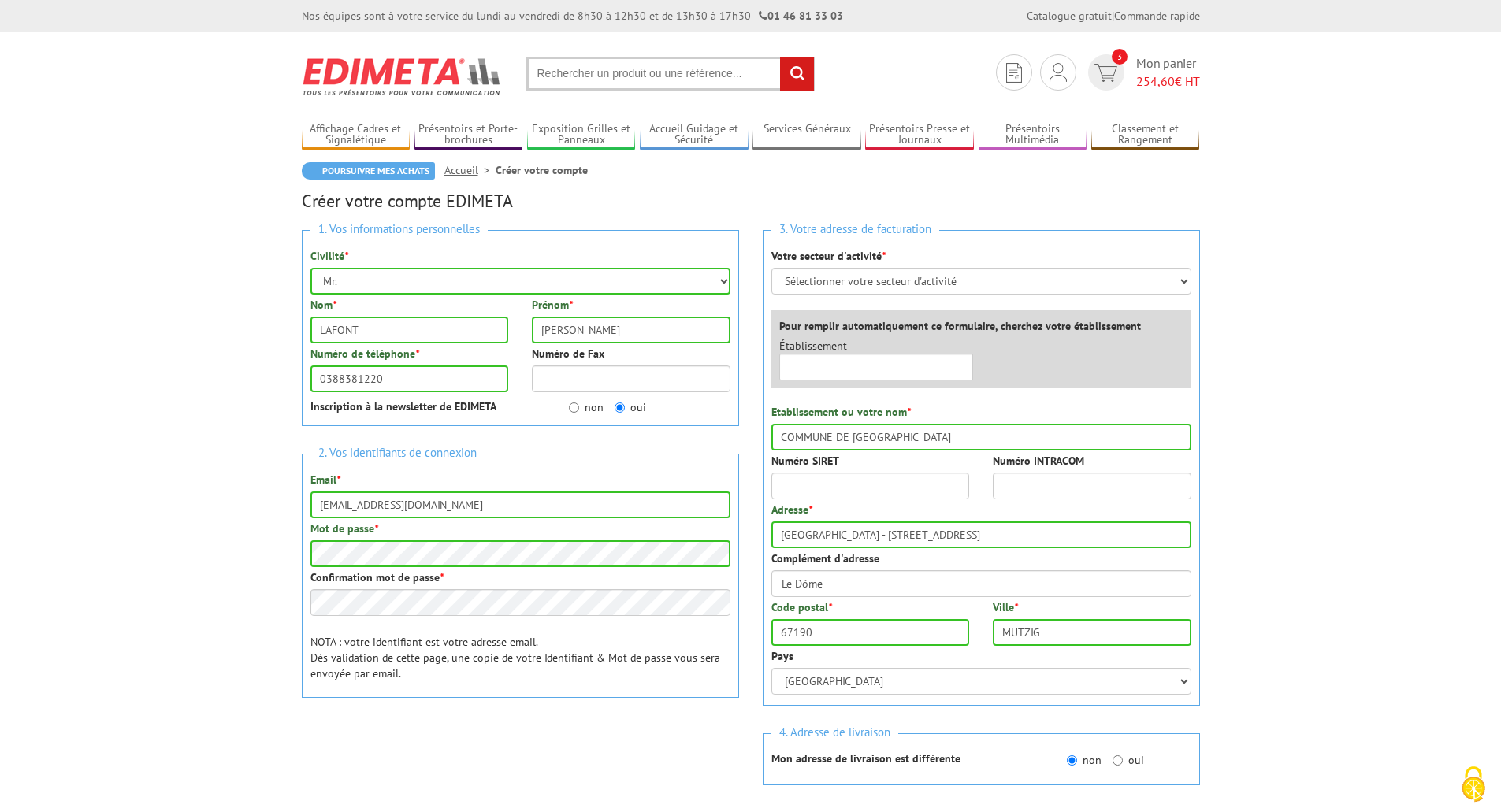
click at [408, 629] on div "2. Vos identifiants de connexion Email * contact@ledome-mutzig.fr Mot de passe …" at bounding box center [520, 576] width 437 height 244
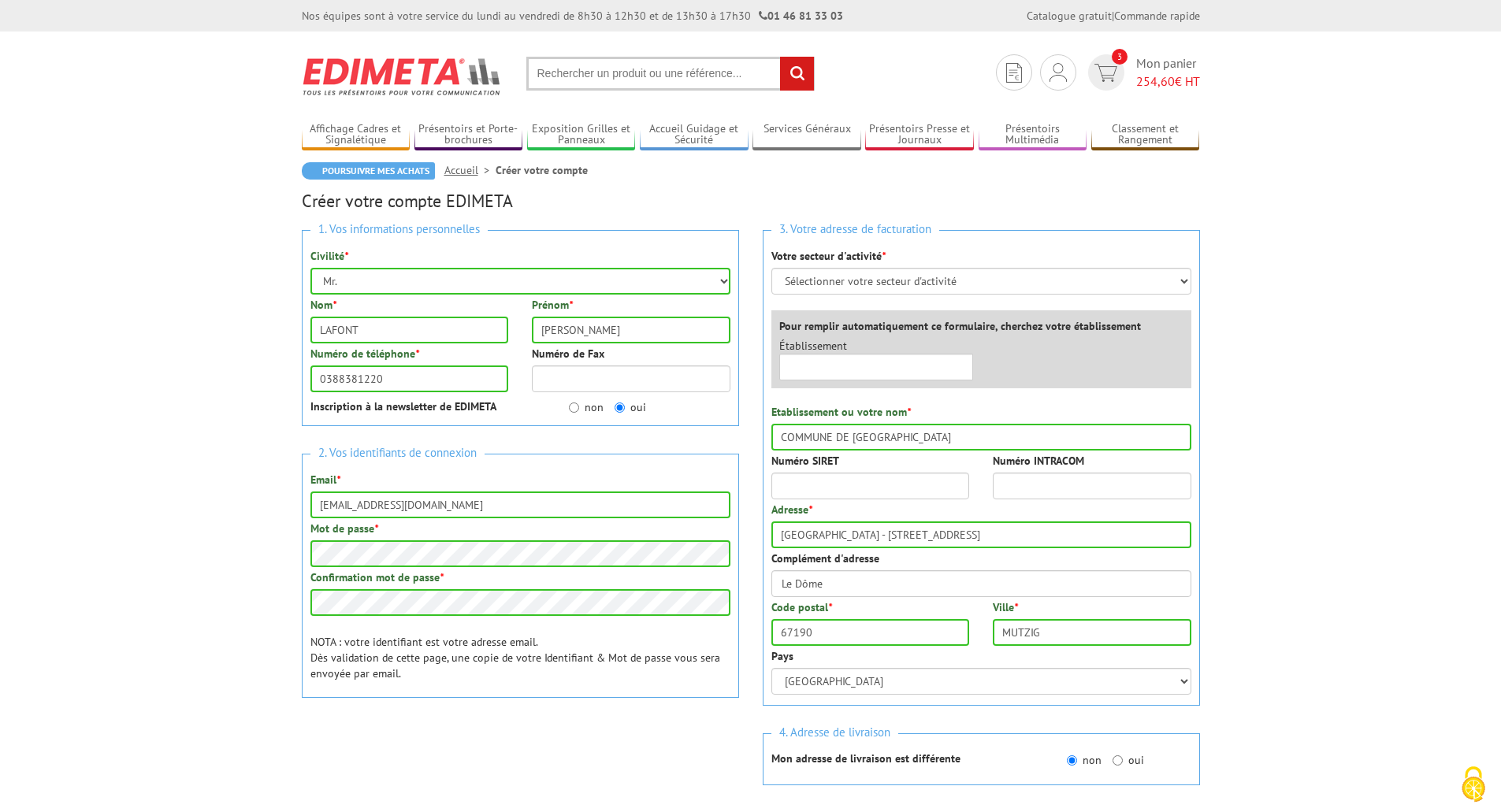
click at [227, 578] on body "Nos équipes sont à votre service du lundi au vendredi de 8h30 à 12h30 et de 13h…" at bounding box center [750, 659] width 1501 height 1318
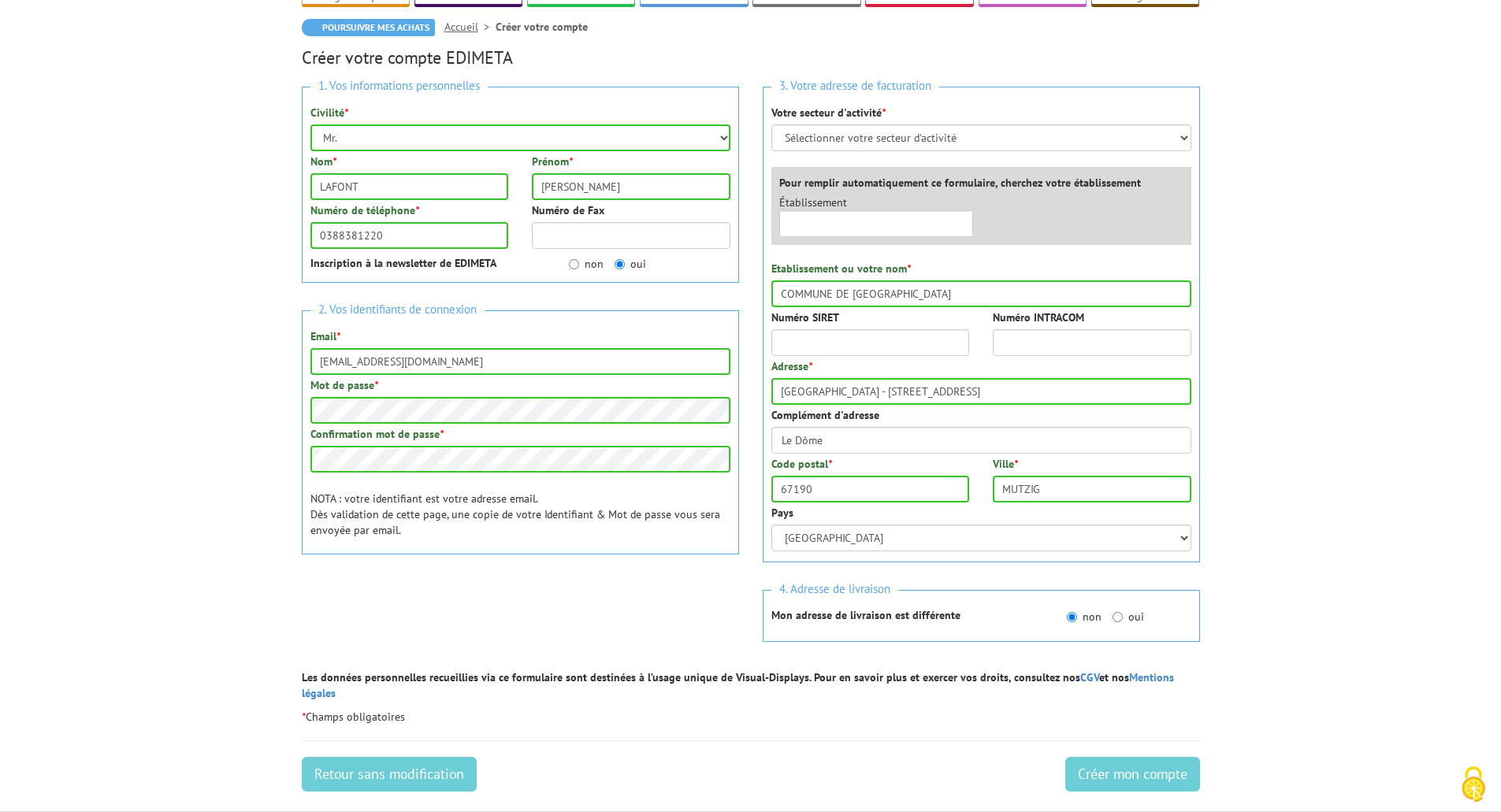
scroll to position [158, 0]
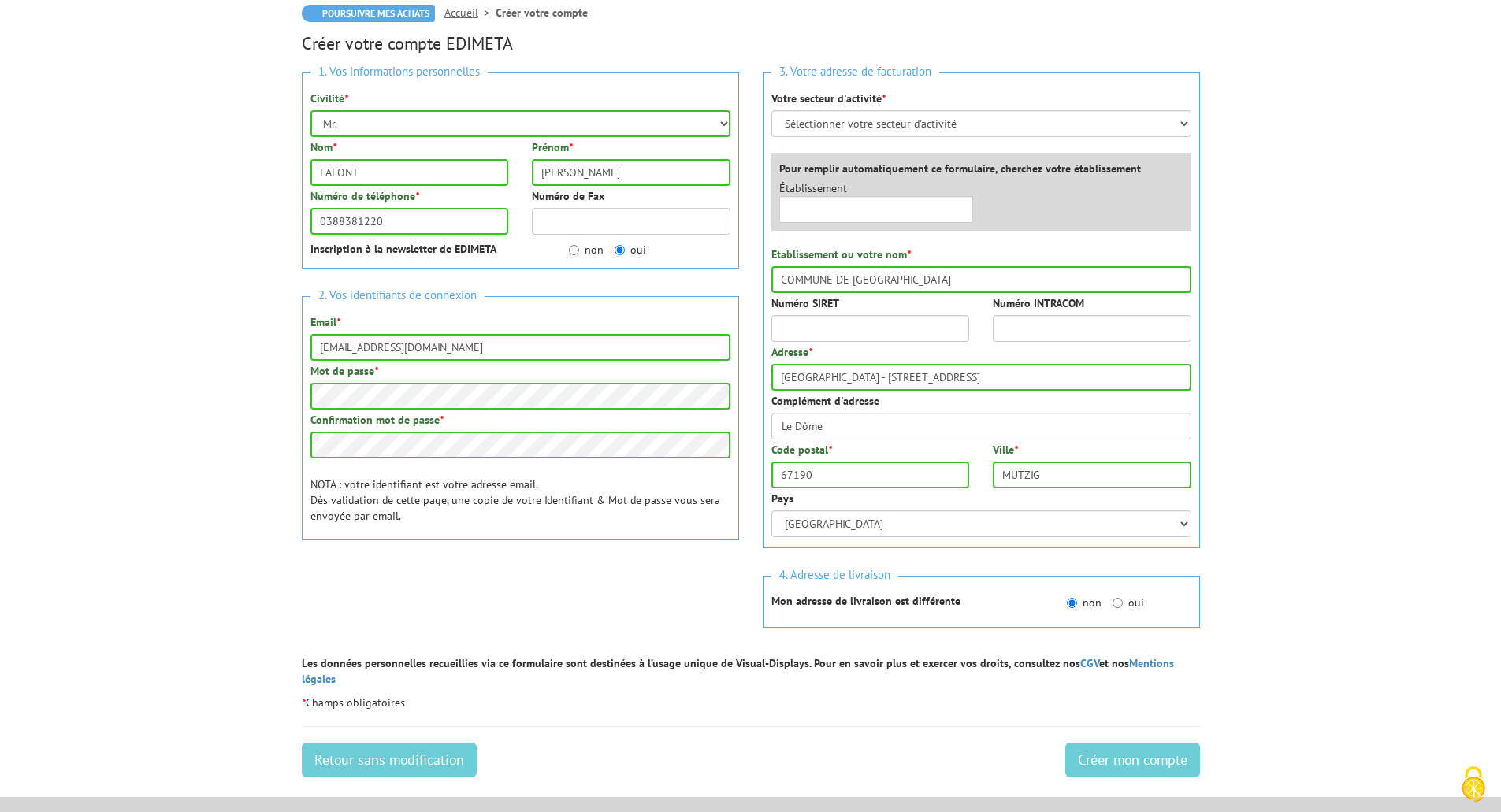
click at [173, 544] on body "Nos équipes sont à votre service du lundi au vendredi de 8h30 à 12h30 et de 13h…" at bounding box center [750, 502] width 1501 height 1318
click at [820, 128] on select "Sélectionner votre secteur d'activité Administrations et collectivités Magasins…" at bounding box center [981, 123] width 420 height 27
select select "876"
click at [771, 110] on select "Sélectionner votre secteur d'activité Administrations et collectivités Magasins…" at bounding box center [981, 123] width 420 height 27
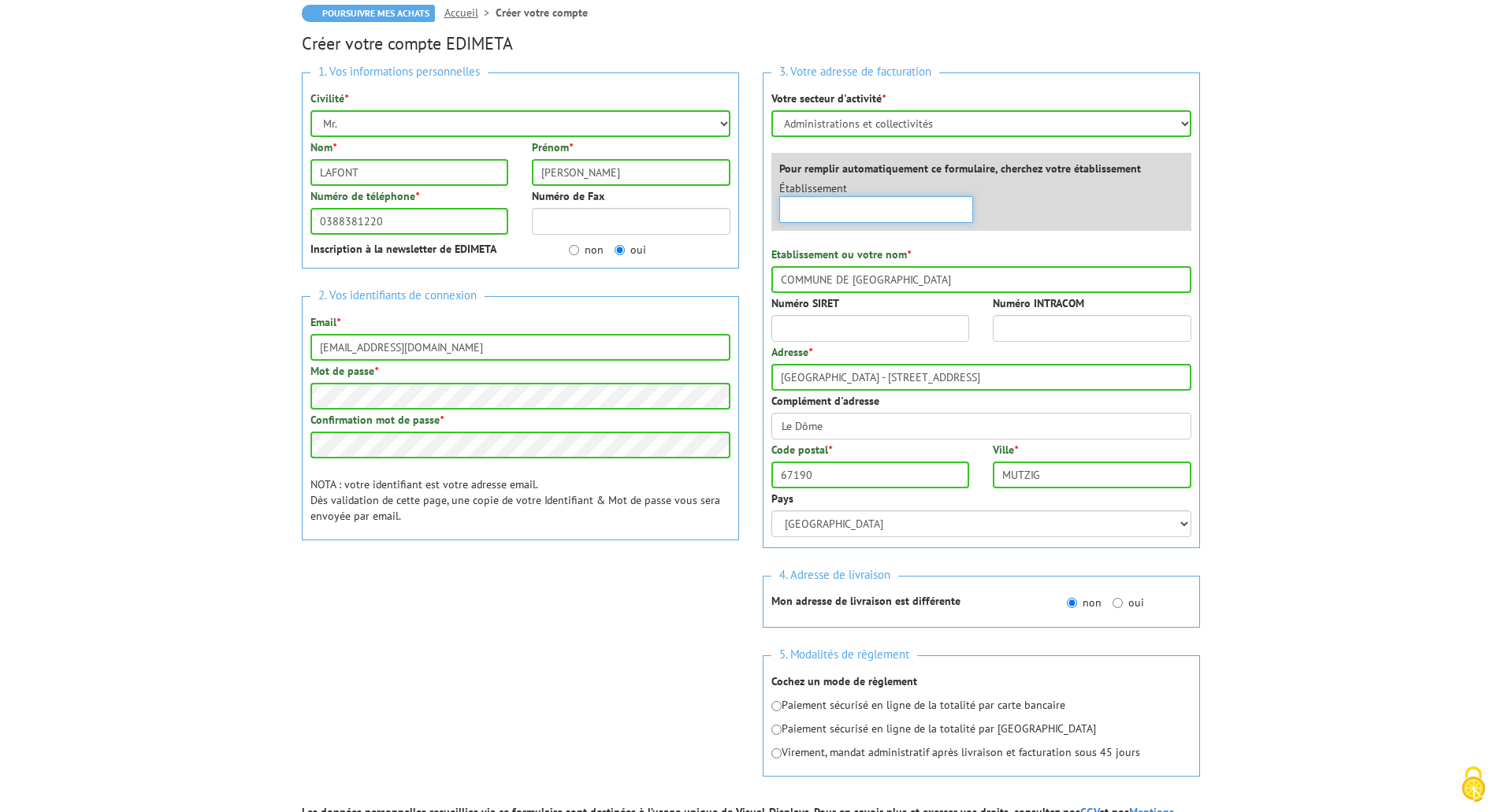
click at [808, 203] on input "text" at bounding box center [876, 209] width 195 height 27
click at [226, 343] on body "Nos équipes sont à votre service du lundi au vendredi de 8h30 à 12h30 et de 13h…" at bounding box center [750, 576] width 1501 height 1467
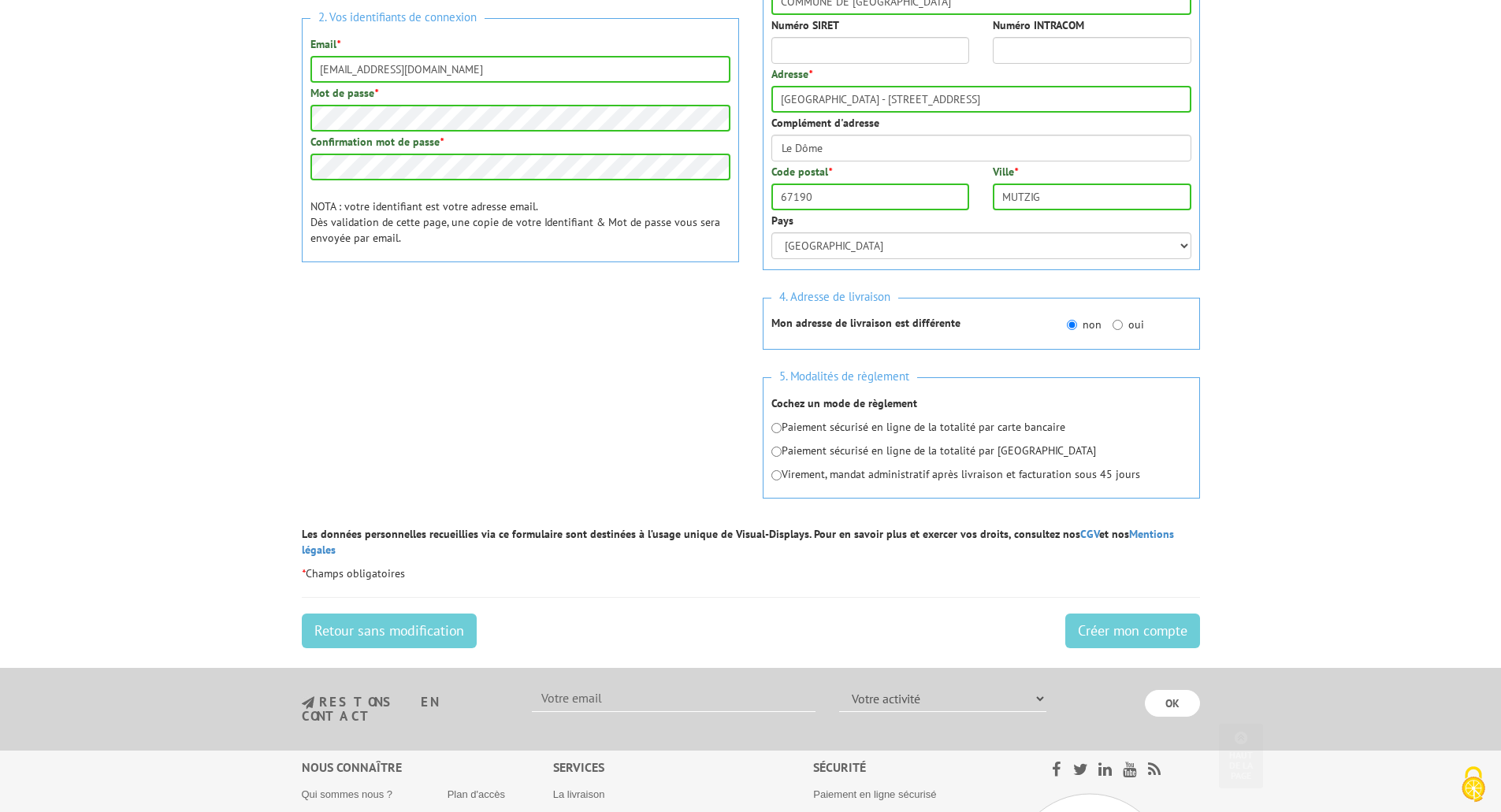
scroll to position [473, 0]
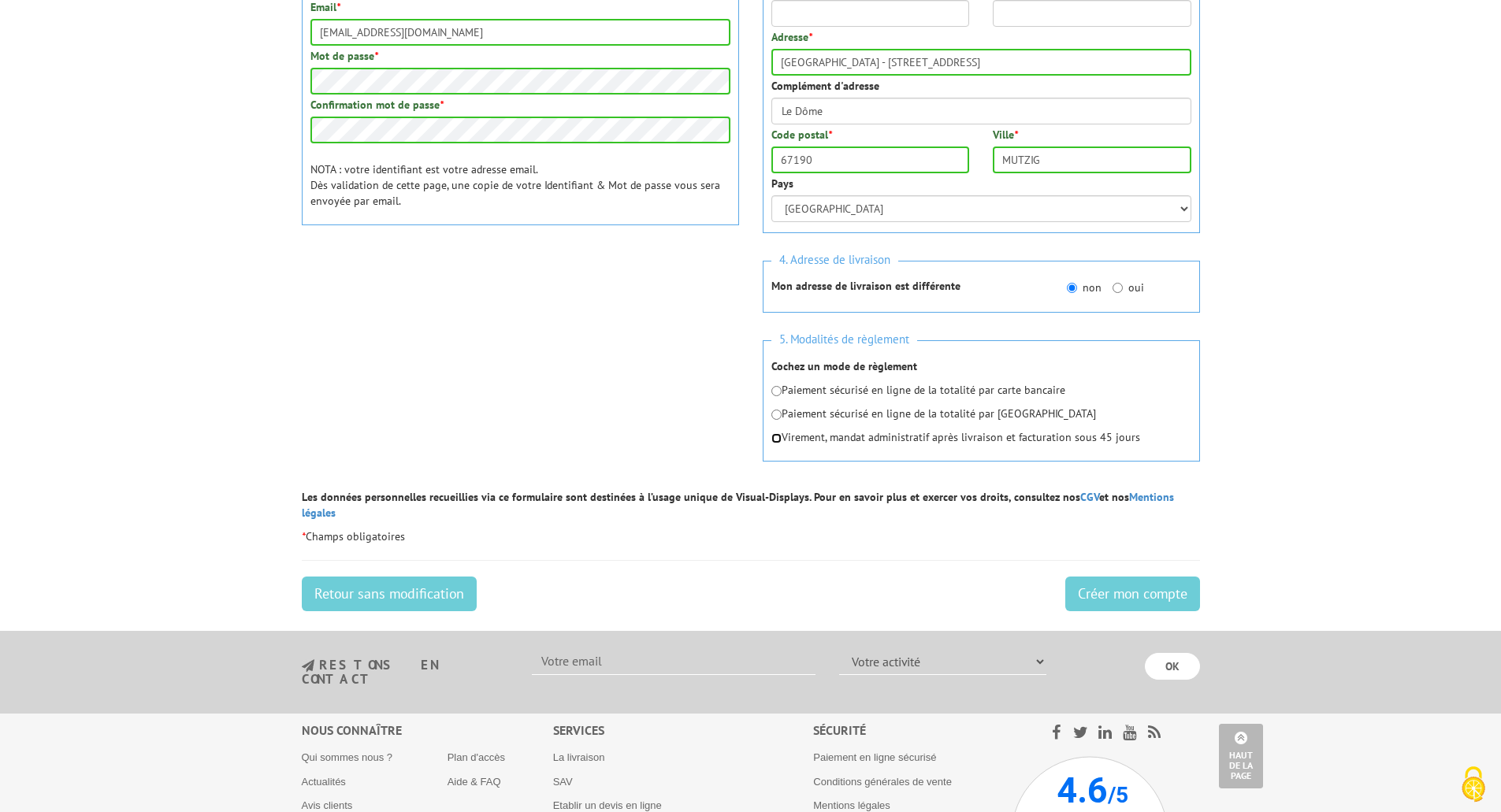
click at [778, 440] on input "radio" at bounding box center [776, 438] width 10 height 10
radio input "true"
click at [1109, 577] on input "Créer mon compte" at bounding box center [1133, 594] width 135 height 34
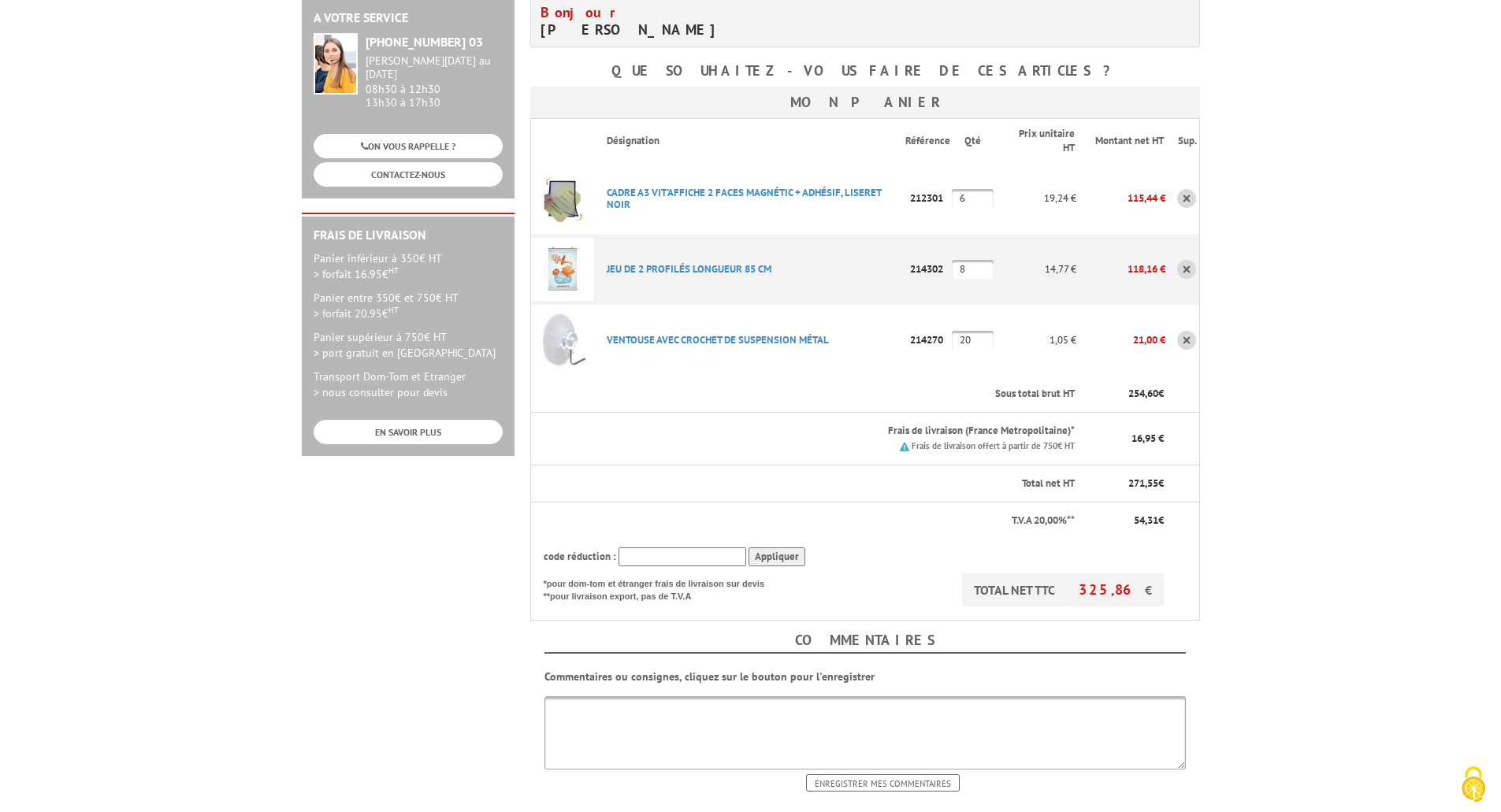
scroll to position [315, 0]
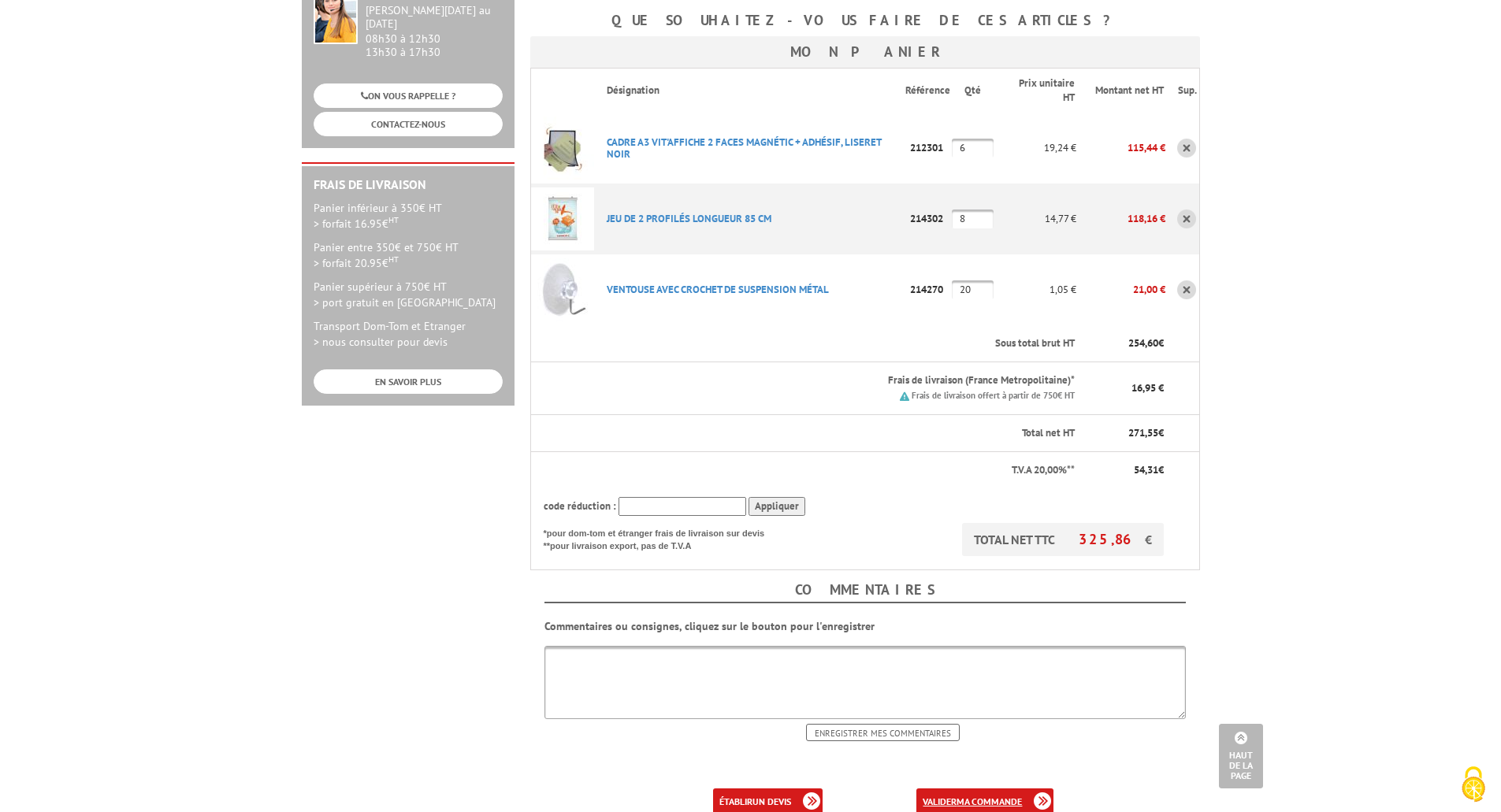
click at [934, 789] on link "valider ma commande" at bounding box center [985, 802] width 137 height 26
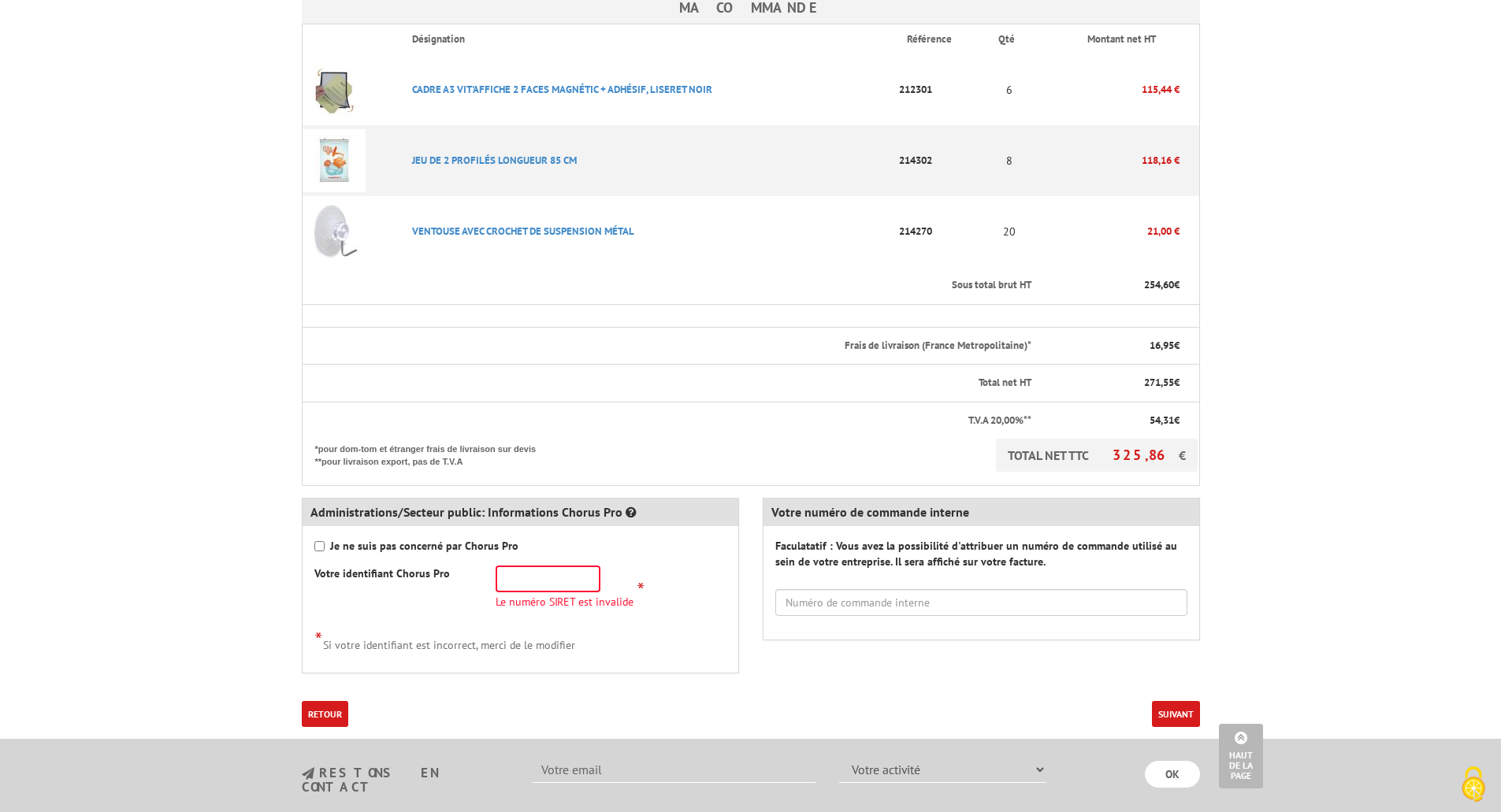
scroll to position [473, 0]
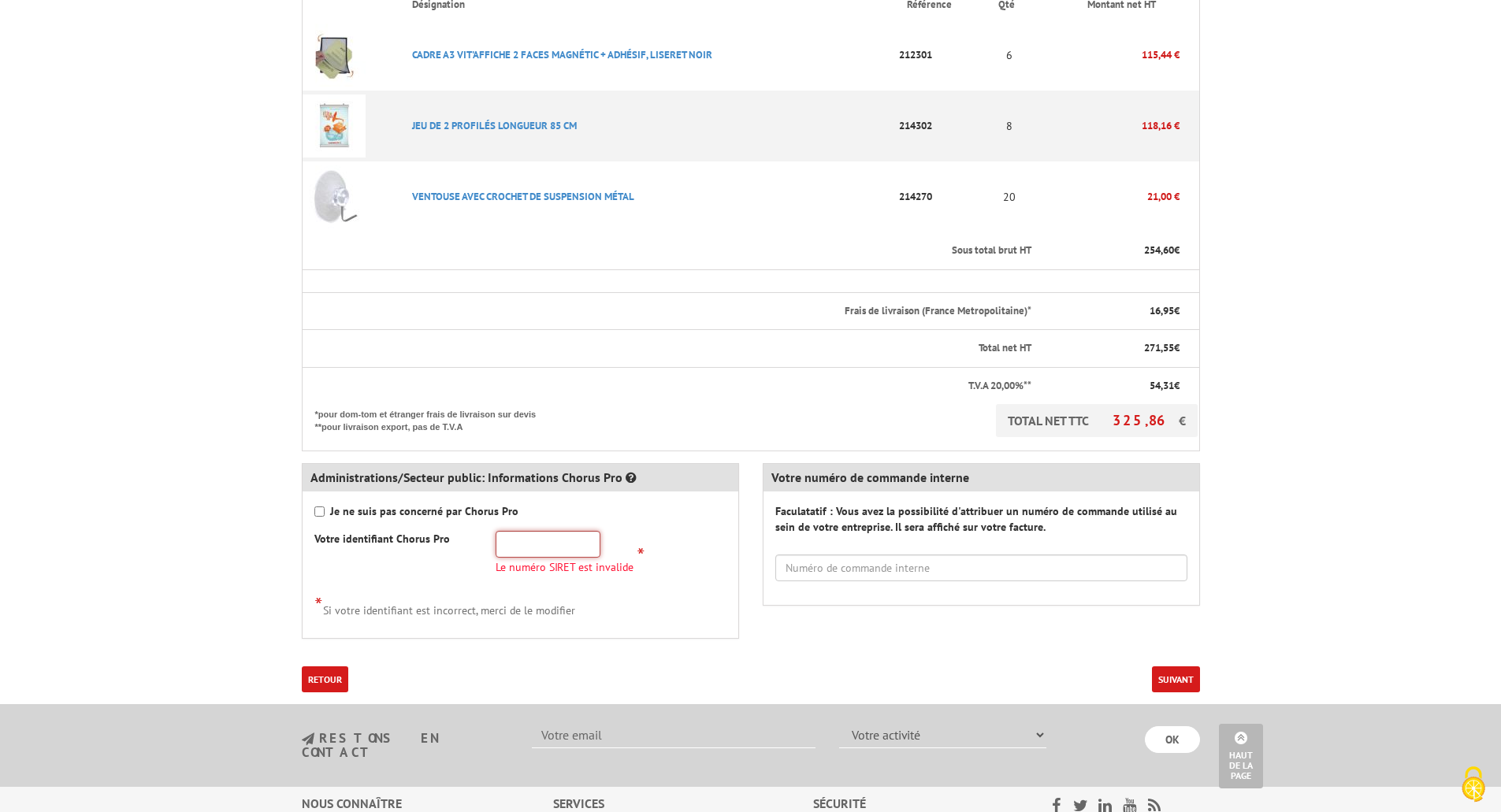
click at [530, 531] on input "text" at bounding box center [548, 544] width 104 height 27
paste input "216 703 132 00"
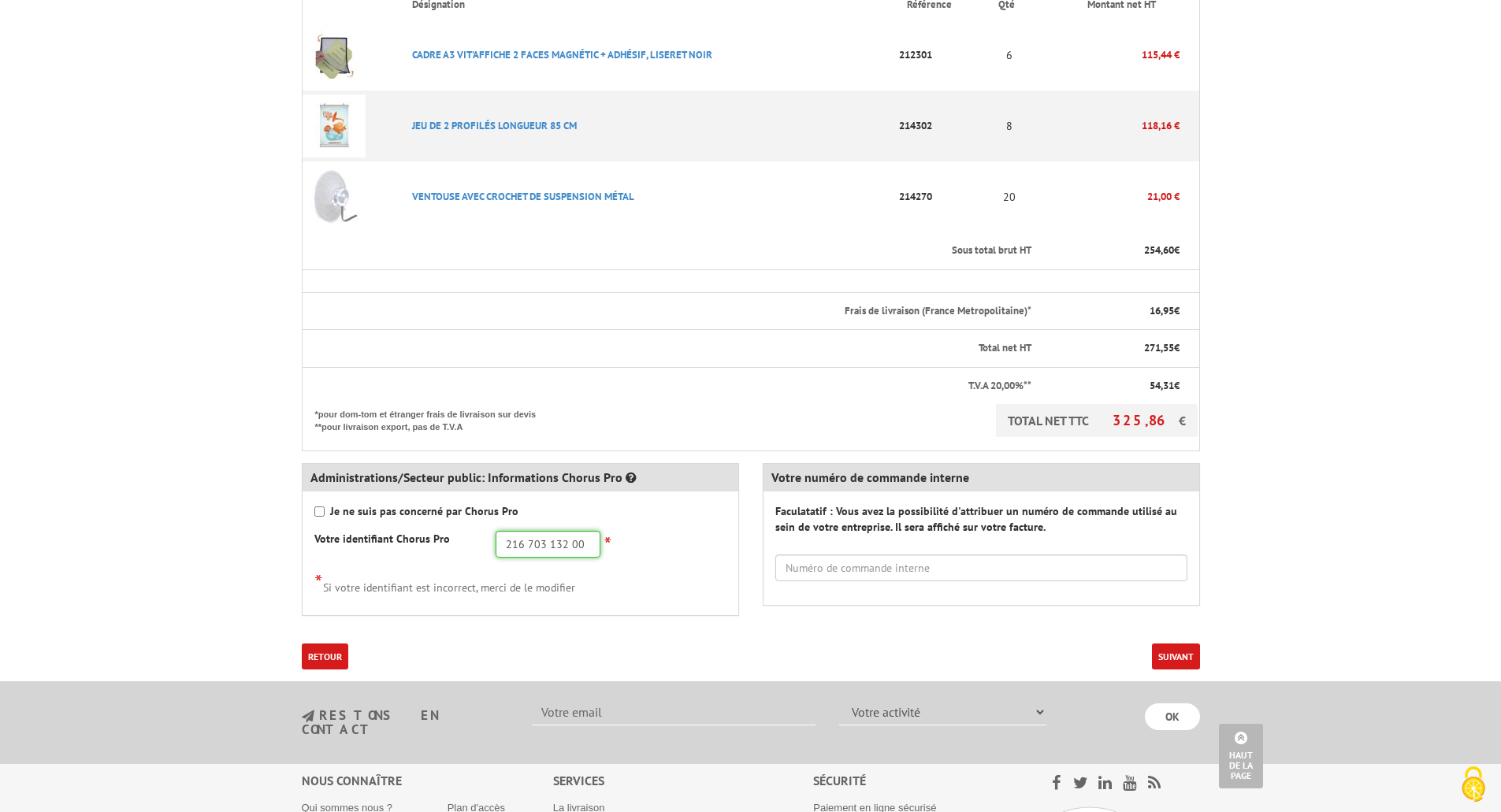
click at [536, 531] on input "216 703 132 00" at bounding box center [548, 544] width 104 height 27
paste input "70313200011"
type input "21670313200011"
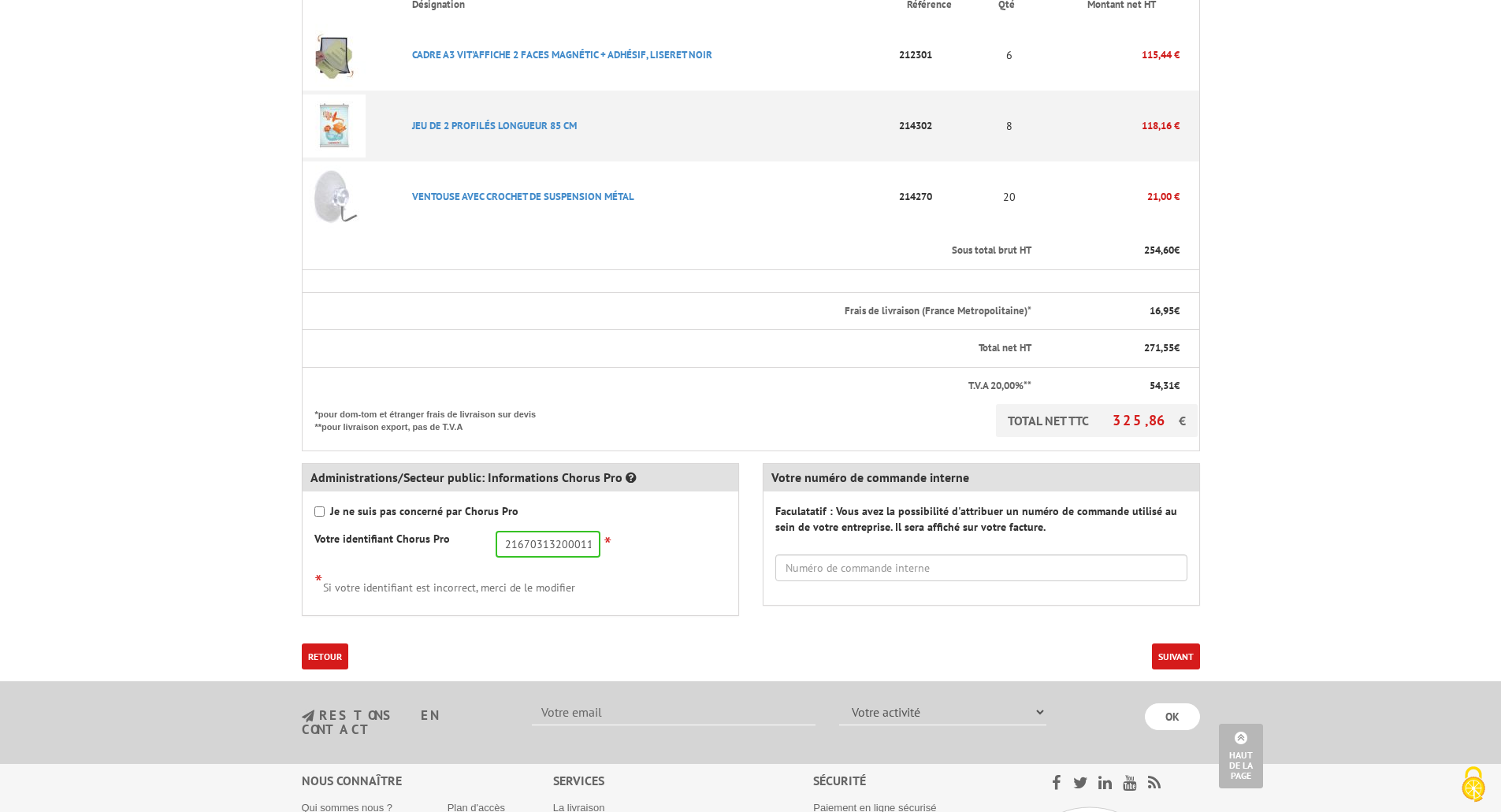
click at [640, 570] on div "* Si votre identifiant est incorrect, merci de le modifier" at bounding box center [520, 583] width 412 height 26
click at [1196, 644] on button "Suivant" at bounding box center [1177, 657] width 48 height 26
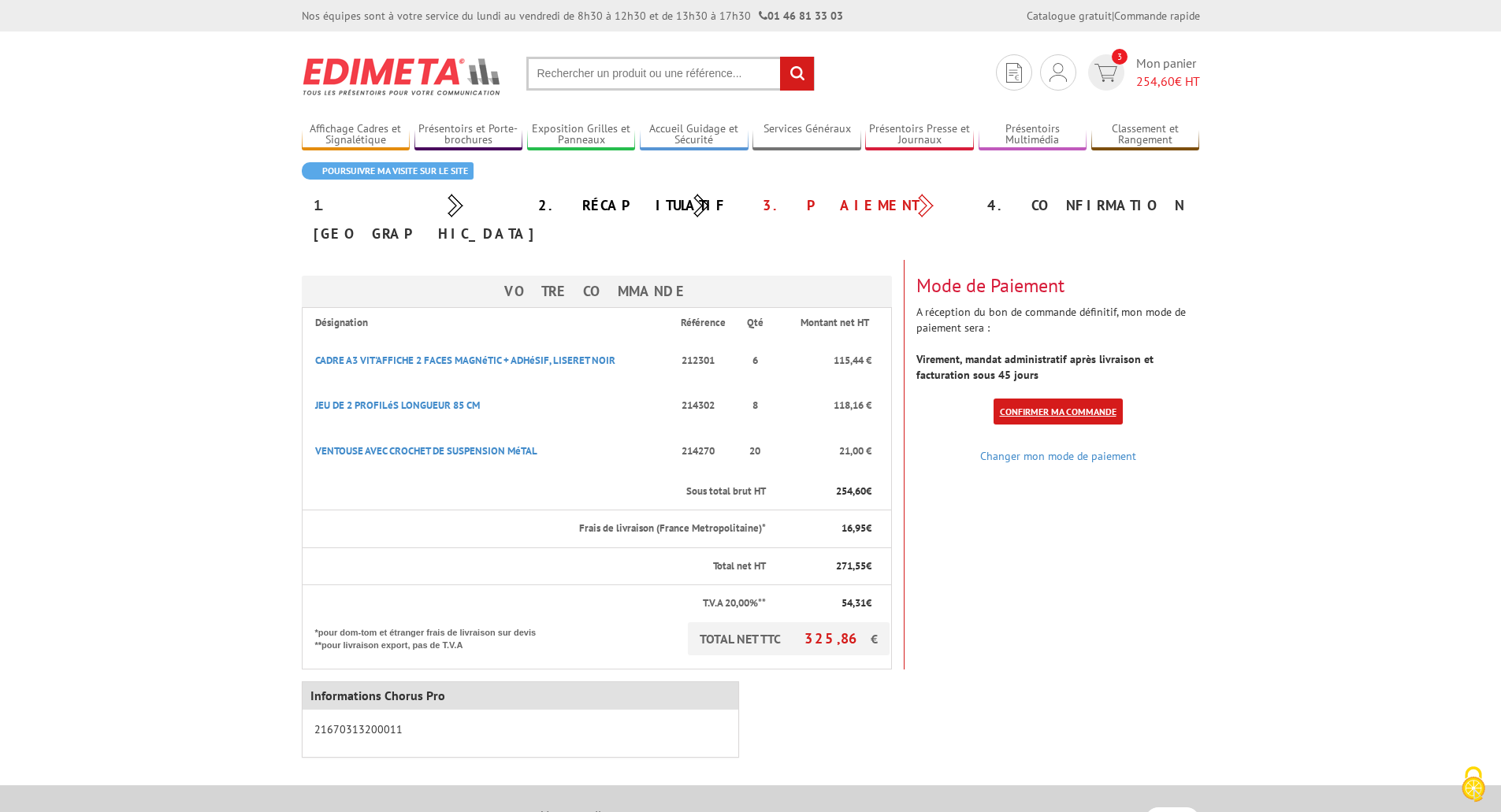
click at [1086, 399] on link "Confirmer ma commande" at bounding box center [1058, 412] width 130 height 26
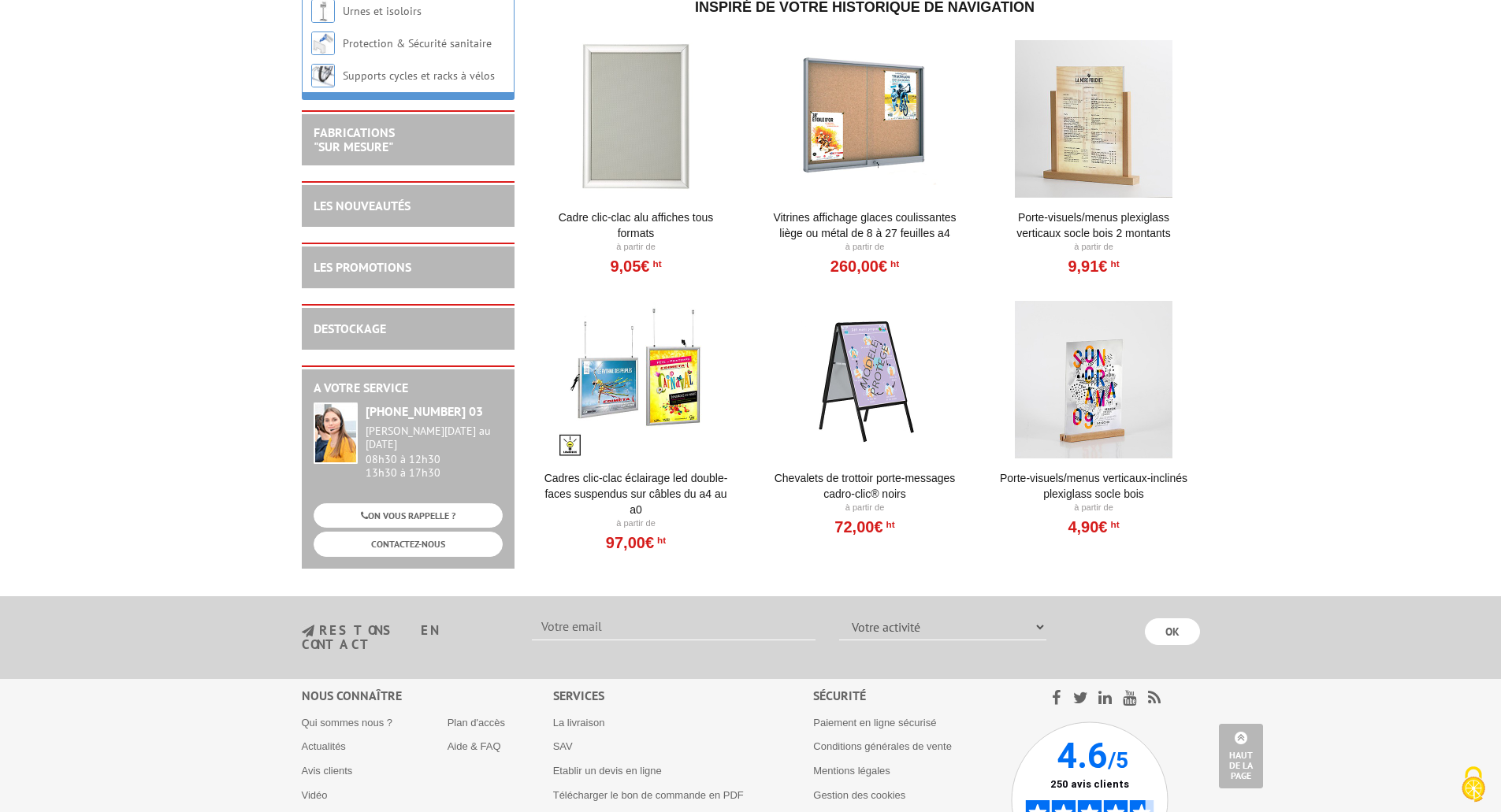
scroll to position [2049, 0]
